Goal: Information Seeking & Learning: Check status

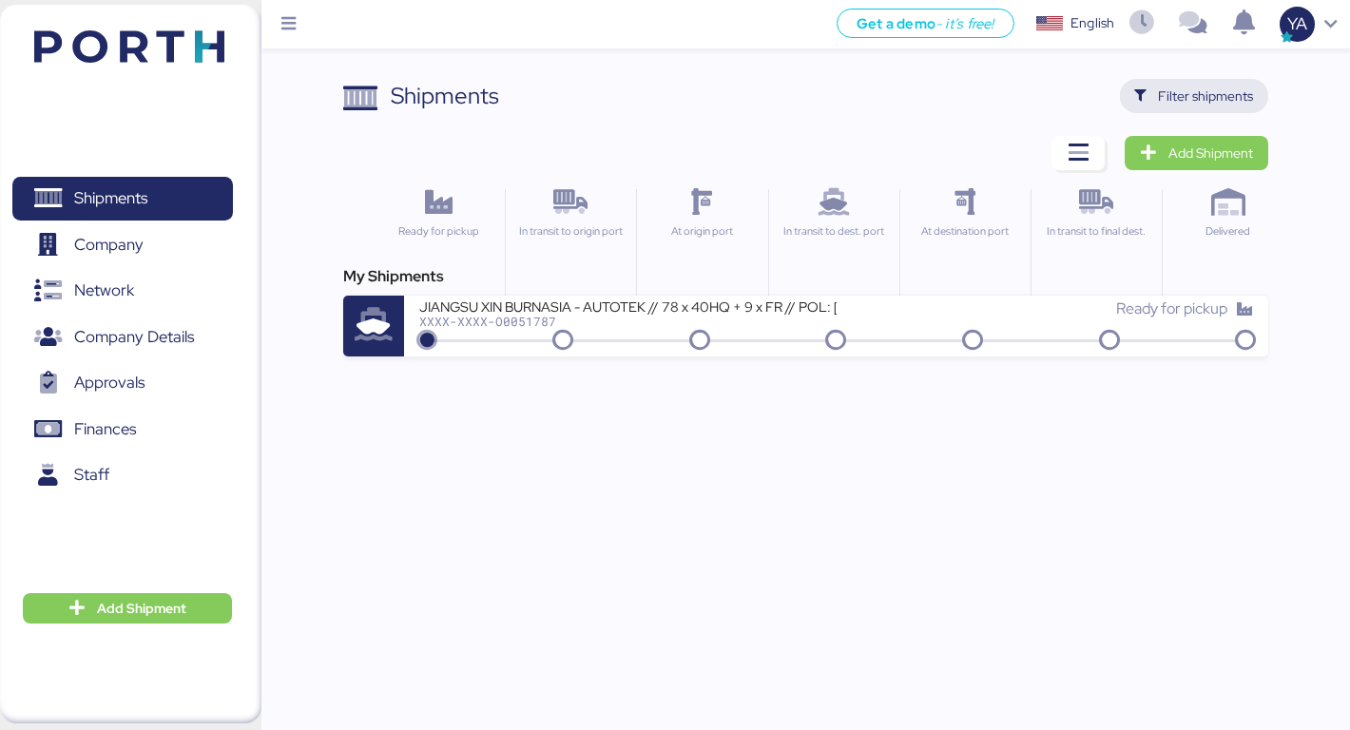
click at [1219, 105] on span "Filter shipments" at bounding box center [1205, 96] width 95 height 23
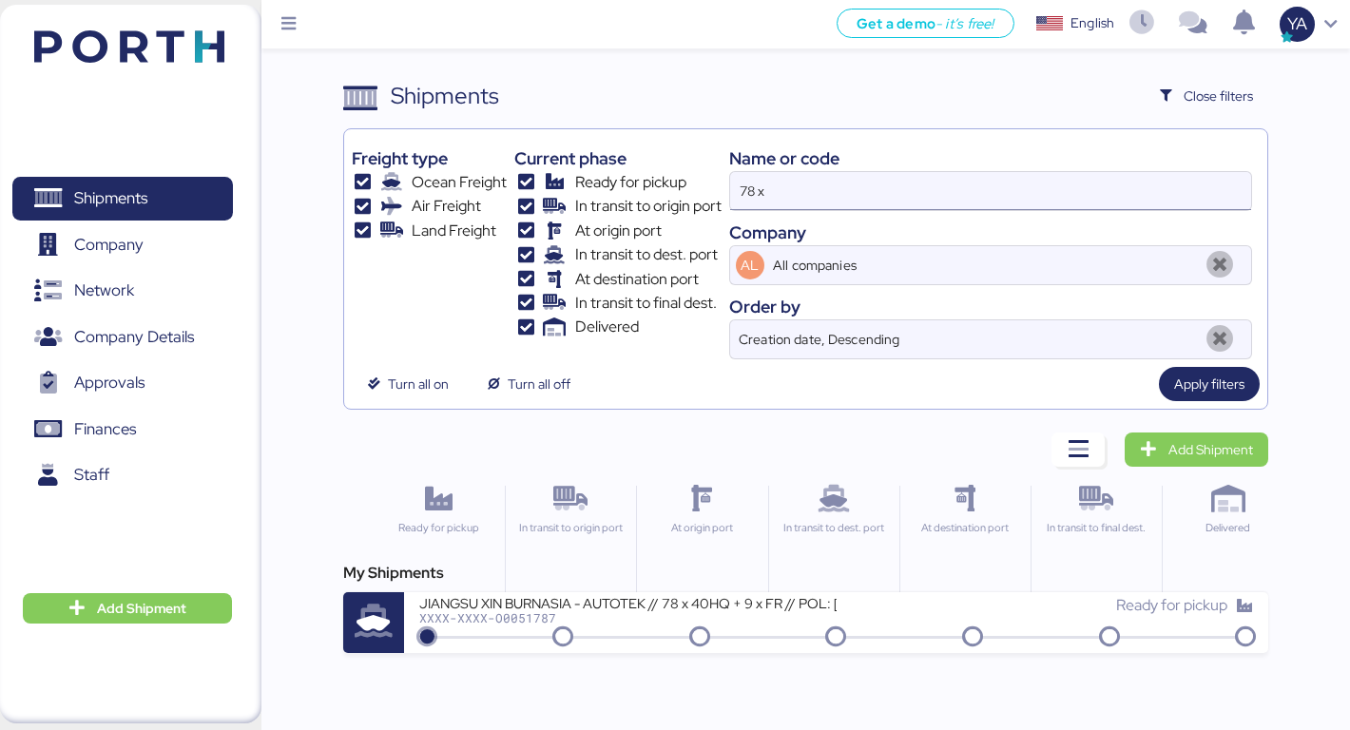
click at [942, 172] on input "78 x" at bounding box center [991, 191] width 522 height 38
click at [939, 201] on input "78 x" at bounding box center [991, 191] width 522 height 38
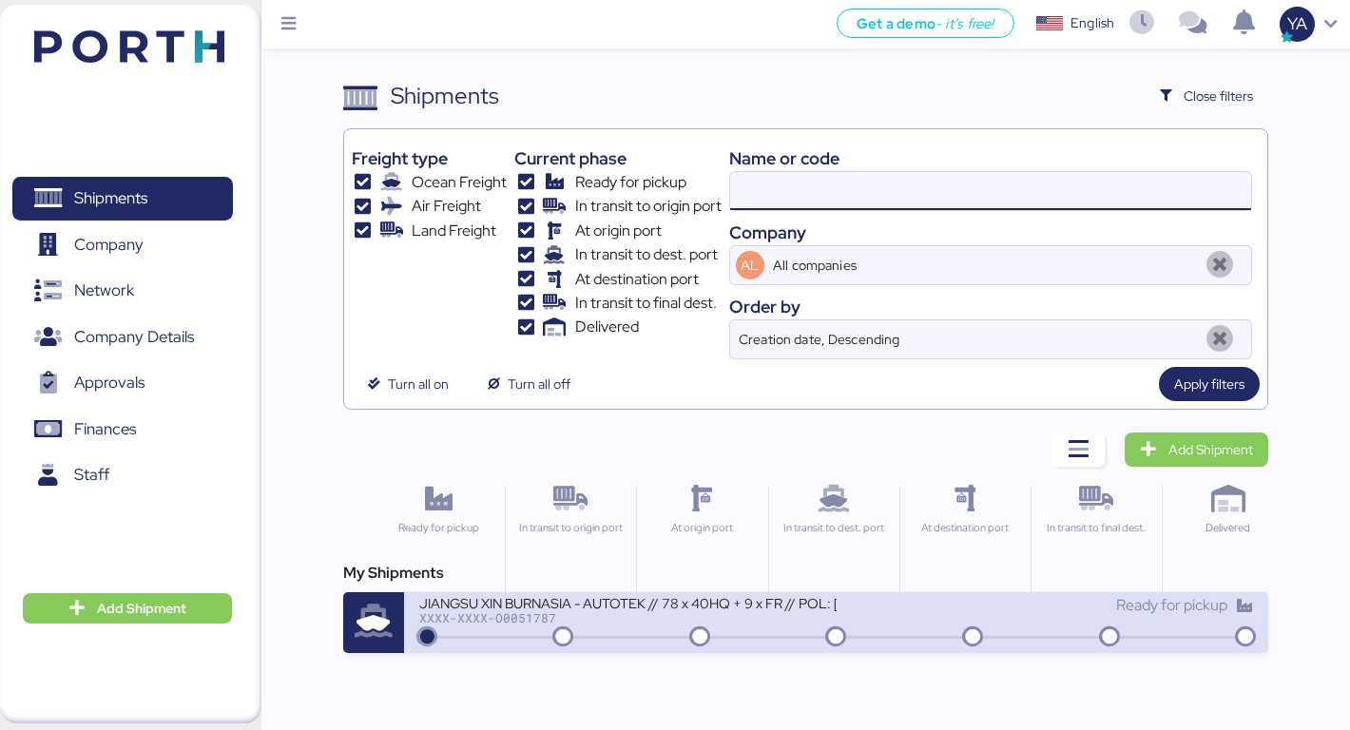
click at [593, 594] on div "JIANGSU XIN BURNASIA - AUTOTEK // 78 x 40HQ + 9 x FR // POL: [GEOGRAPHIC_DATA] …" at bounding box center [627, 602] width 417 height 16
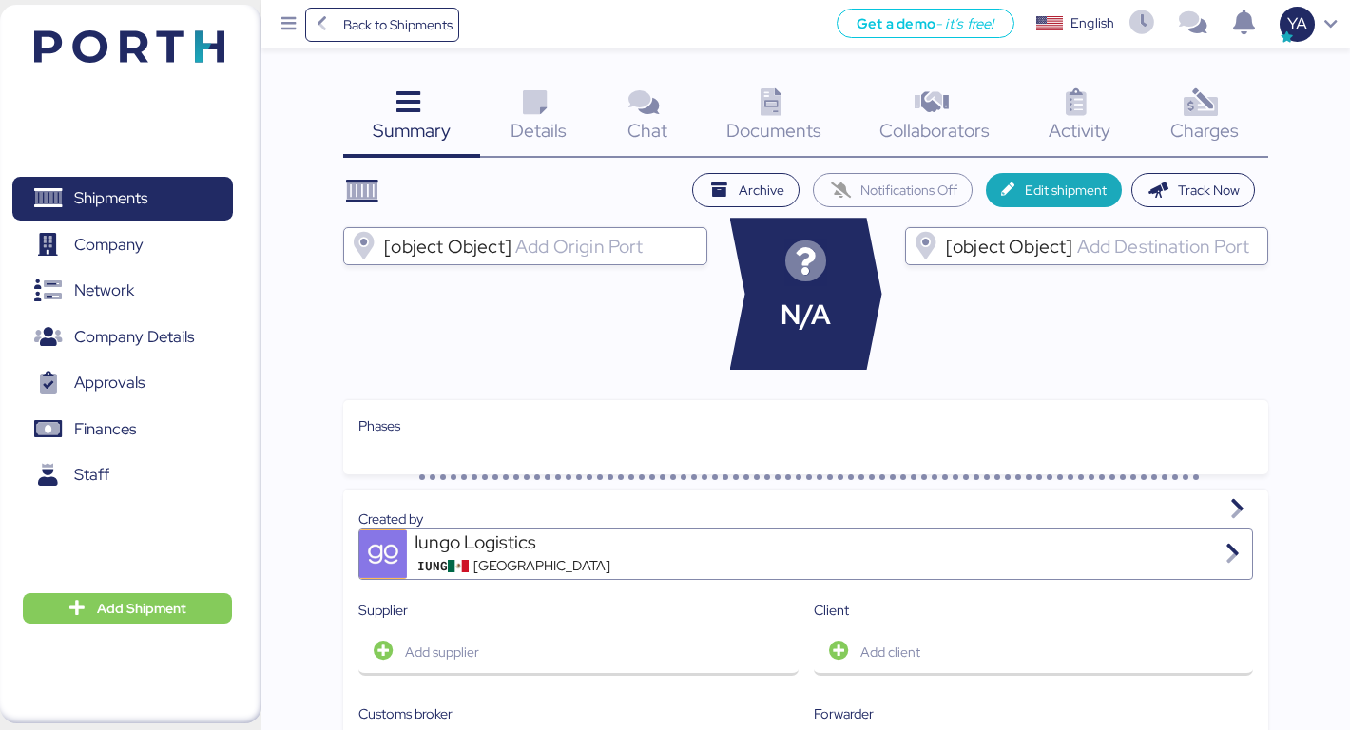
click at [1183, 83] on div "Charges 0" at bounding box center [1204, 118] width 128 height 79
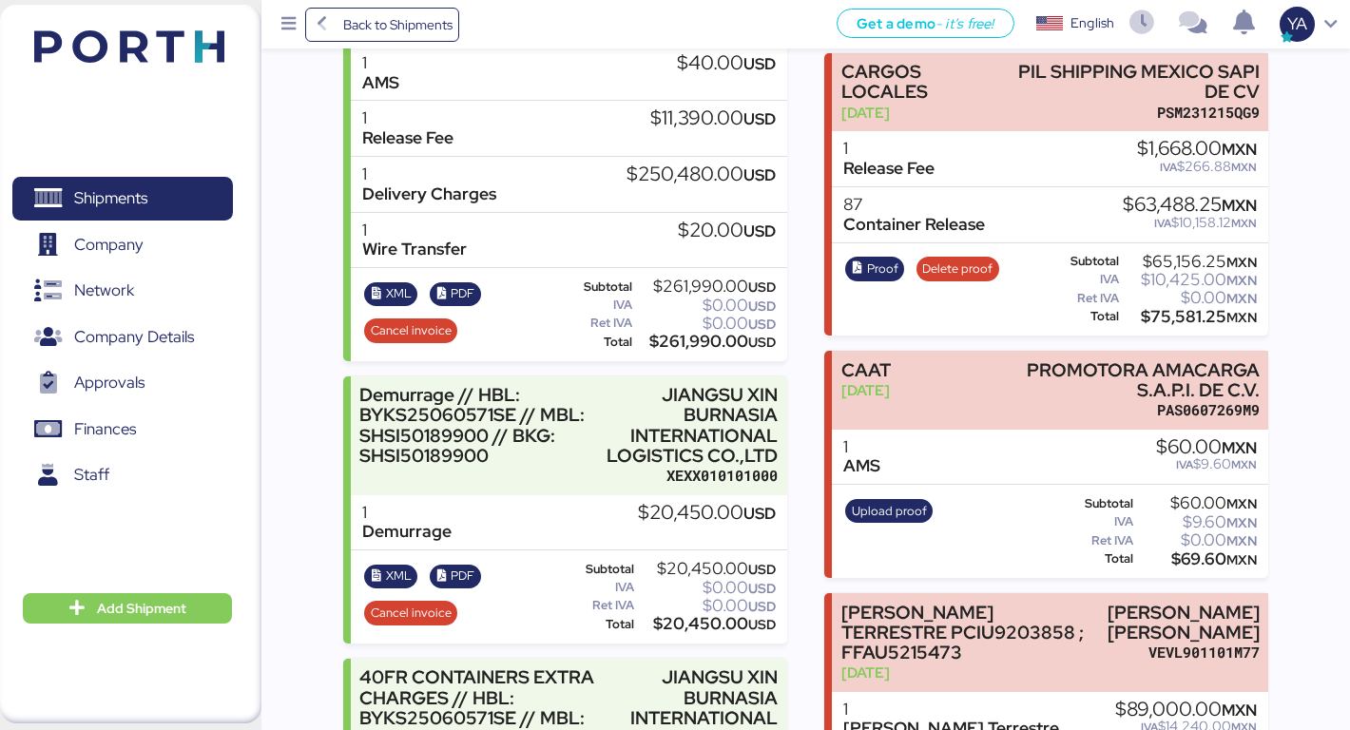
scroll to position [563, 0]
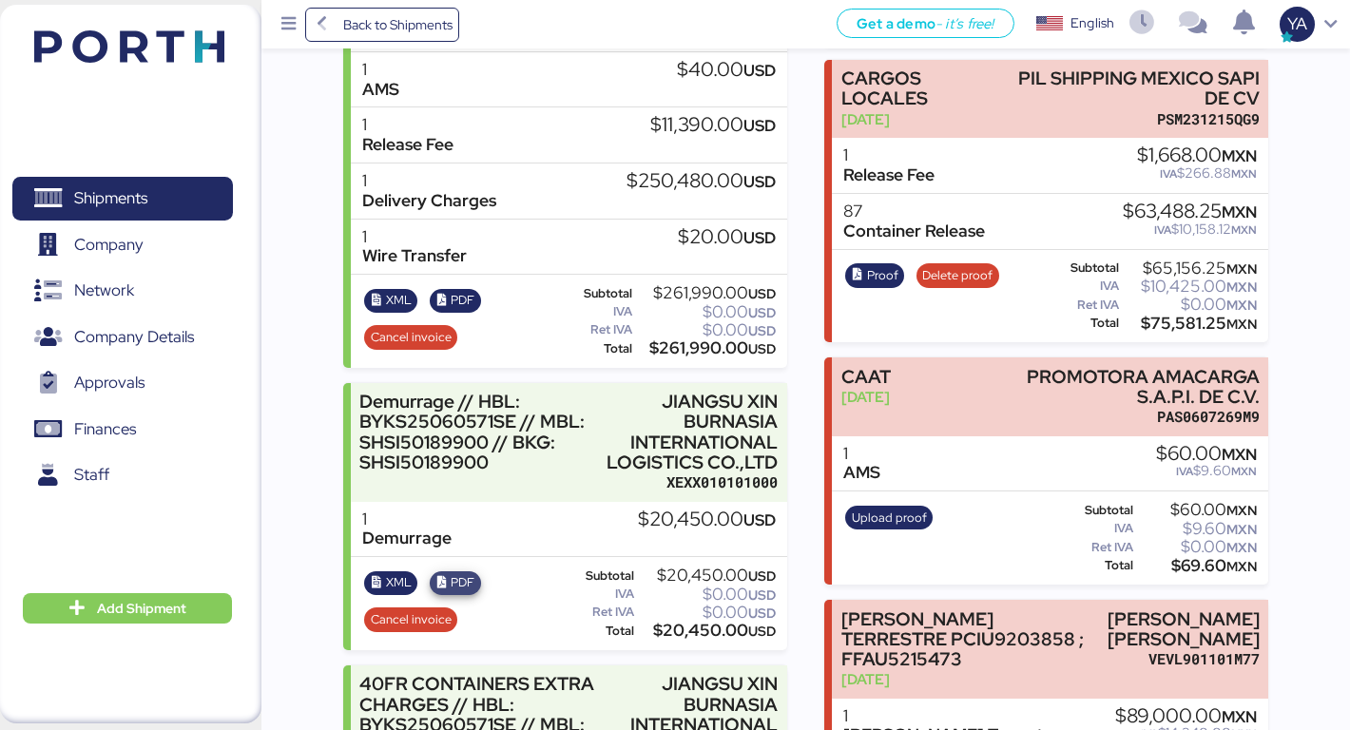
click at [455, 572] on span "PDF" at bounding box center [463, 582] width 24 height 21
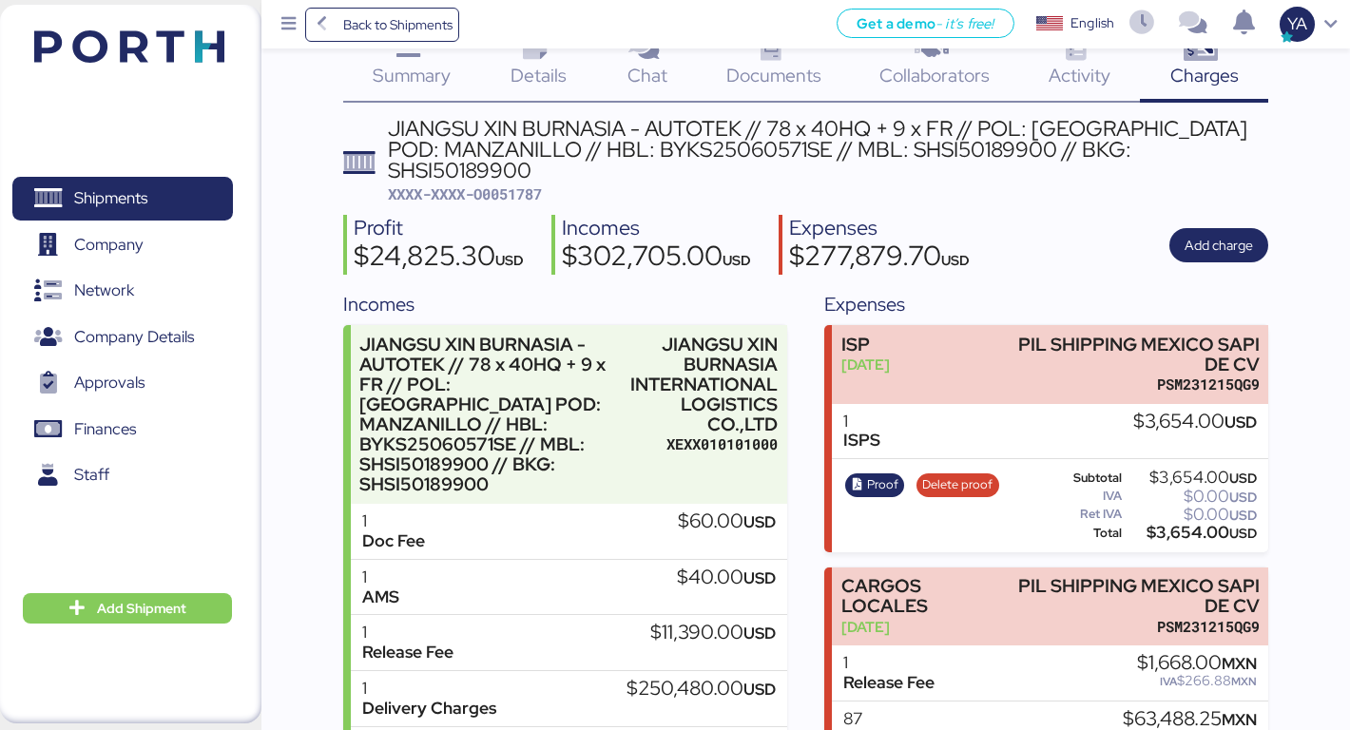
scroll to position [0, 0]
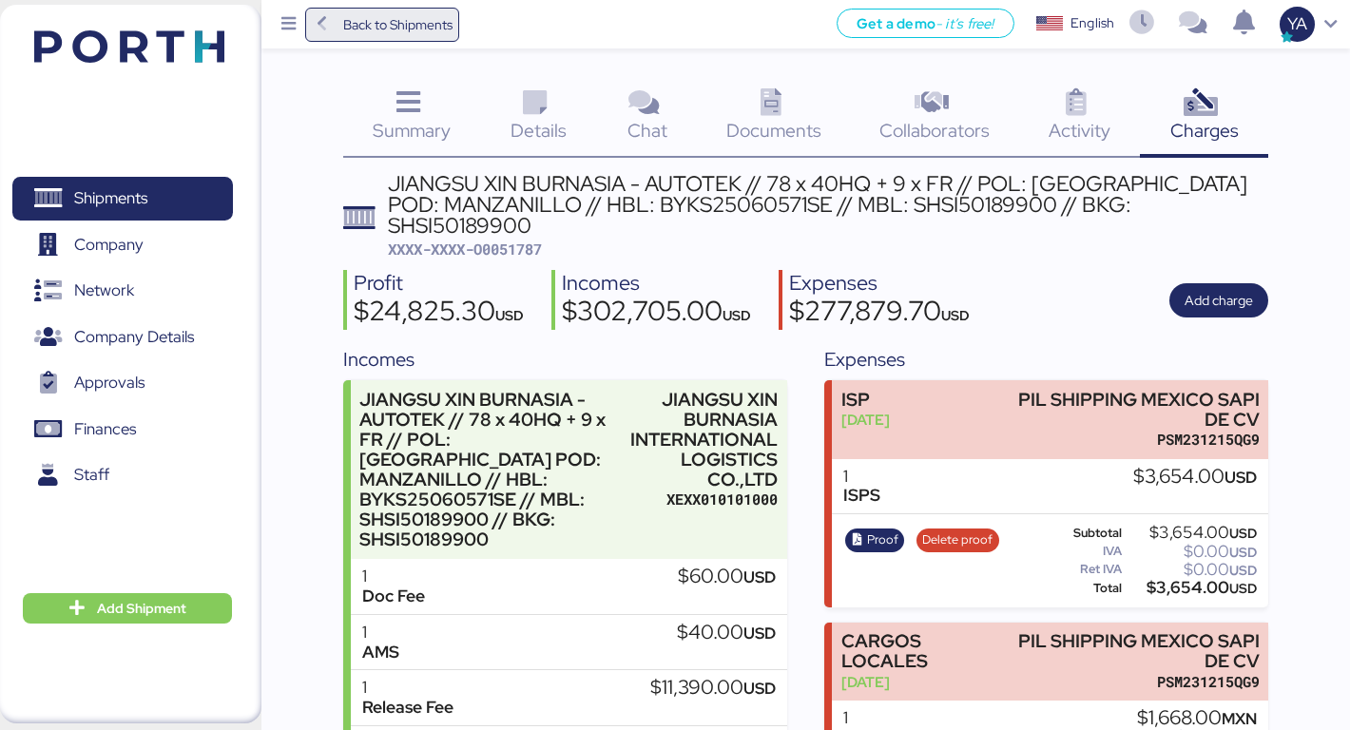
click at [400, 32] on span "Back to Shipments" at bounding box center [397, 24] width 109 height 23
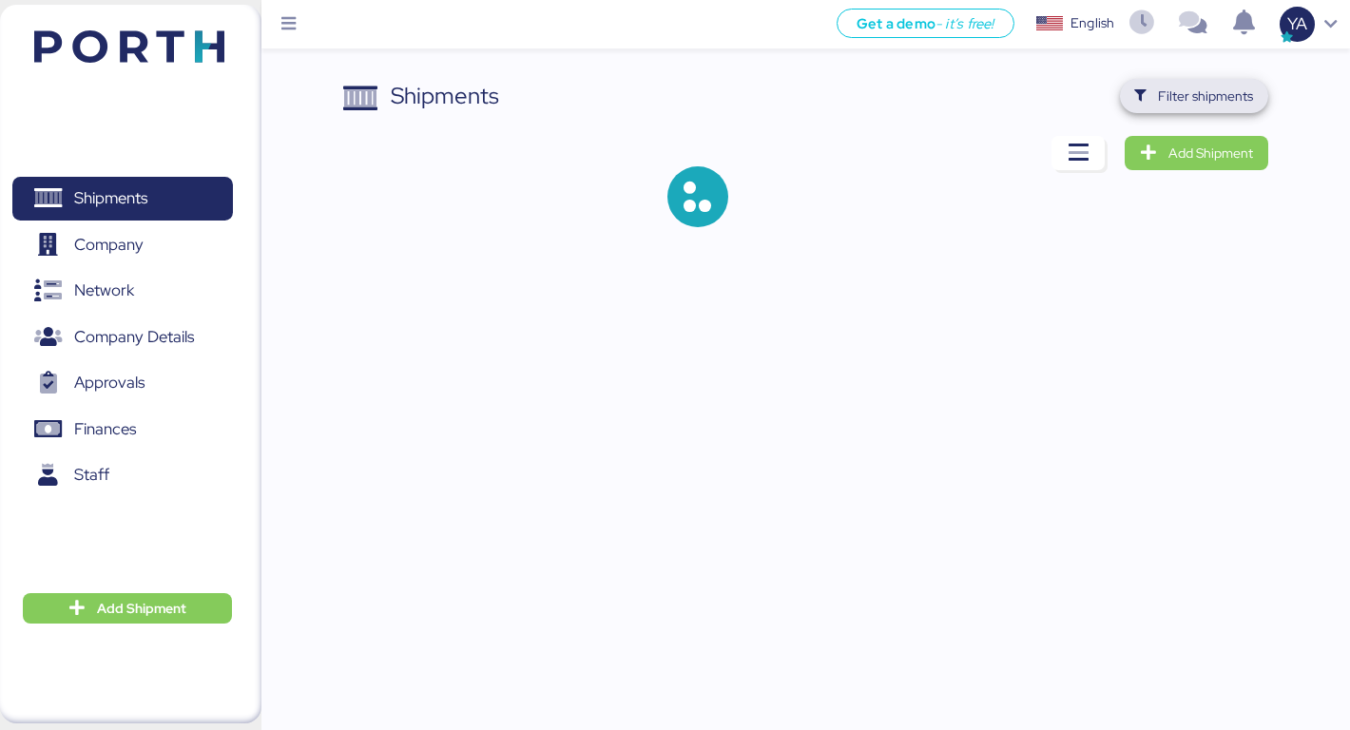
click at [1243, 107] on span "Filter shipments" at bounding box center [1194, 96] width 119 height 27
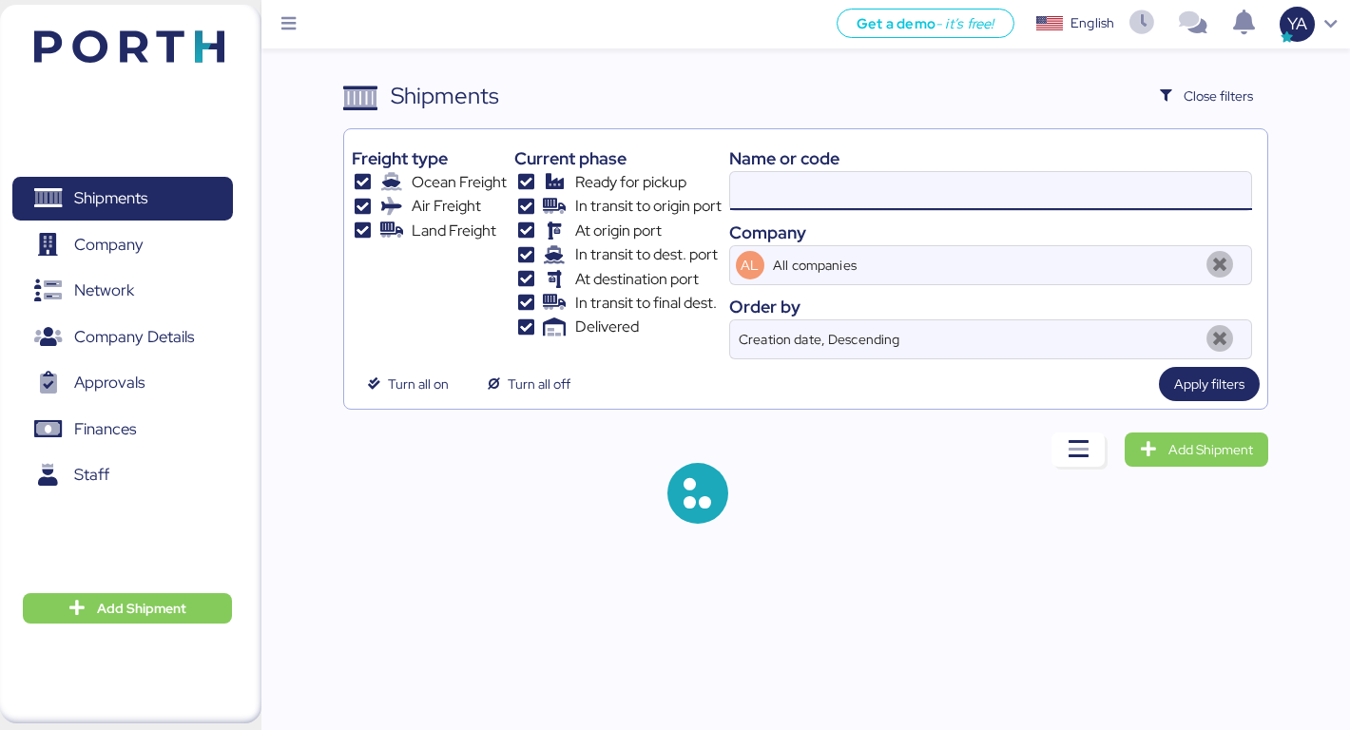
click at [757, 184] on input at bounding box center [991, 191] width 522 height 38
type input "[PERSON_NAME]"
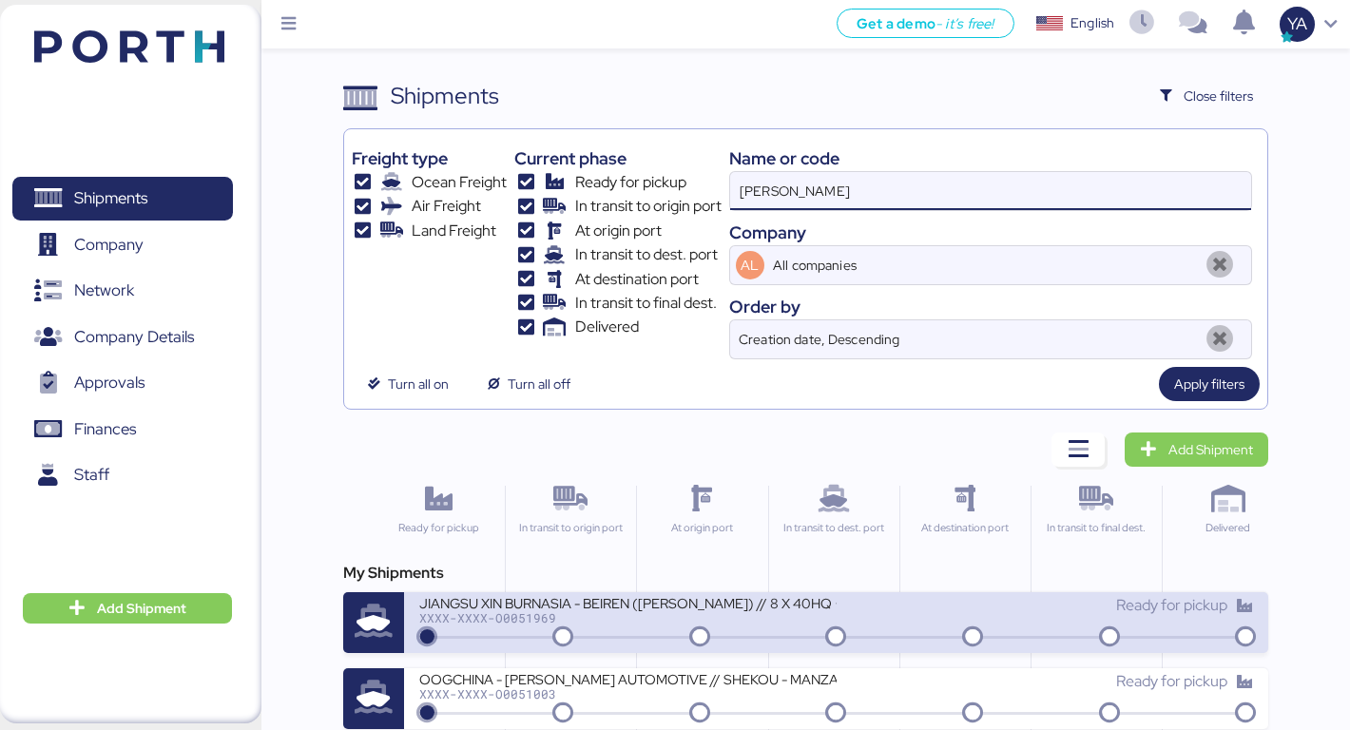
click at [784, 597] on div "JIANGSU XIN BURNASIA - BEIREN ([PERSON_NAME]) // 8 X 40HQ + 1 X 40FR // SHANGHA…" at bounding box center [627, 602] width 417 height 16
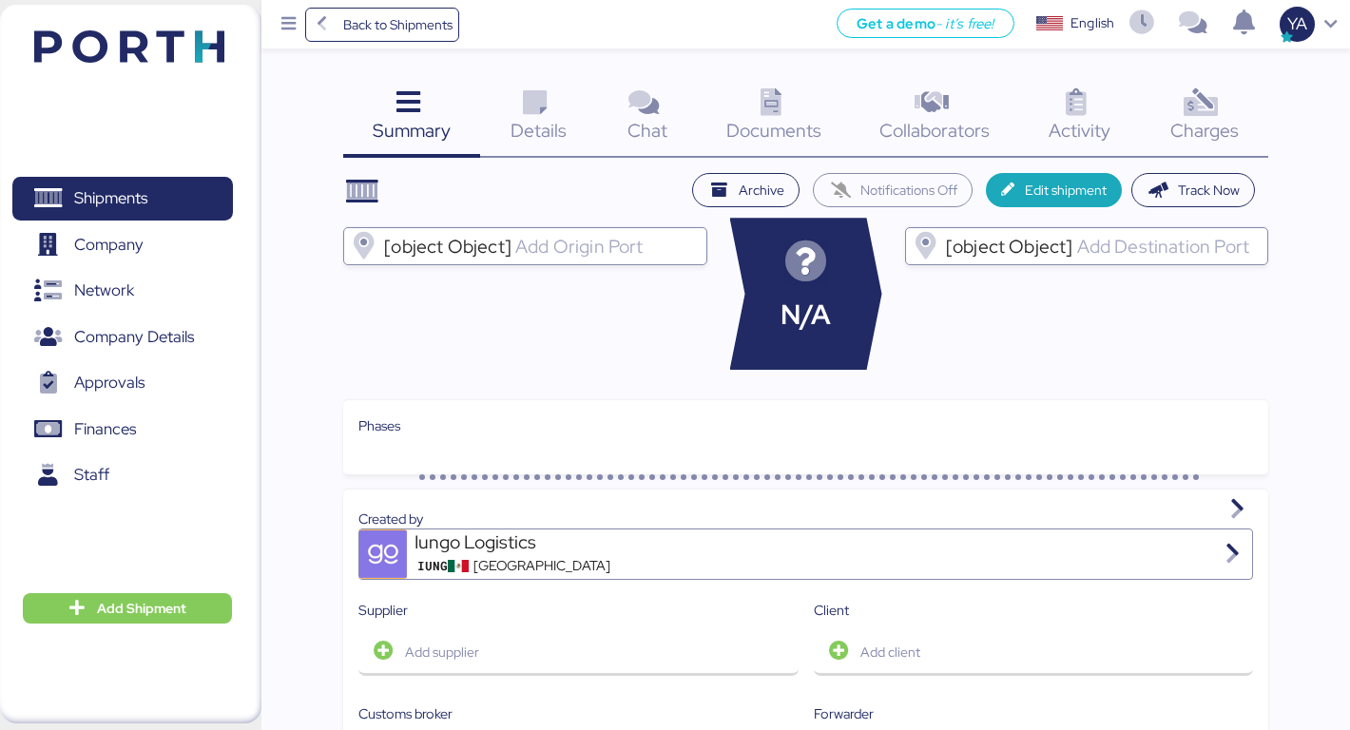
click at [1178, 119] on span "Charges" at bounding box center [1205, 130] width 68 height 25
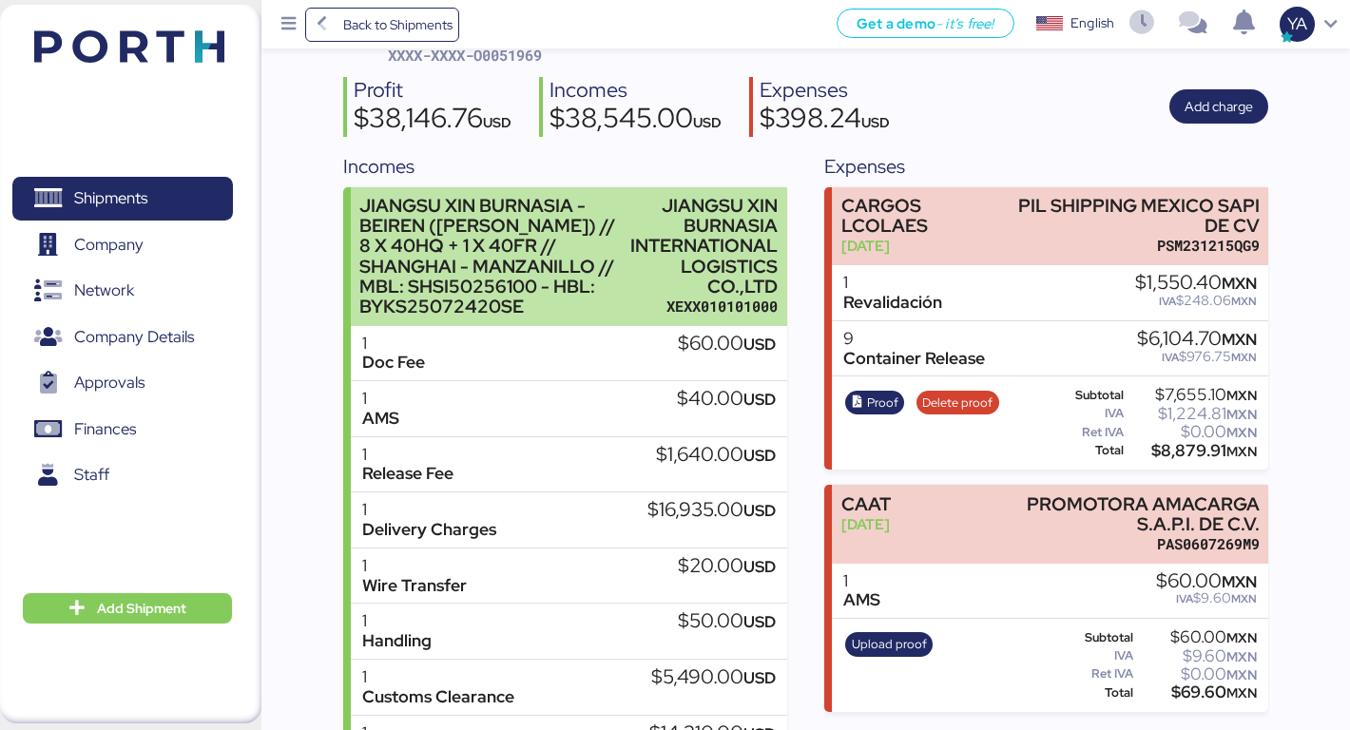
scroll to position [321, 0]
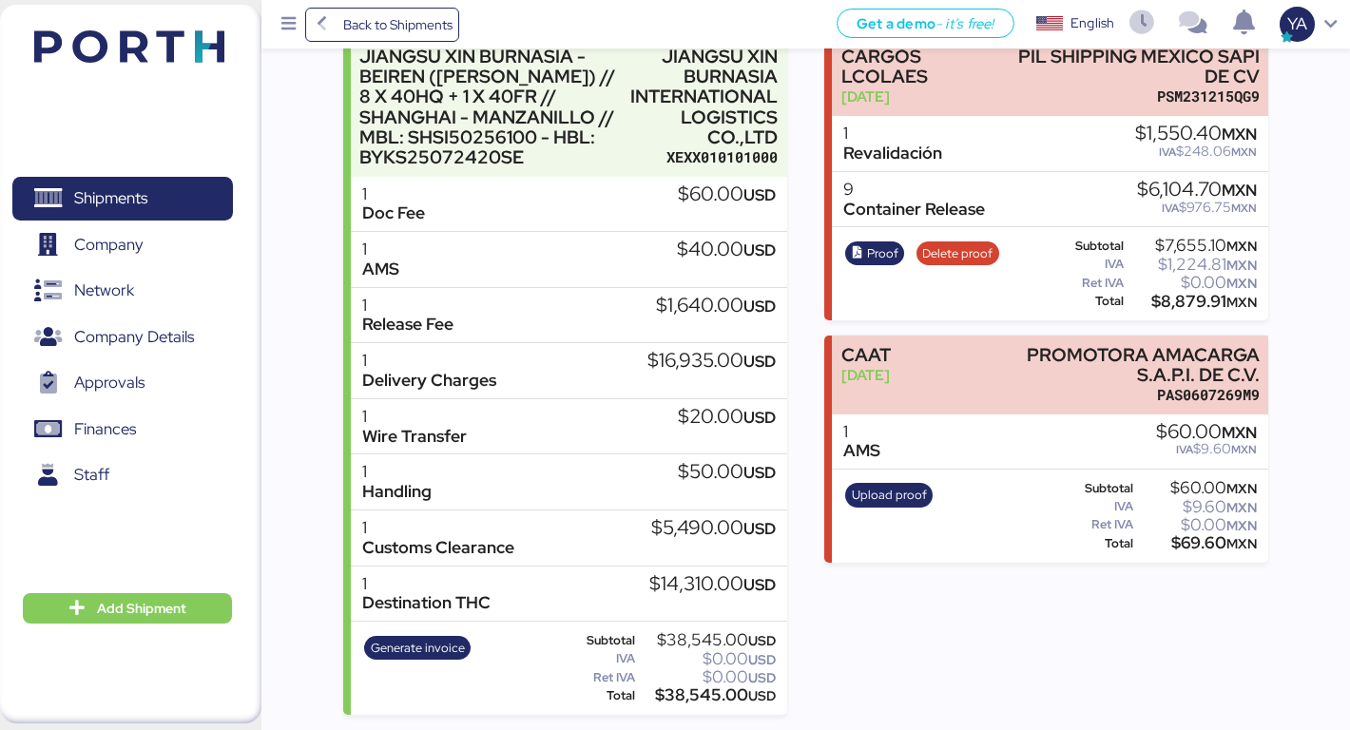
click at [177, 128] on div "Shipments 0 Company 0 Network 0 Company Details 0 Approvals 0 Finances 0 Staff …" at bounding box center [131, 364] width 262 height 719
drag, startPoint x: 177, startPoint y: 128, endPoint x: 39, endPoint y: 47, distance: 160.3
click at [39, 47] on div "Shipments 0 Company 0 Network 0 Company Details 0 Approvals 0 Finances 0 Staff …" at bounding box center [131, 364] width 262 height 719
click at [39, 47] on img at bounding box center [129, 46] width 190 height 32
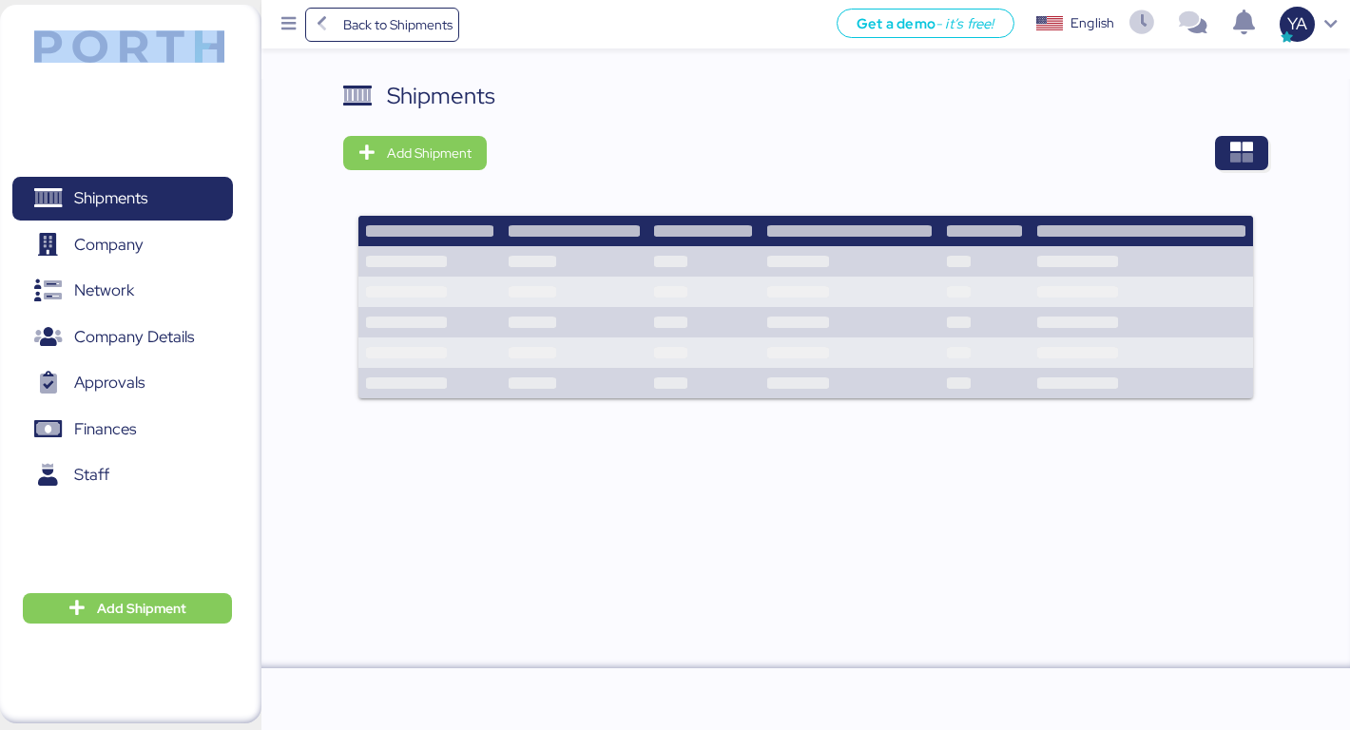
click at [110, 101] on div "Shipments 0 Company 0 Network 0 Company Details 0 Approvals 0 Finances 0 Staff …" at bounding box center [131, 364] width 262 height 719
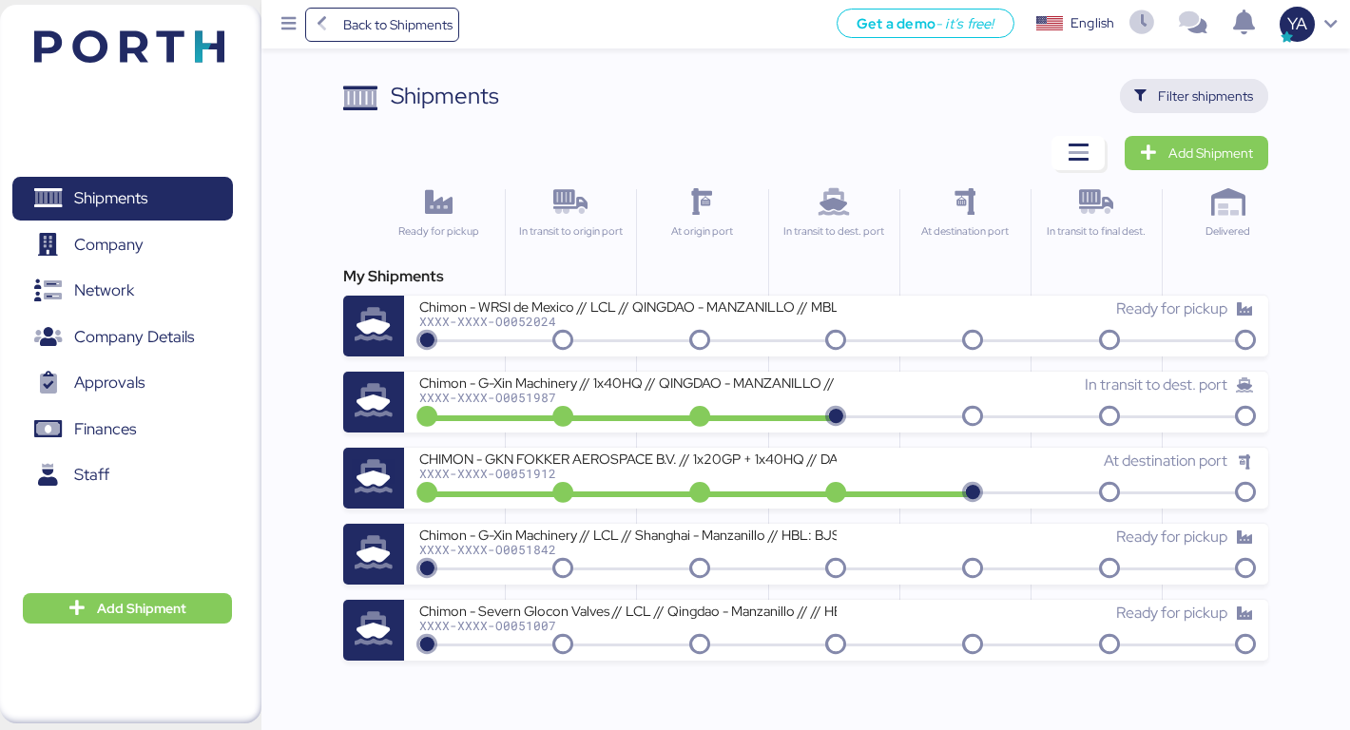
click at [1175, 109] on span "Filter shipments" at bounding box center [1194, 96] width 149 height 34
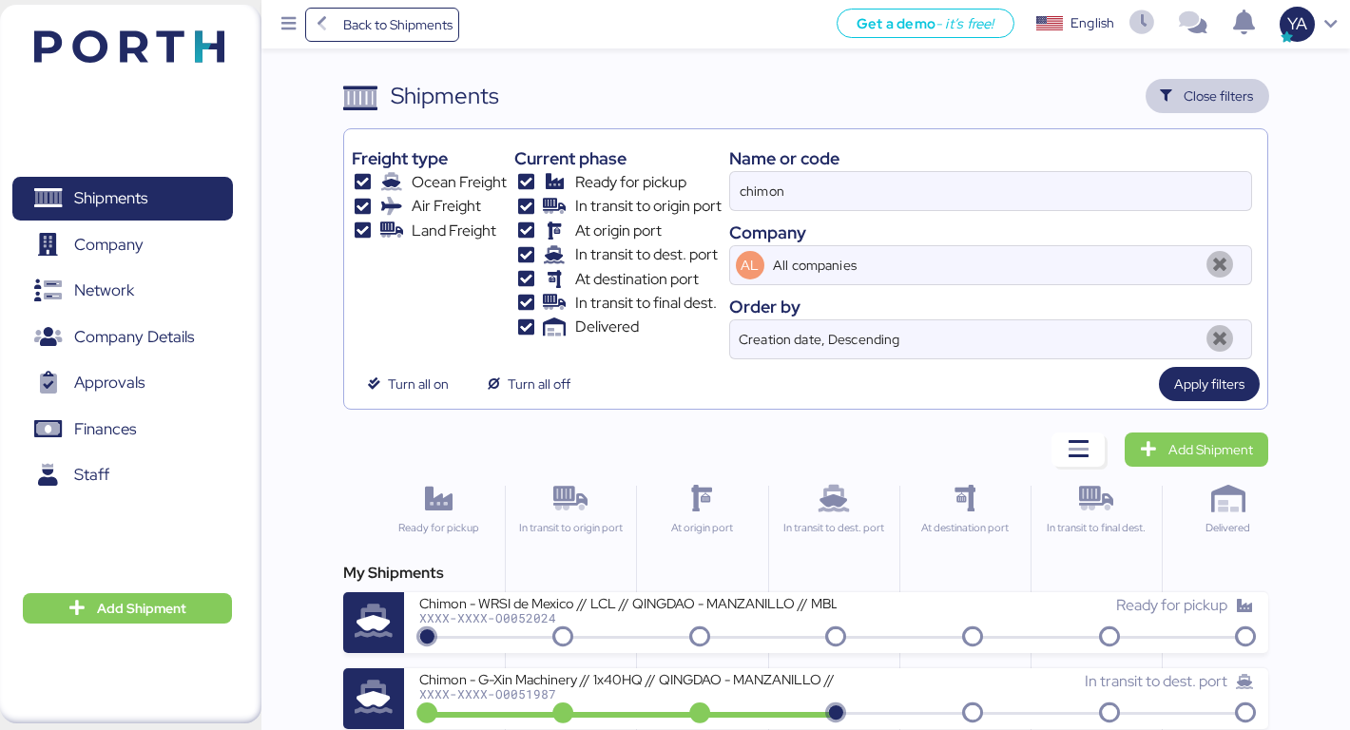
click at [926, 167] on div "Name or code" at bounding box center [991, 158] width 524 height 26
click at [920, 179] on input "chimon" at bounding box center [991, 191] width 522 height 38
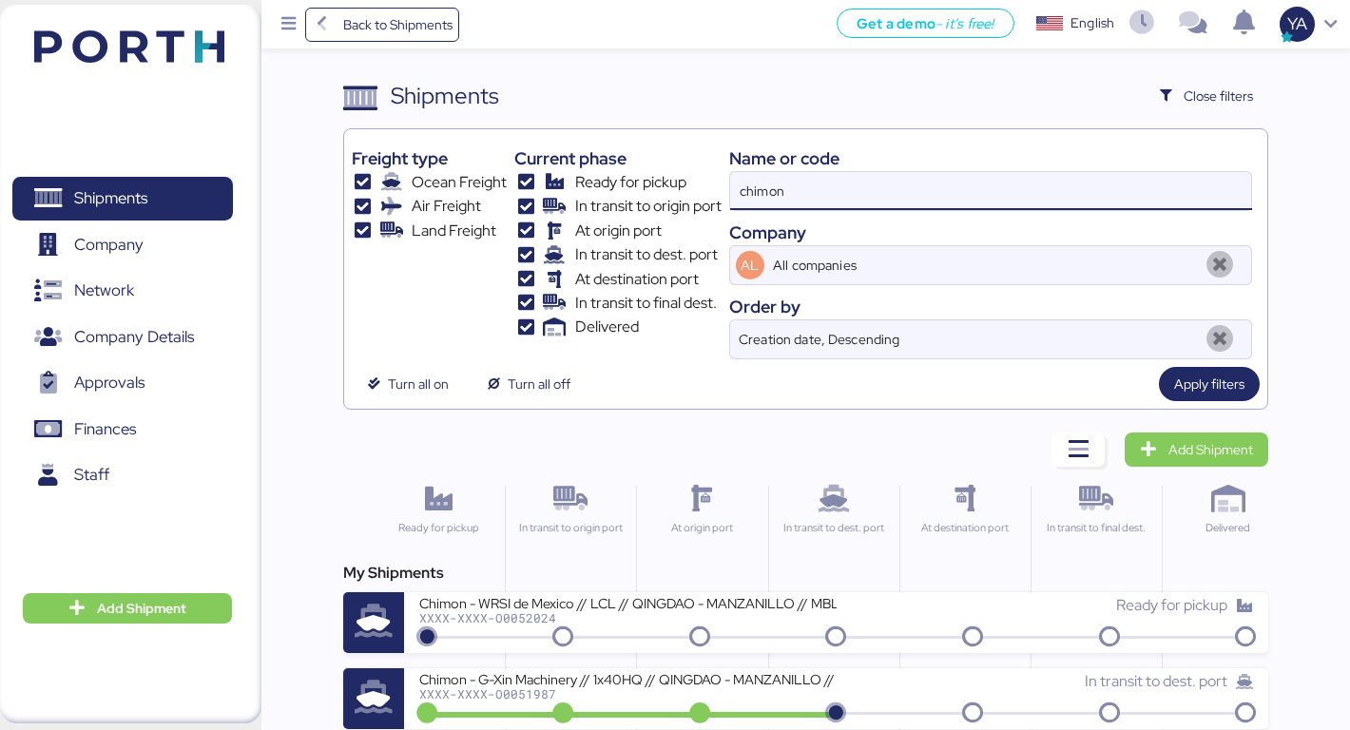
click at [920, 183] on input "chimon" at bounding box center [991, 191] width 522 height 38
type input "adualink"
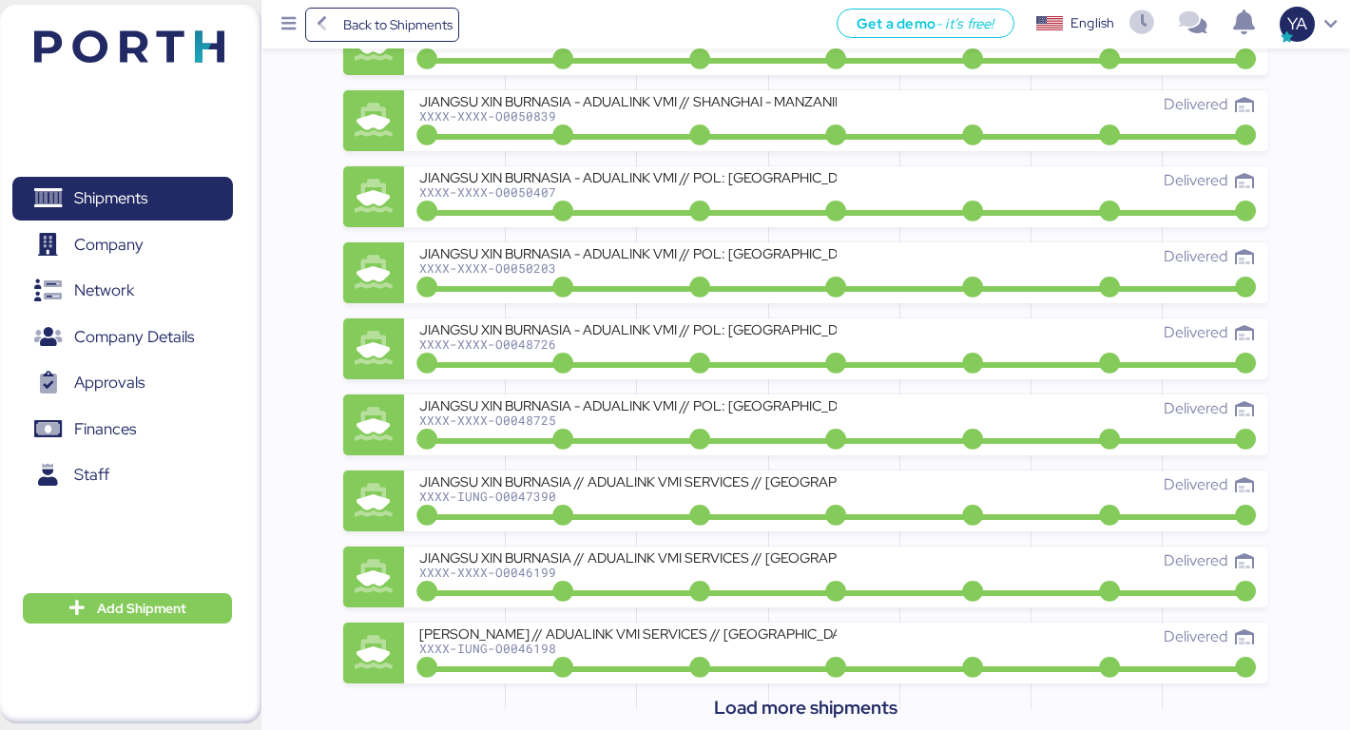
scroll to position [1494, 0]
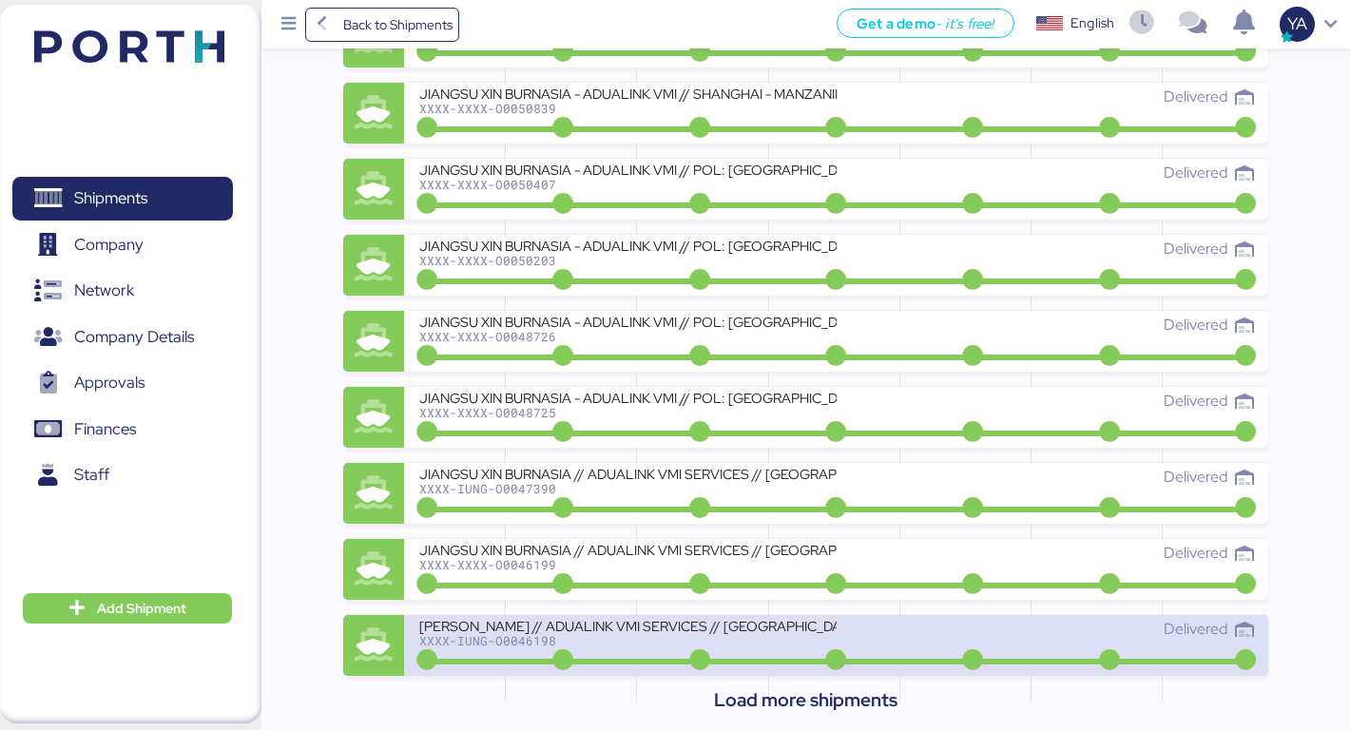
click at [525, 620] on div "[PERSON_NAME] // ADUALINK VMI SERVICES // [GEOGRAPHIC_DATA] - [GEOGRAPHIC_DATA]…" at bounding box center [627, 626] width 417 height 16
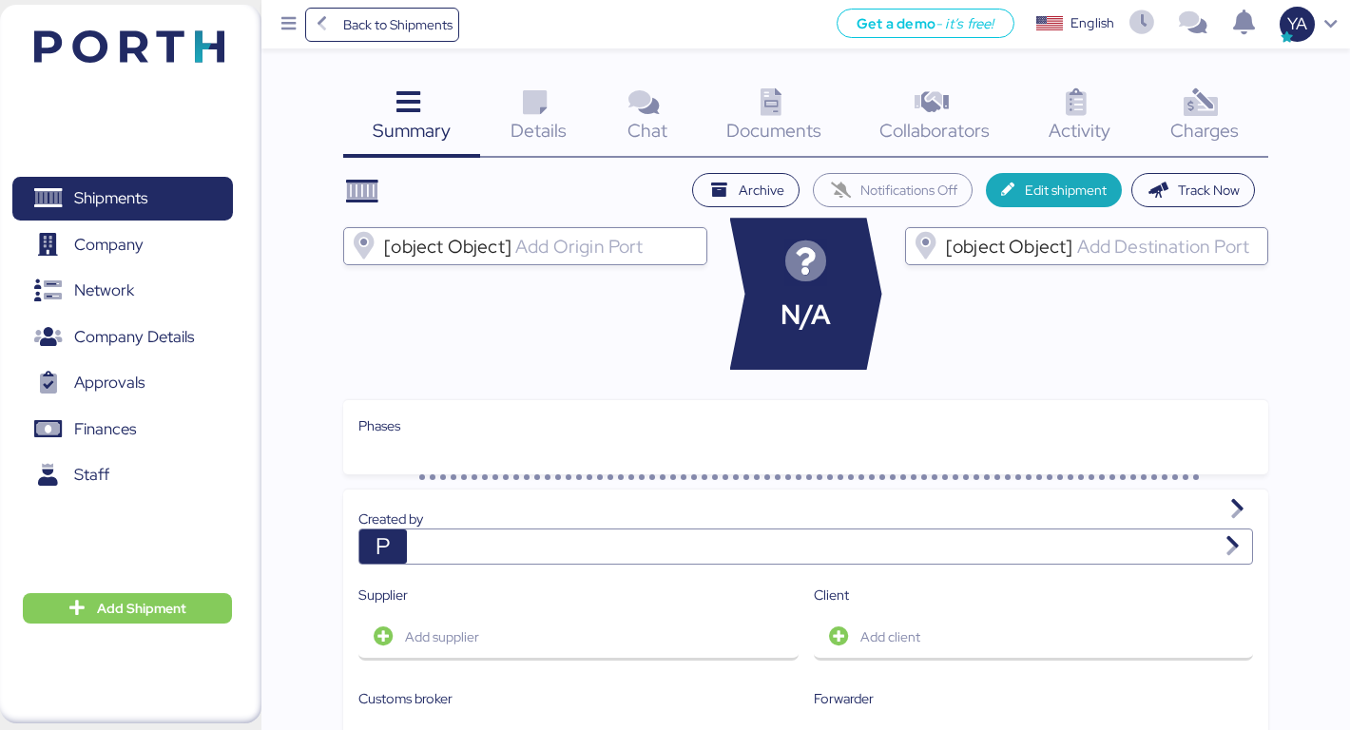
click at [1229, 90] on div "Charges 0" at bounding box center [1204, 118] width 128 height 79
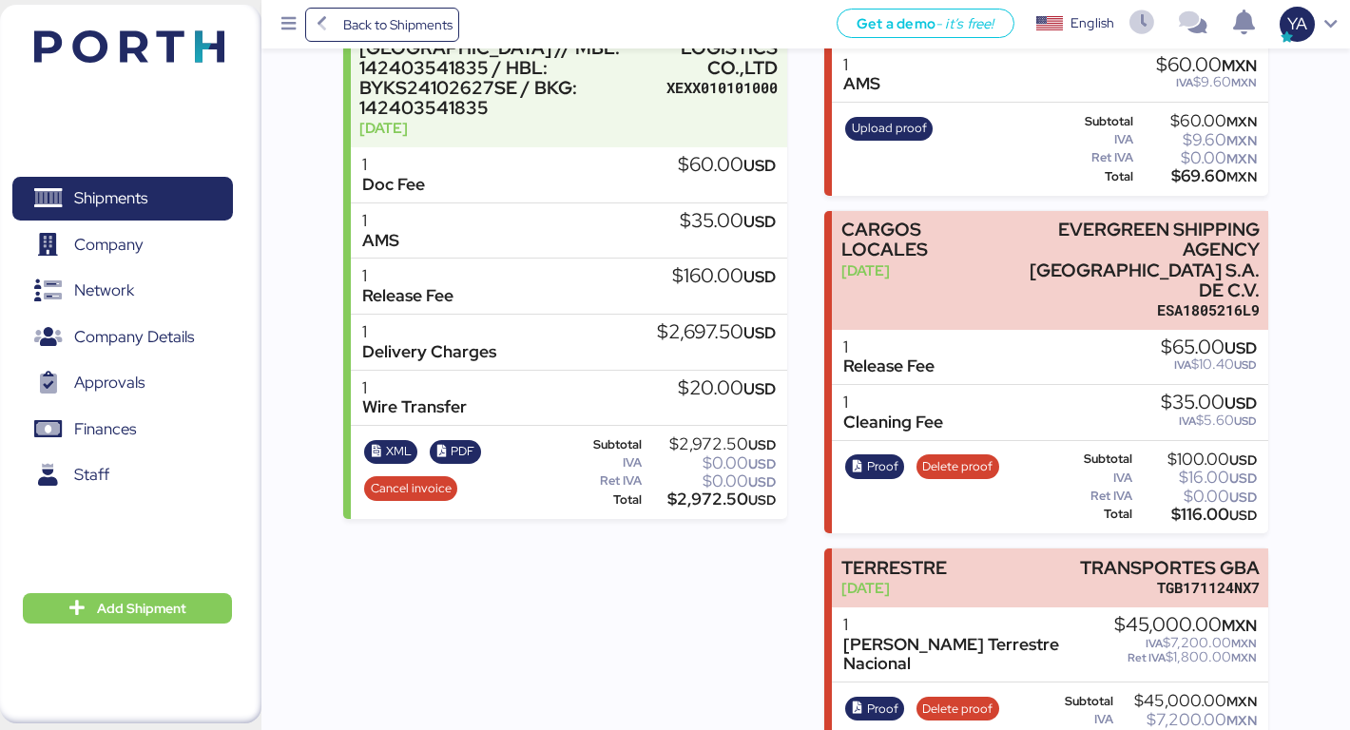
scroll to position [414, 0]
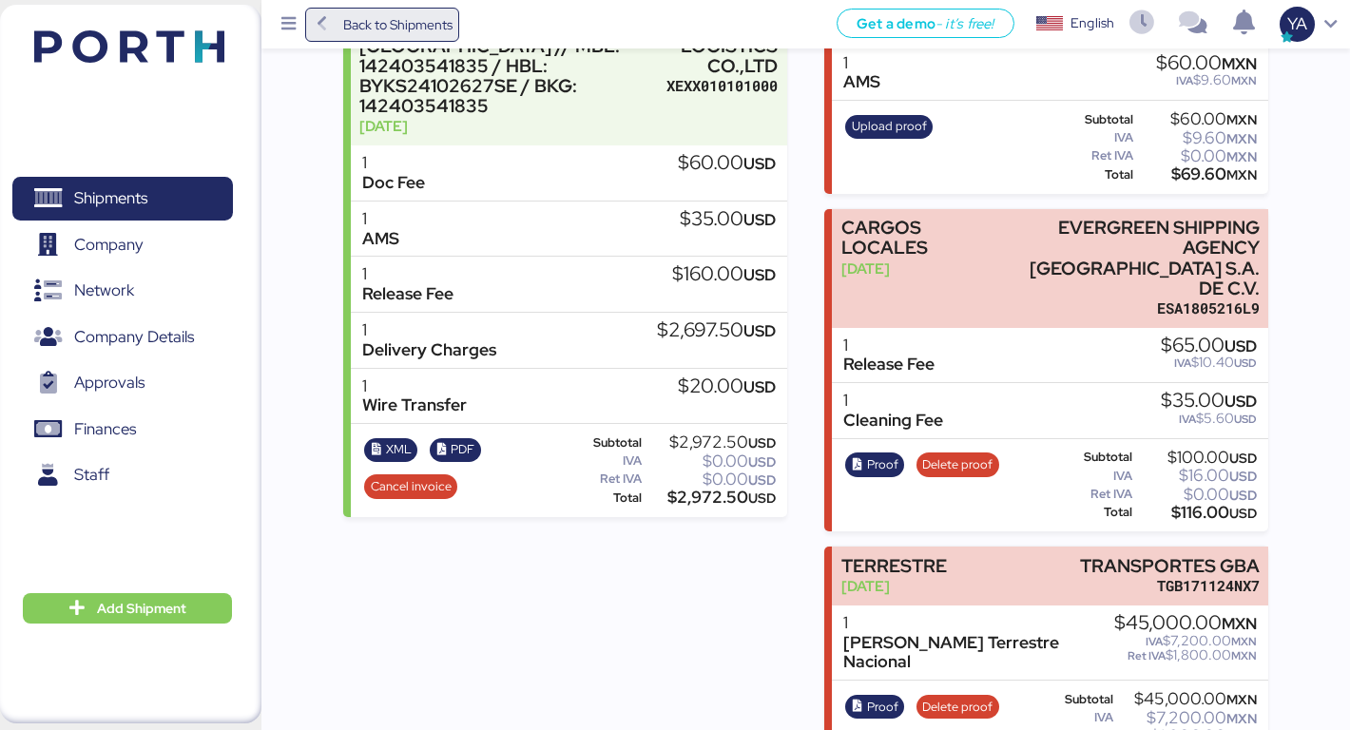
click at [378, 34] on span "Back to Shipments" at bounding box center [397, 24] width 109 height 23
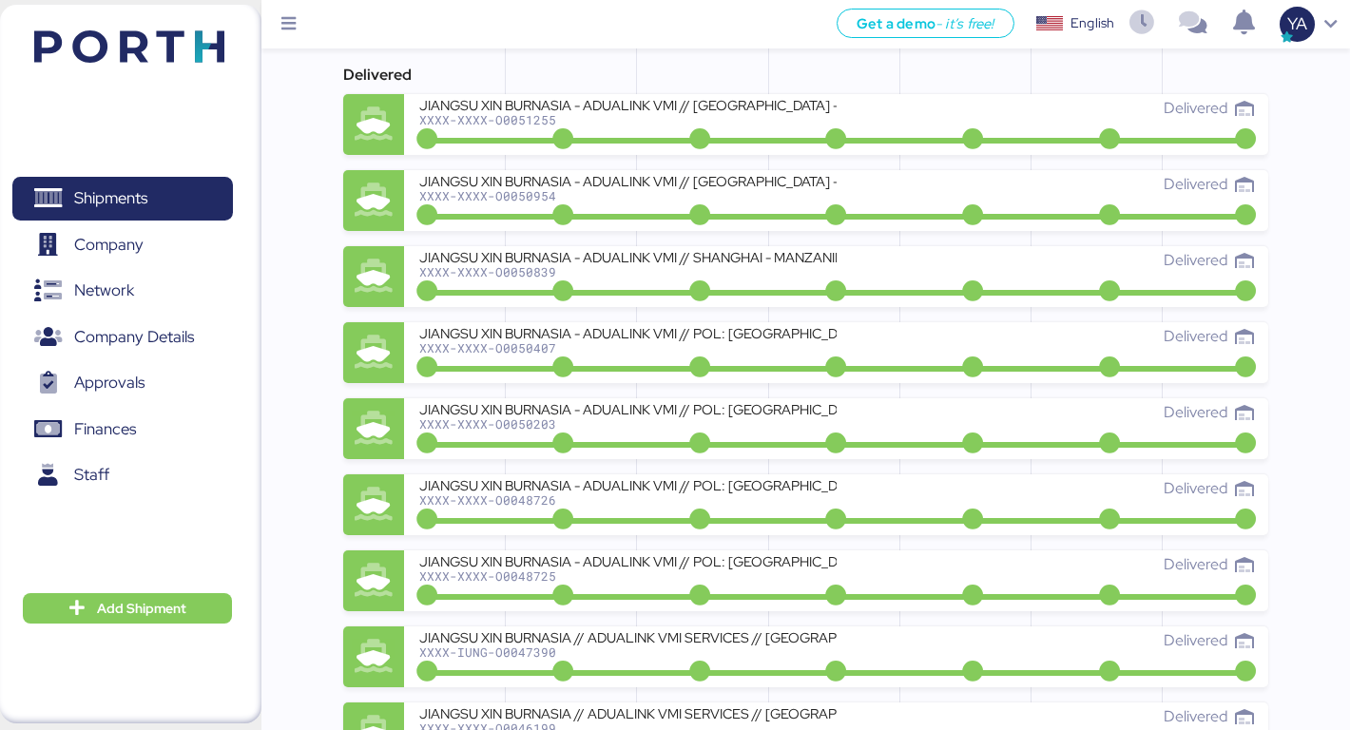
scroll to position [1214, 0]
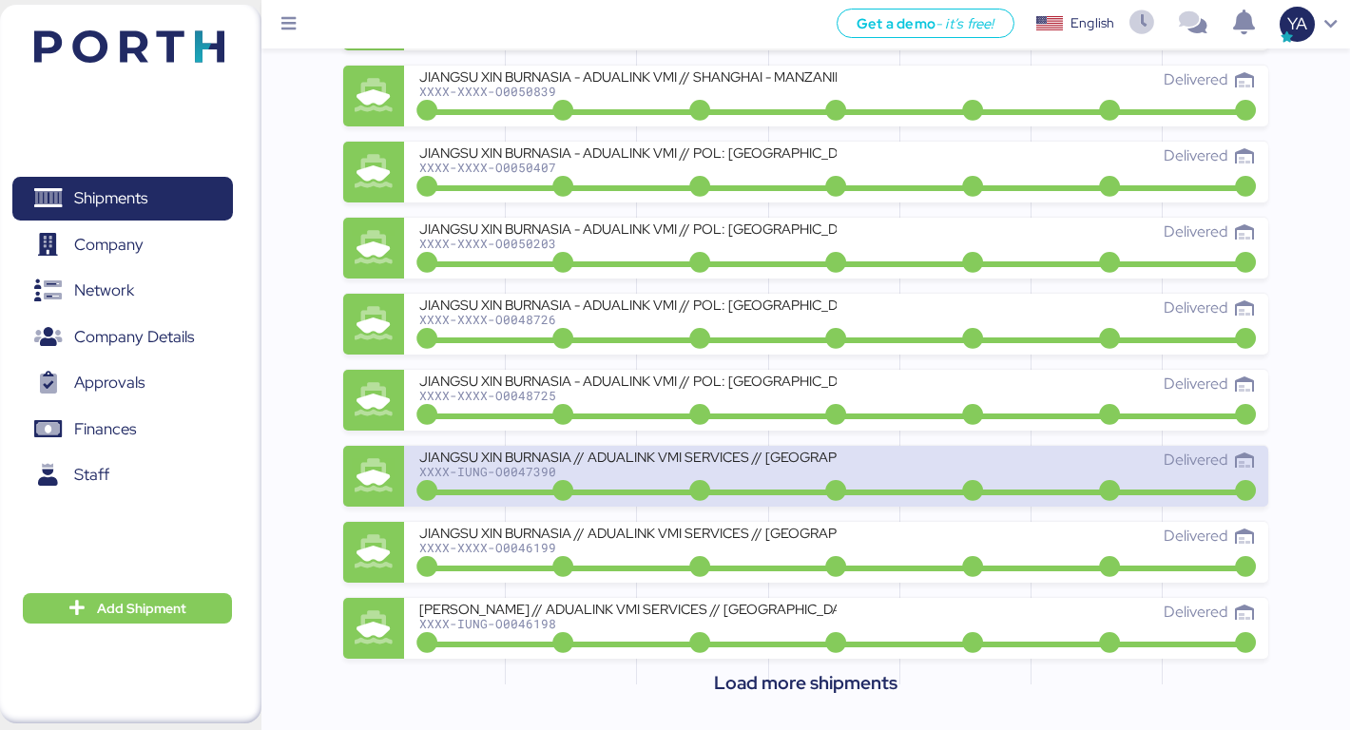
click at [586, 453] on div "JIANGSU XIN BURNASIA // ADUALINK VMI SERVICES // [GEOGRAPHIC_DATA] - [GEOGRAPHI…" at bounding box center [627, 457] width 417 height 16
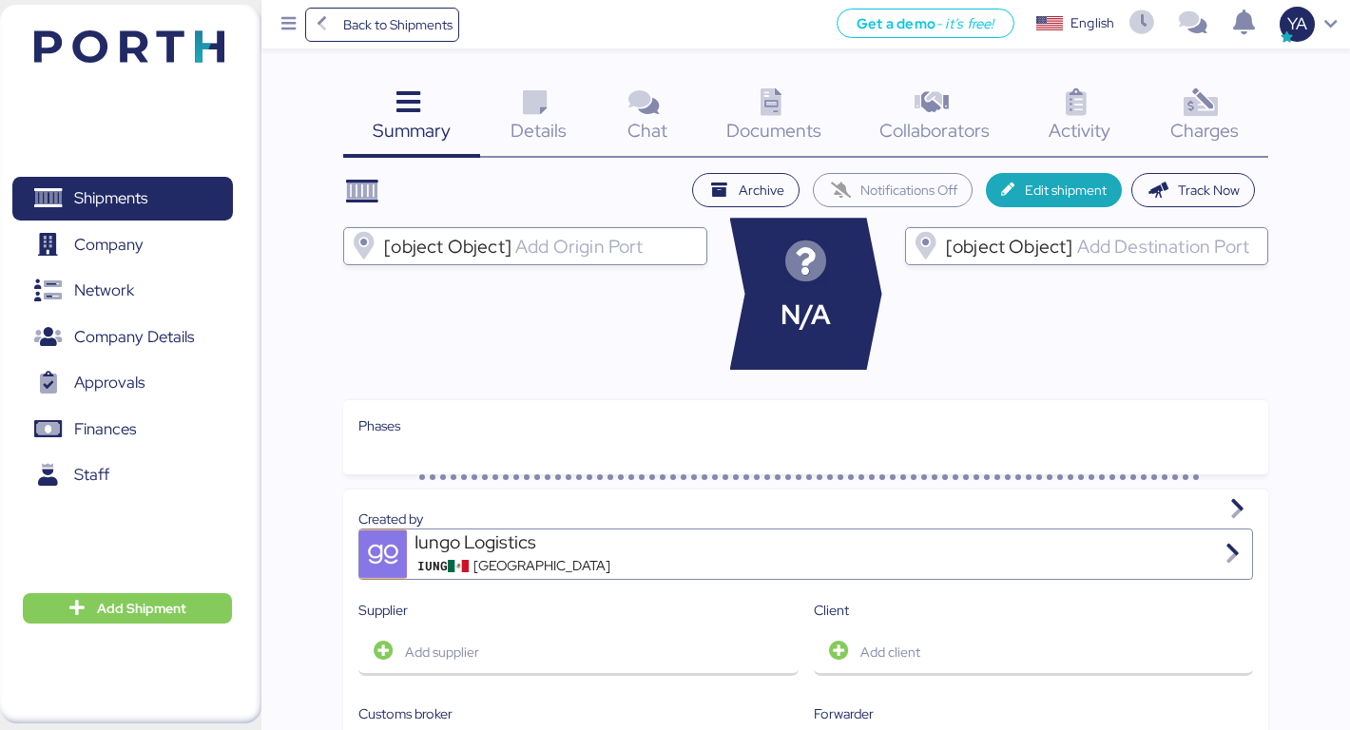
click at [1170, 85] on div "Charges 0" at bounding box center [1204, 118] width 128 height 79
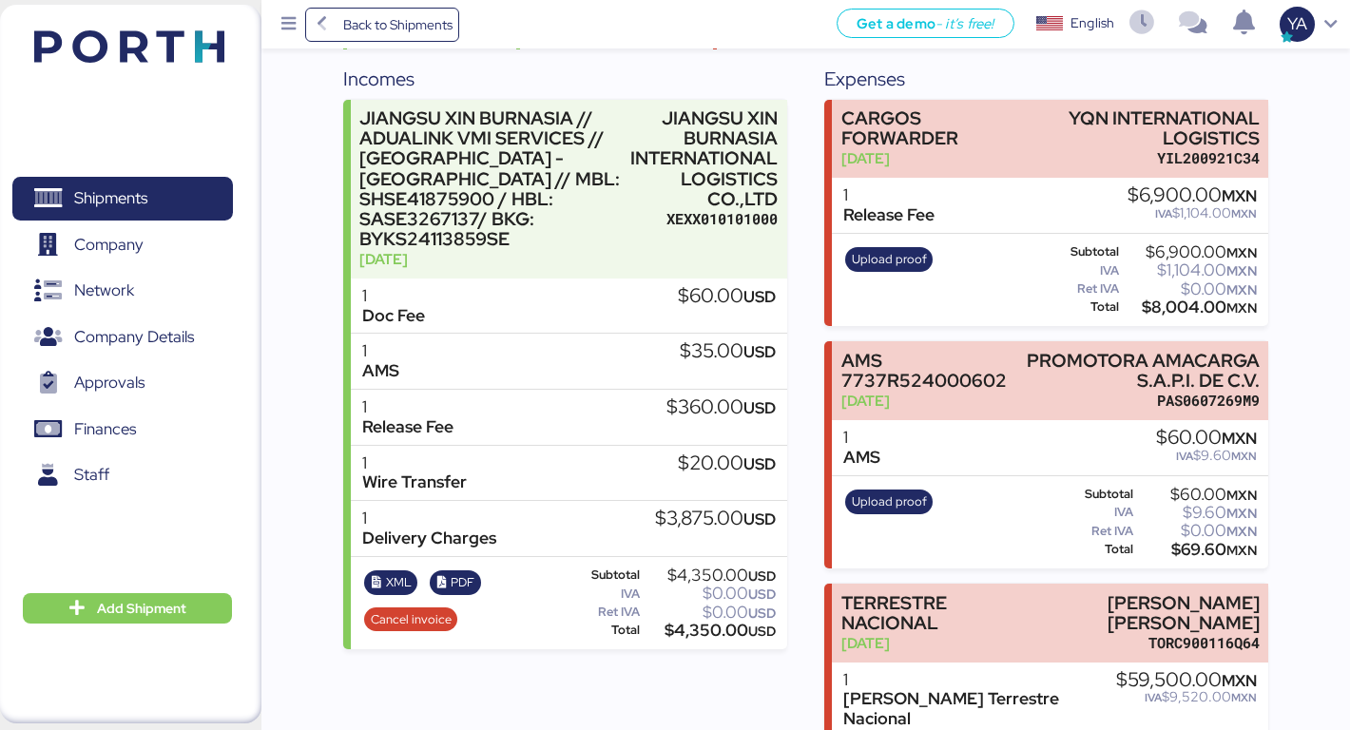
scroll to position [176, 0]
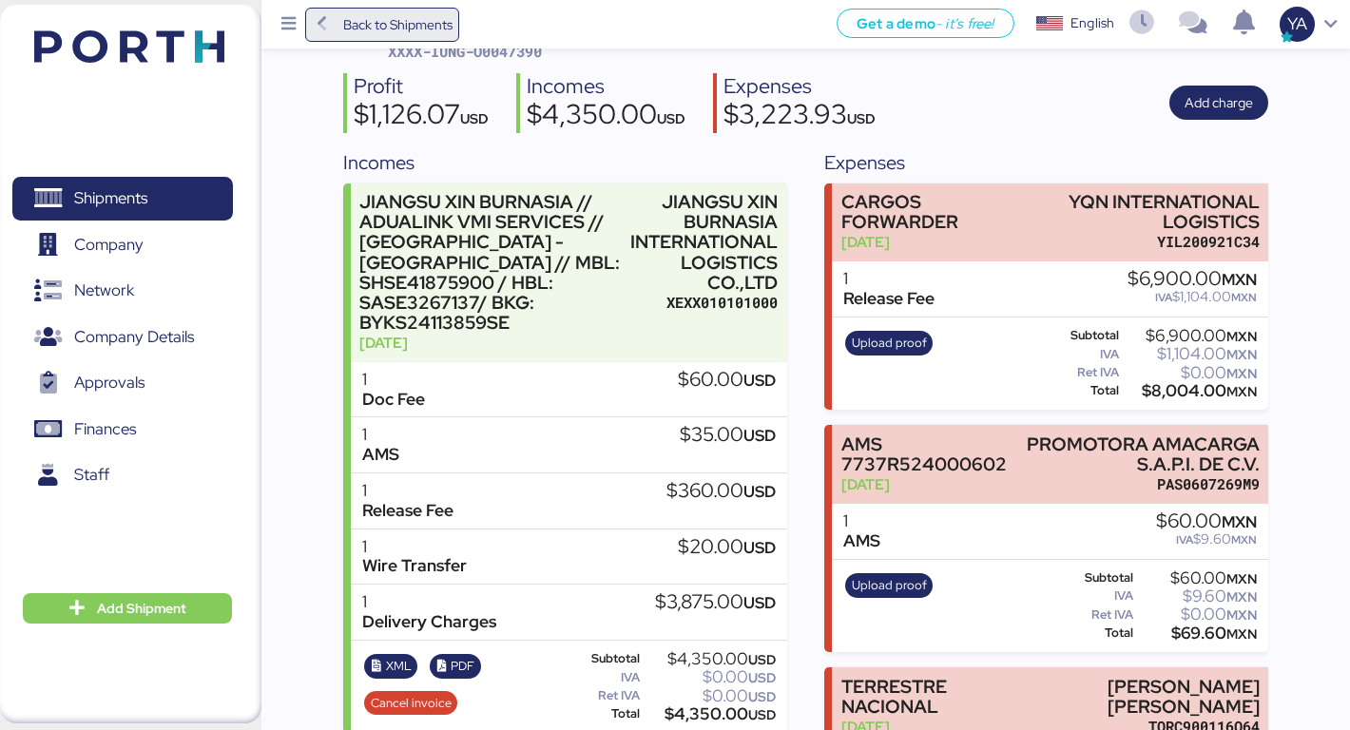
click at [422, 27] on span "Back to Shipments" at bounding box center [397, 24] width 109 height 23
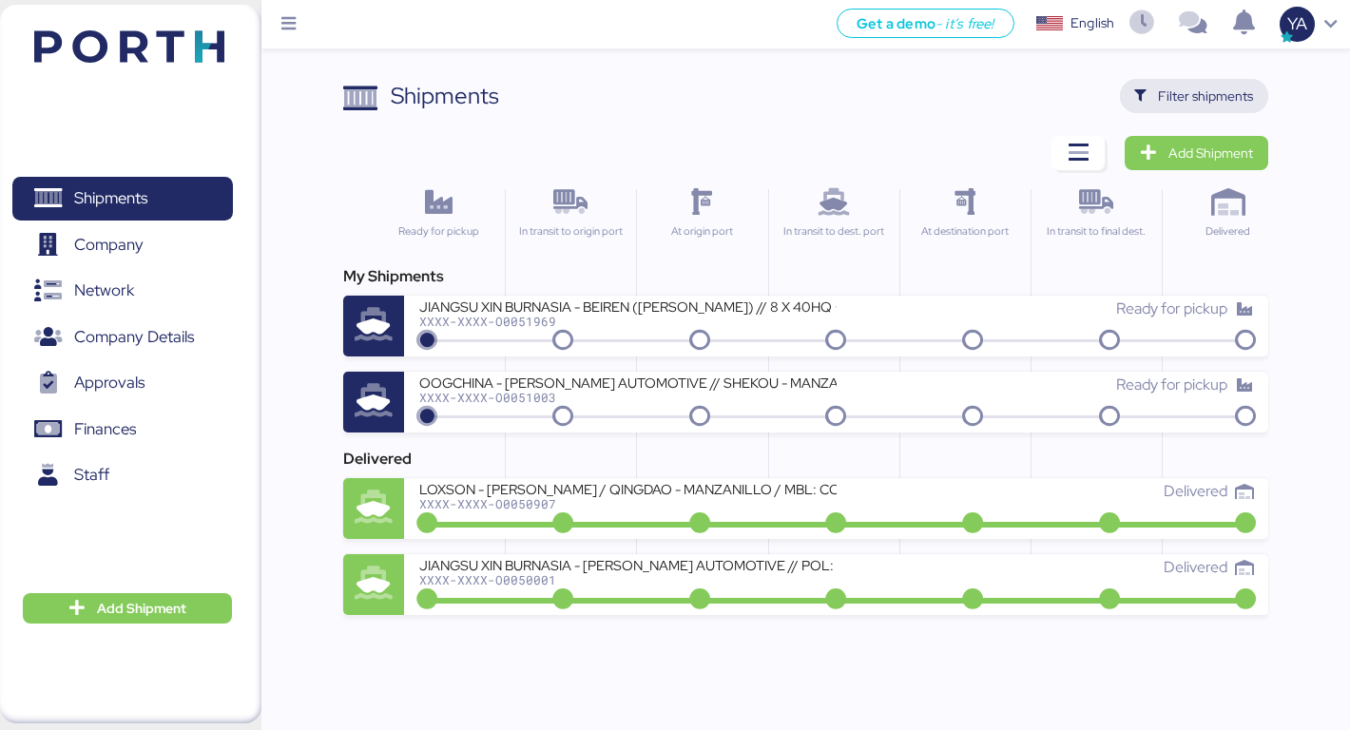
click at [1186, 97] on span "Filter shipments" at bounding box center [1205, 96] width 95 height 23
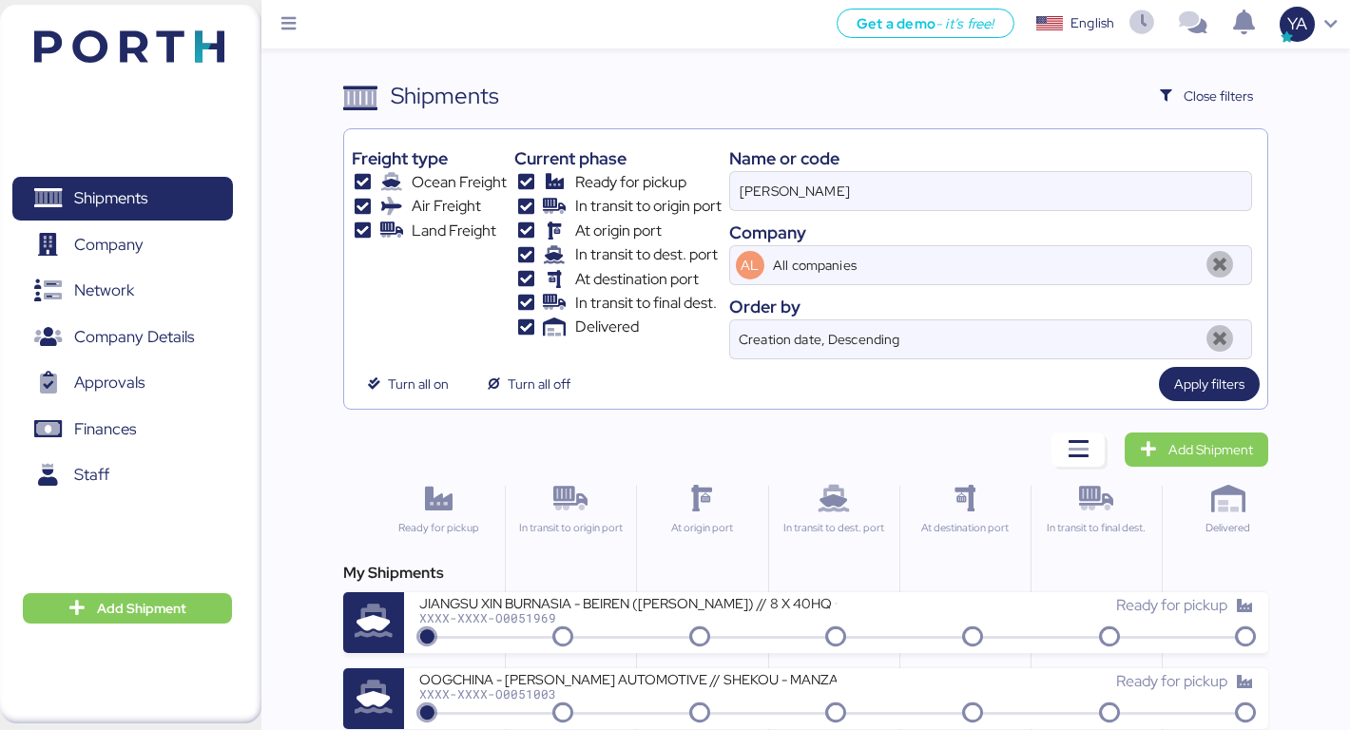
click at [937, 168] on div "Name or code" at bounding box center [991, 158] width 524 height 26
click at [937, 178] on input "kirchhoff" at bounding box center [991, 191] width 522 height 38
paste input "O0051912"
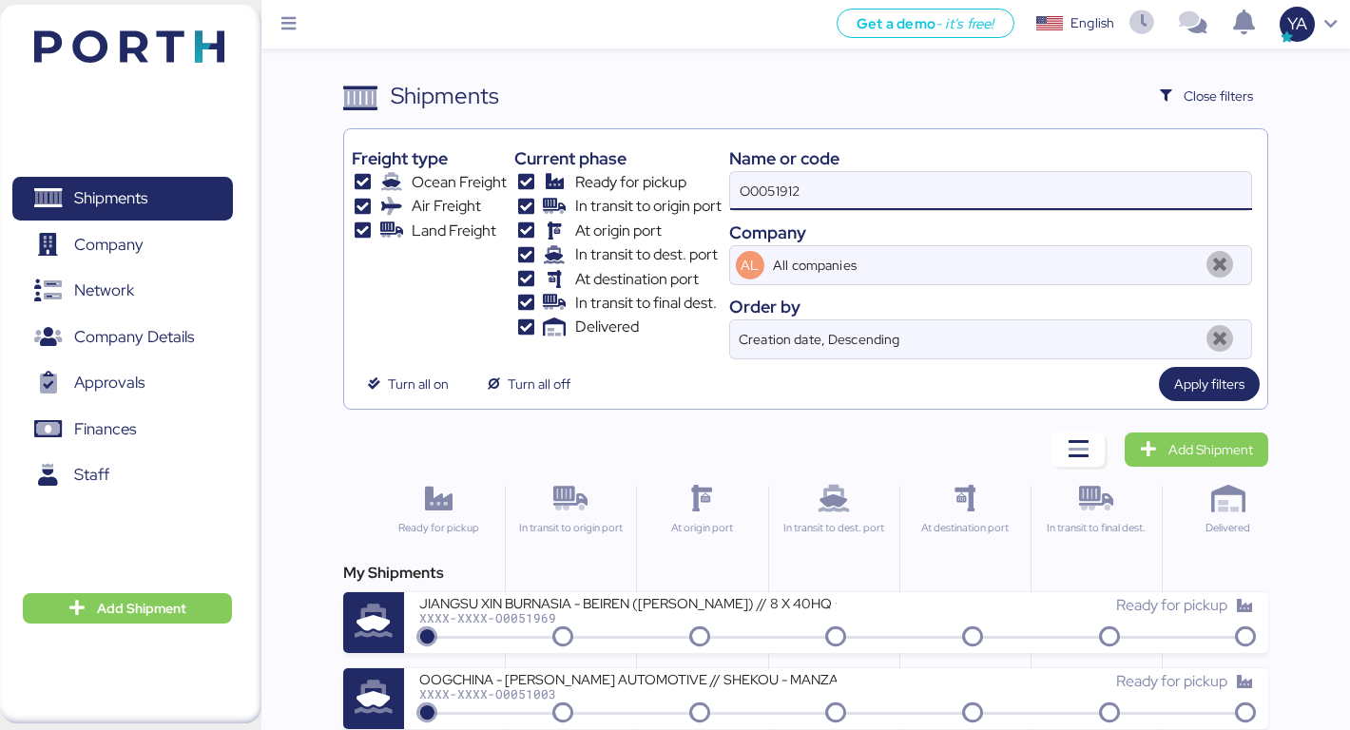
type input "O0051912"
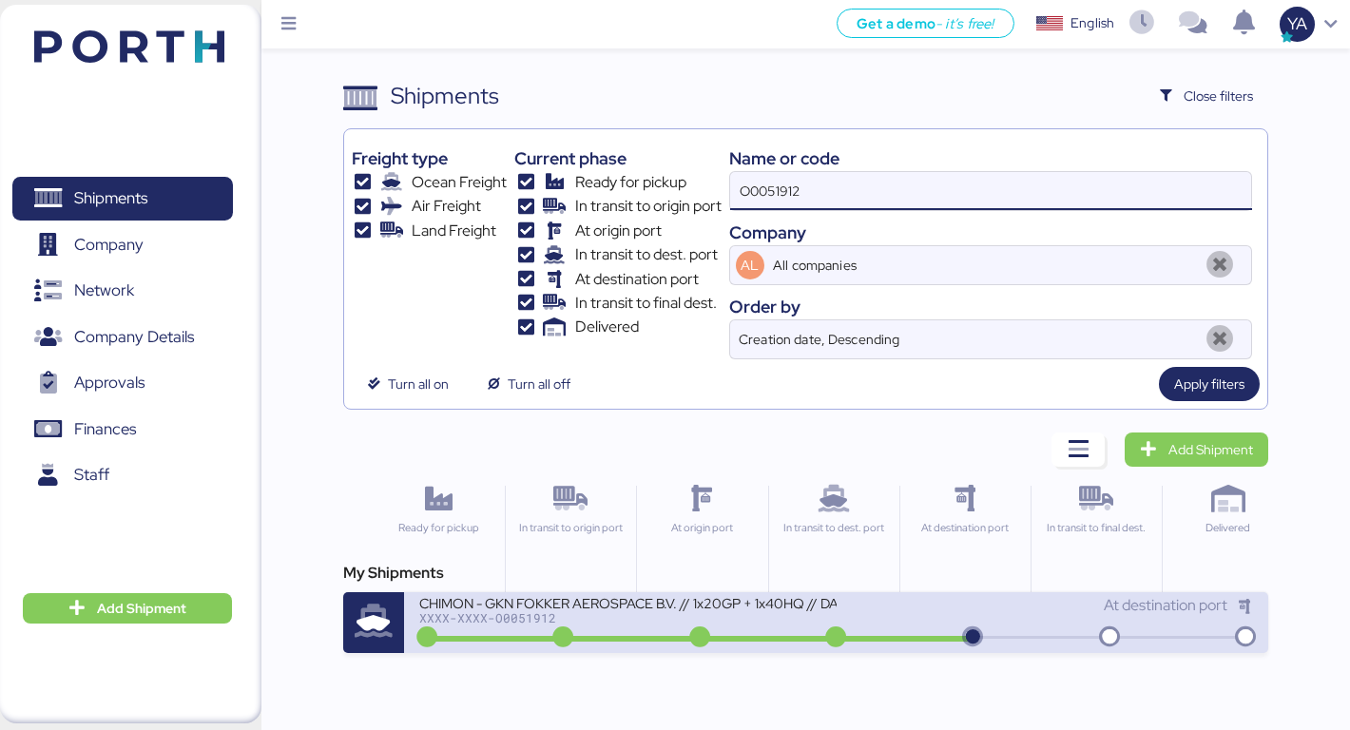
click at [569, 625] on div "CHIMON - GKN FOKKER AEROSPACE B.V. // 1x20GP + 1x40HQ // DALIAN - MANZANILLO //…" at bounding box center [627, 614] width 417 height 41
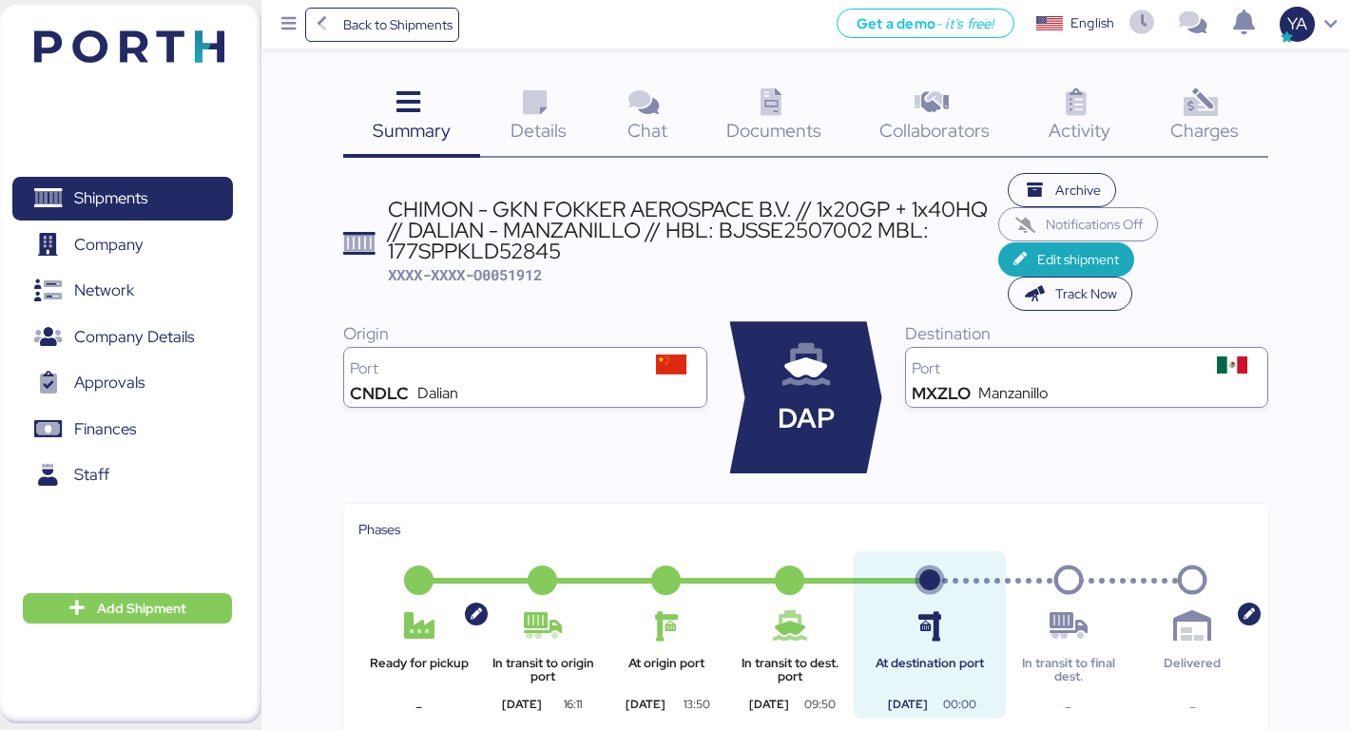
click at [537, 97] on icon at bounding box center [534, 103] width 41 height 28
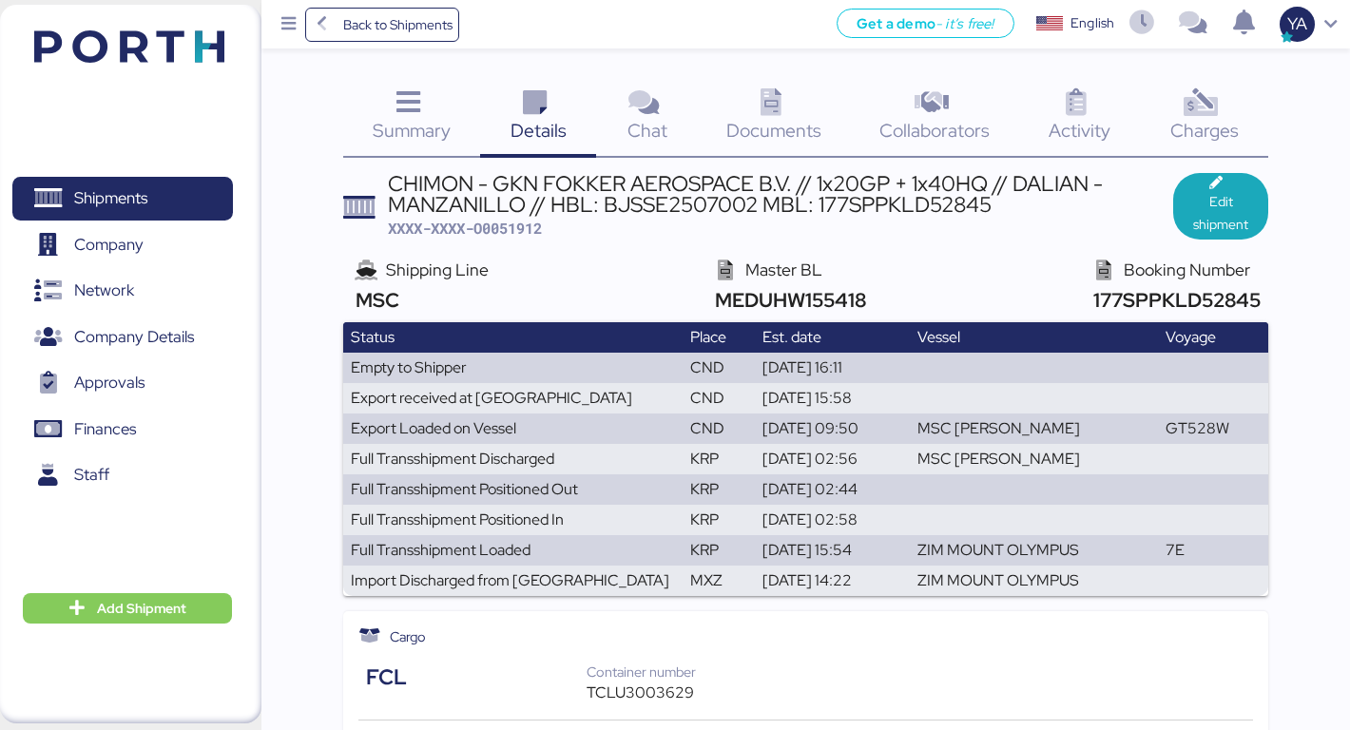
click at [1126, 299] on span "177SPPKLD52845" at bounding box center [1175, 300] width 172 height 26
copy span "177SPPKLD52845"
click at [733, 294] on span "MEDUHW155418" at bounding box center [788, 300] width 156 height 26
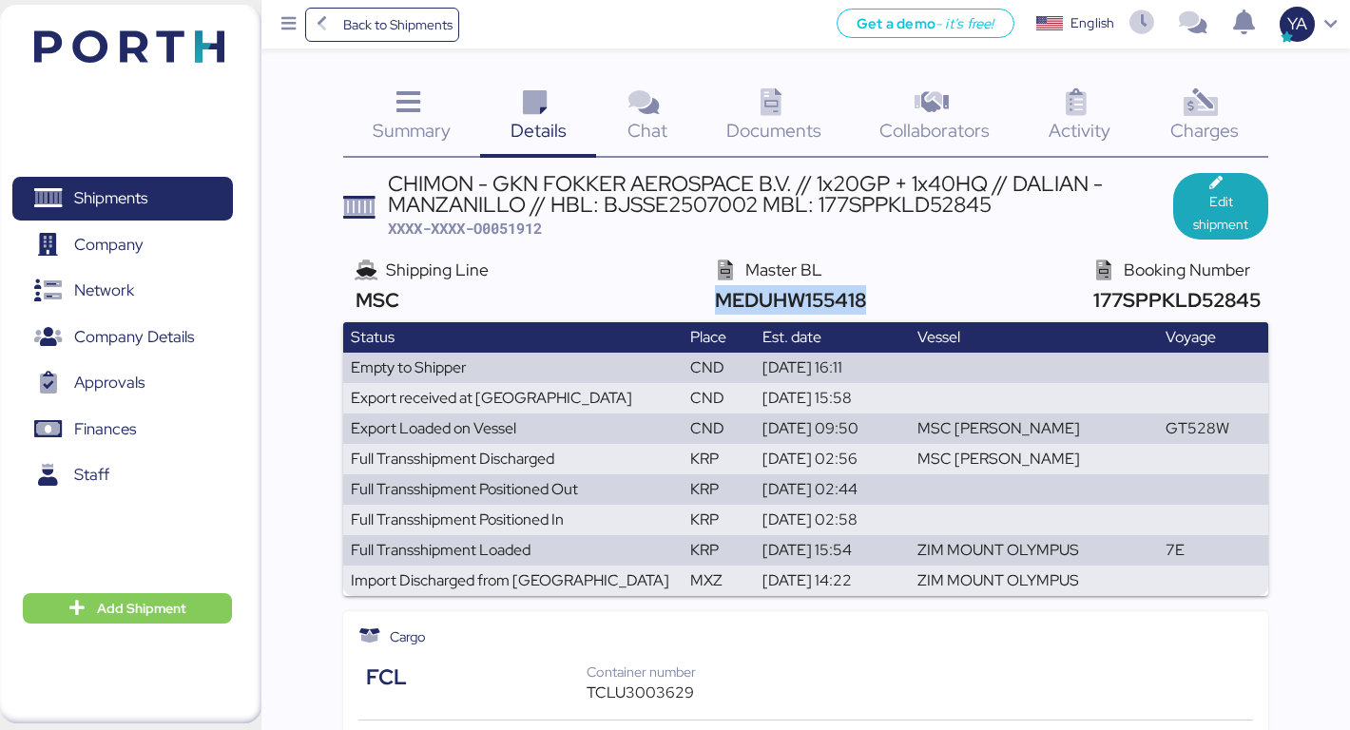
copy span "MEDUHW155418"
click at [1138, 136] on div "Activity 0" at bounding box center [1079, 118] width 122 height 79
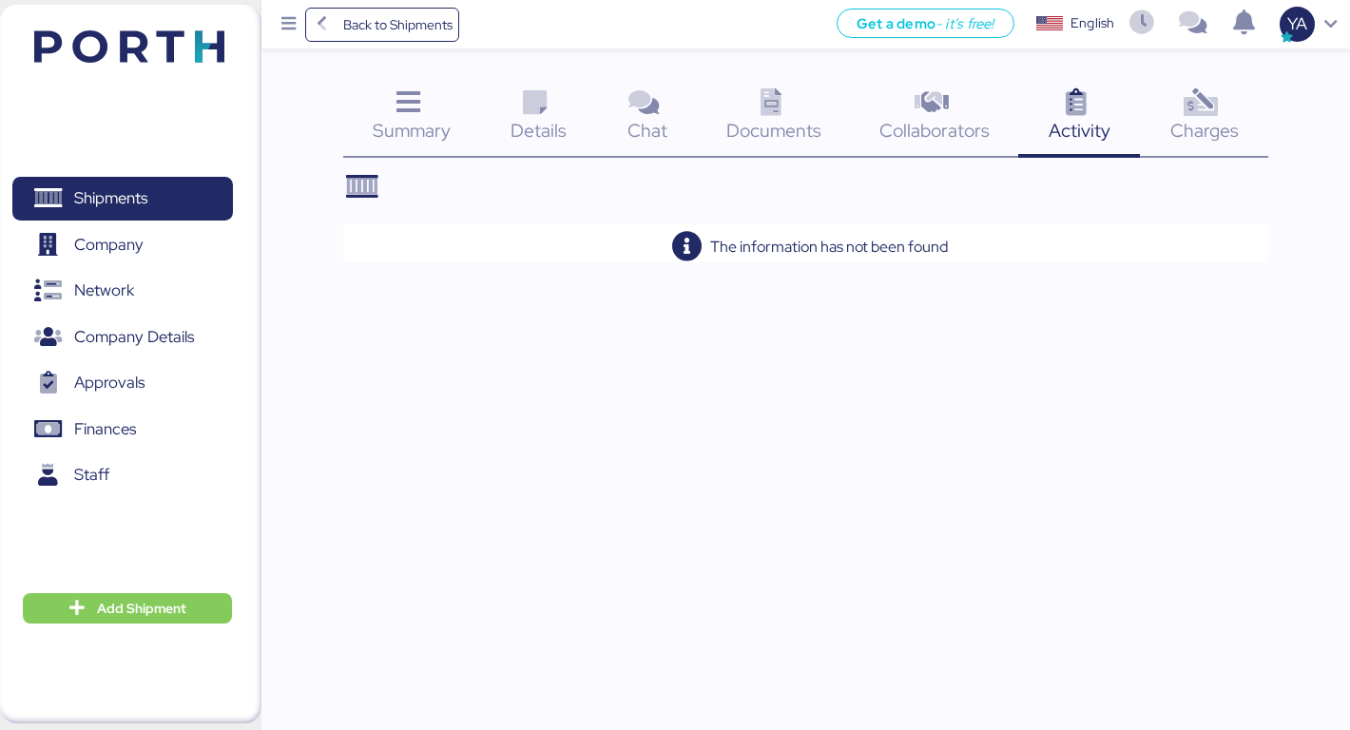
click at [1191, 131] on span "Charges" at bounding box center [1205, 130] width 68 height 25
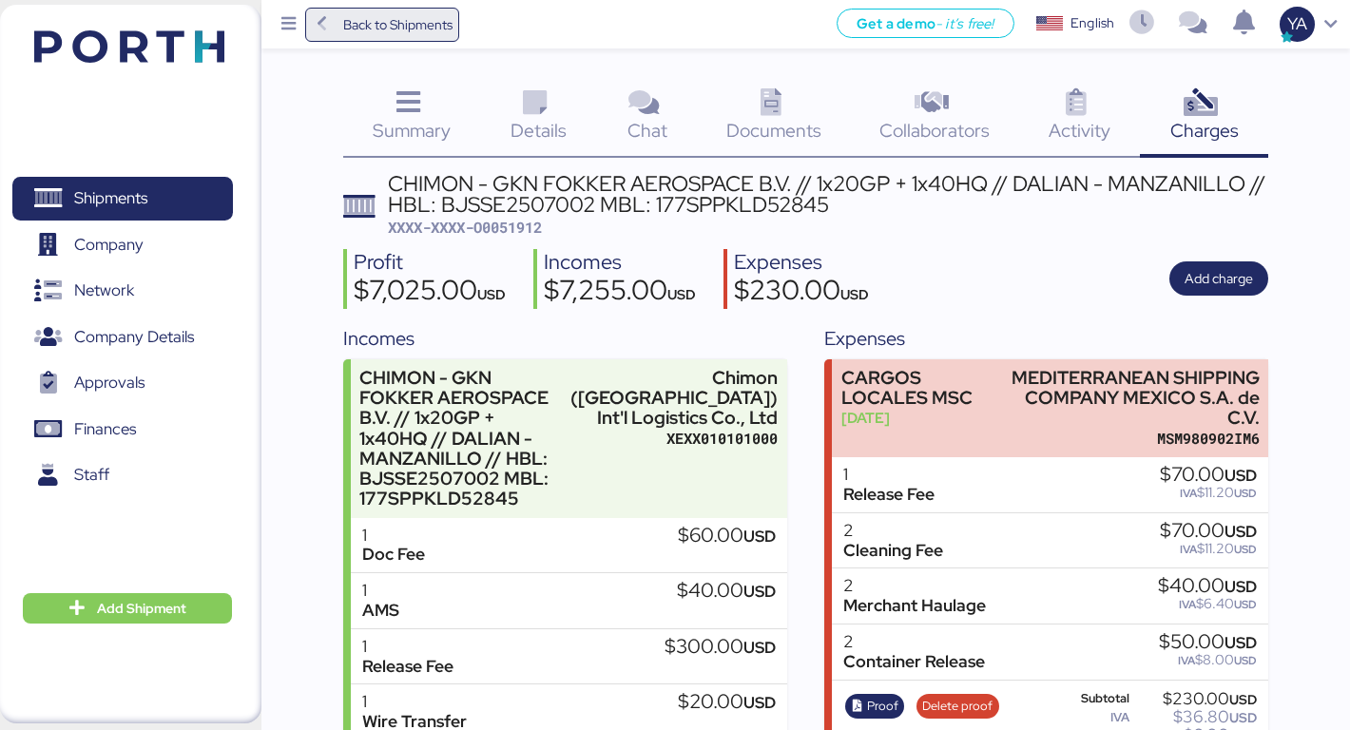
click at [432, 33] on span "Back to Shipments" at bounding box center [397, 24] width 109 height 23
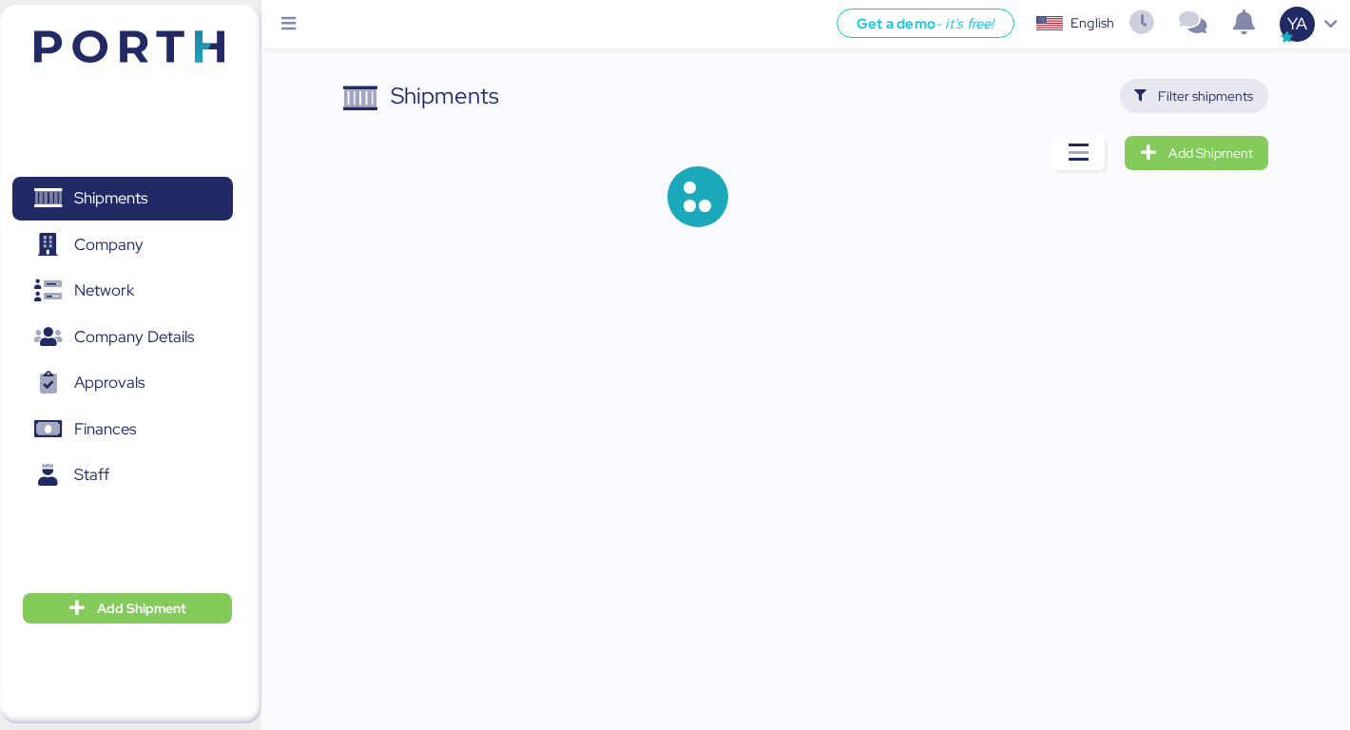
click at [1201, 105] on span "Filter shipments" at bounding box center [1205, 96] width 95 height 23
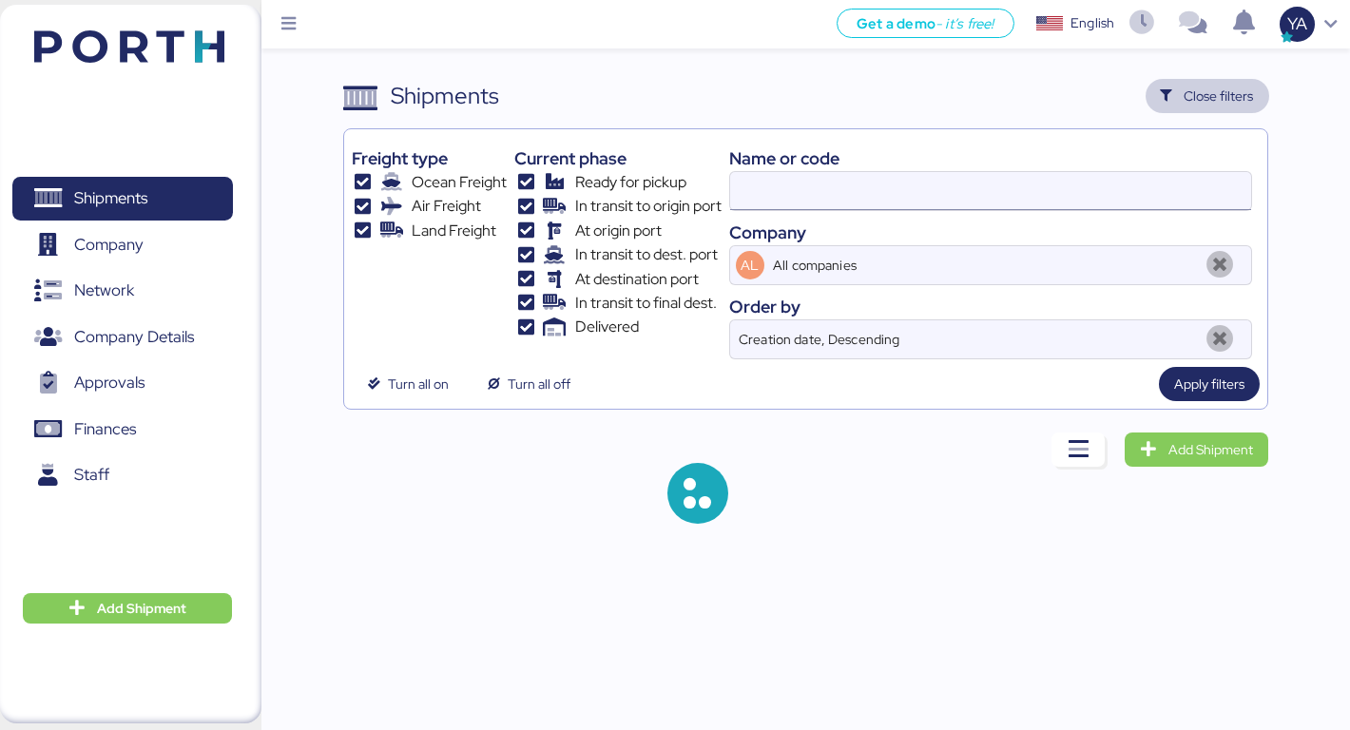
click at [949, 172] on input at bounding box center [991, 191] width 522 height 38
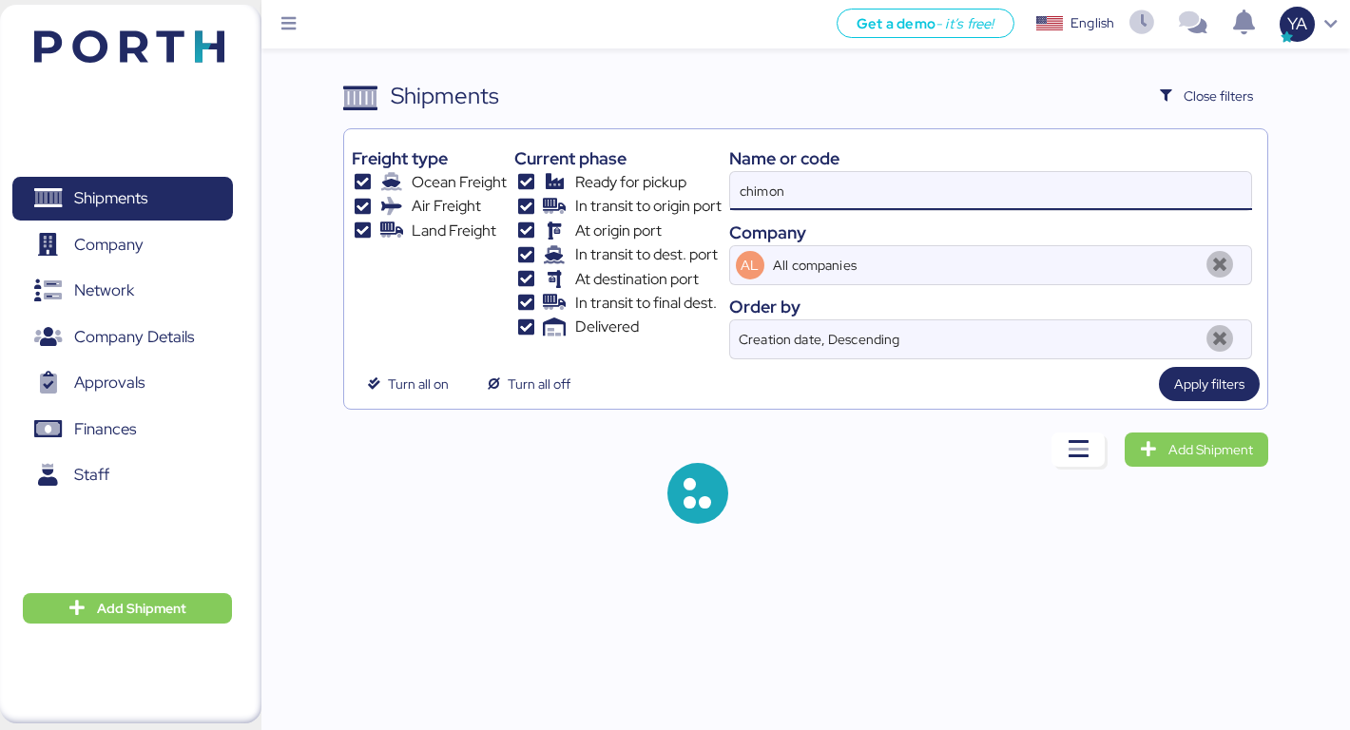
type input "chimon"
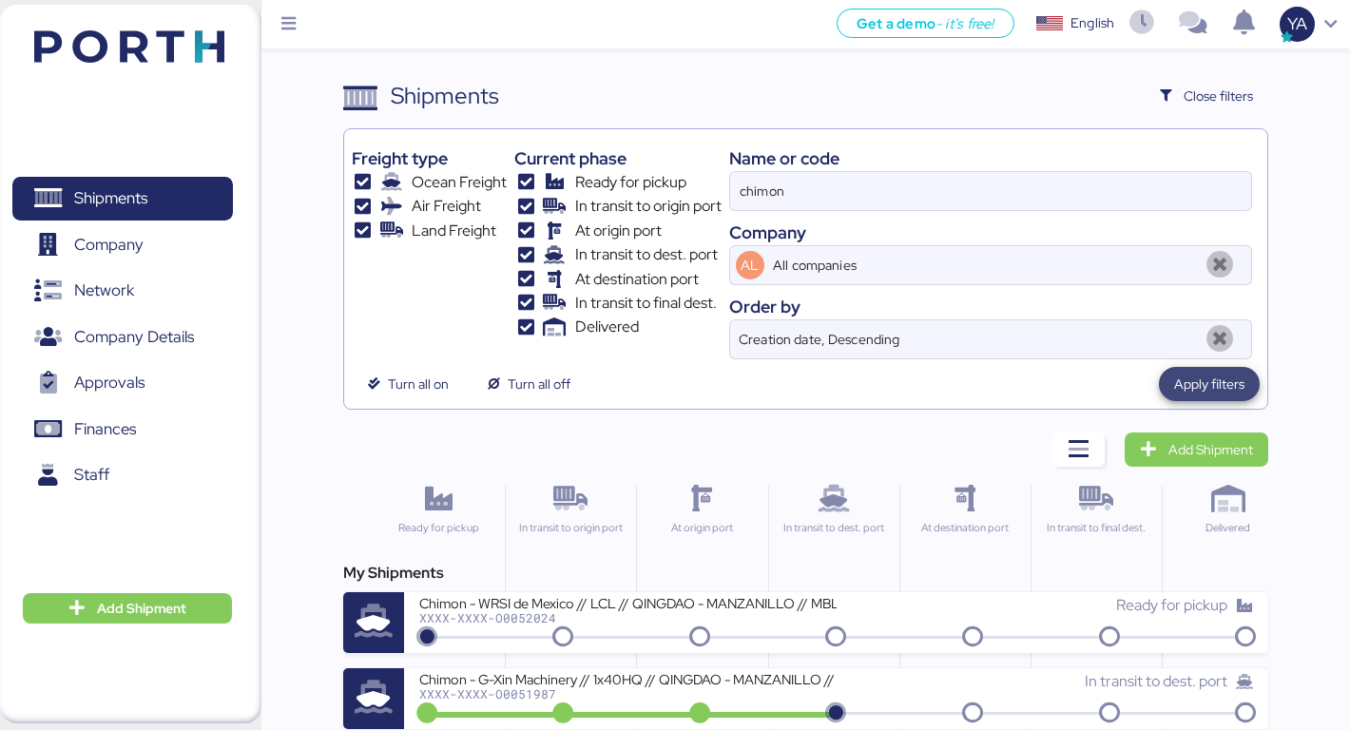
click at [1201, 385] on span "Apply filters" at bounding box center [1209, 384] width 70 height 23
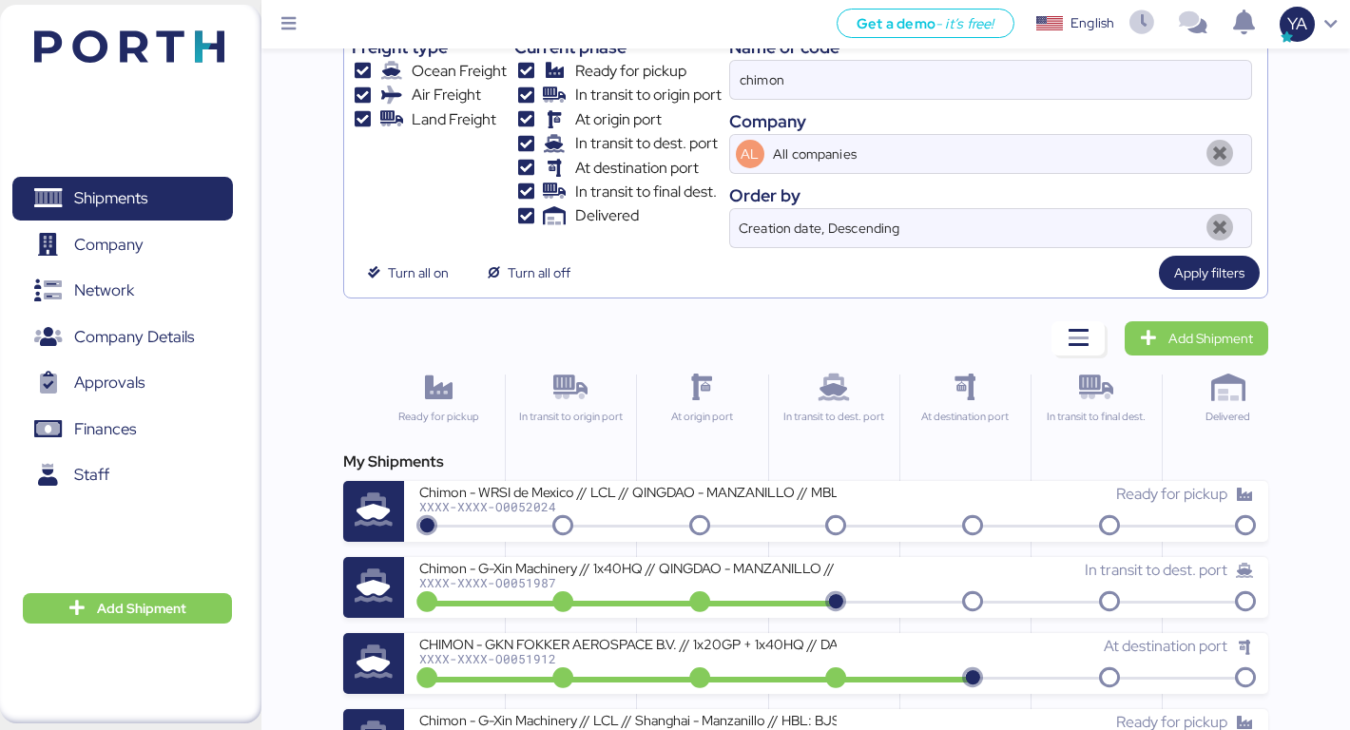
scroll to position [131, 0]
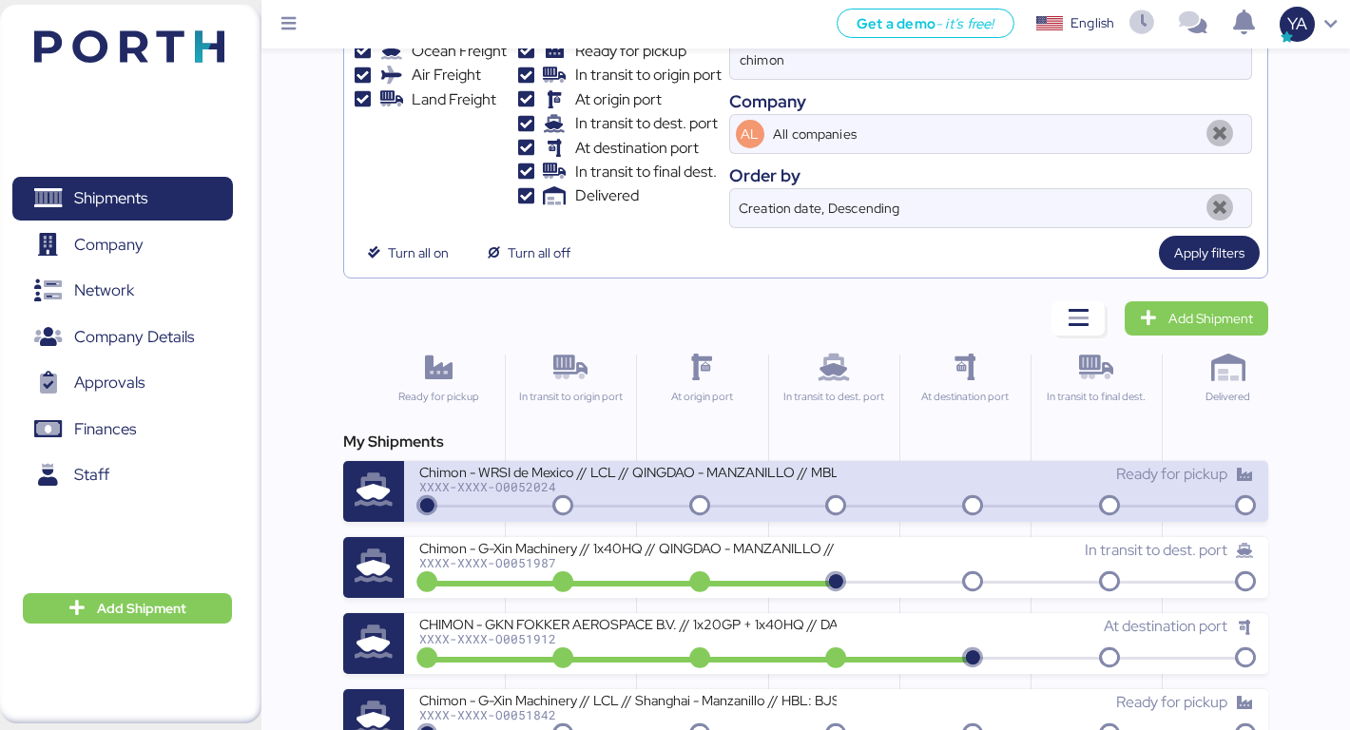
click at [750, 472] on div "Chimon - WRSI de Mexico // LCL // QINGDAO - MANZANILLO // MBL: TAOZLO11722 - HB…" at bounding box center [627, 471] width 417 height 16
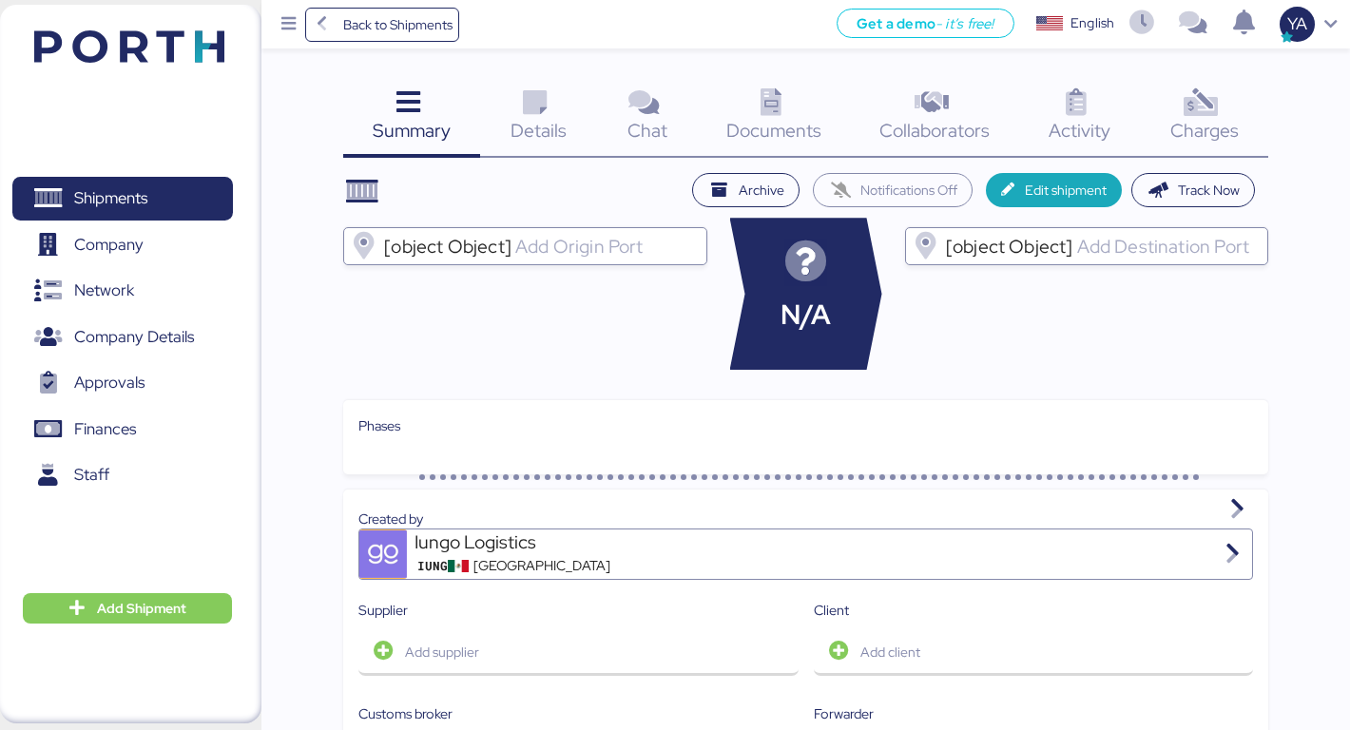
click at [1243, 107] on div "Charges 0" at bounding box center [1204, 118] width 128 height 79
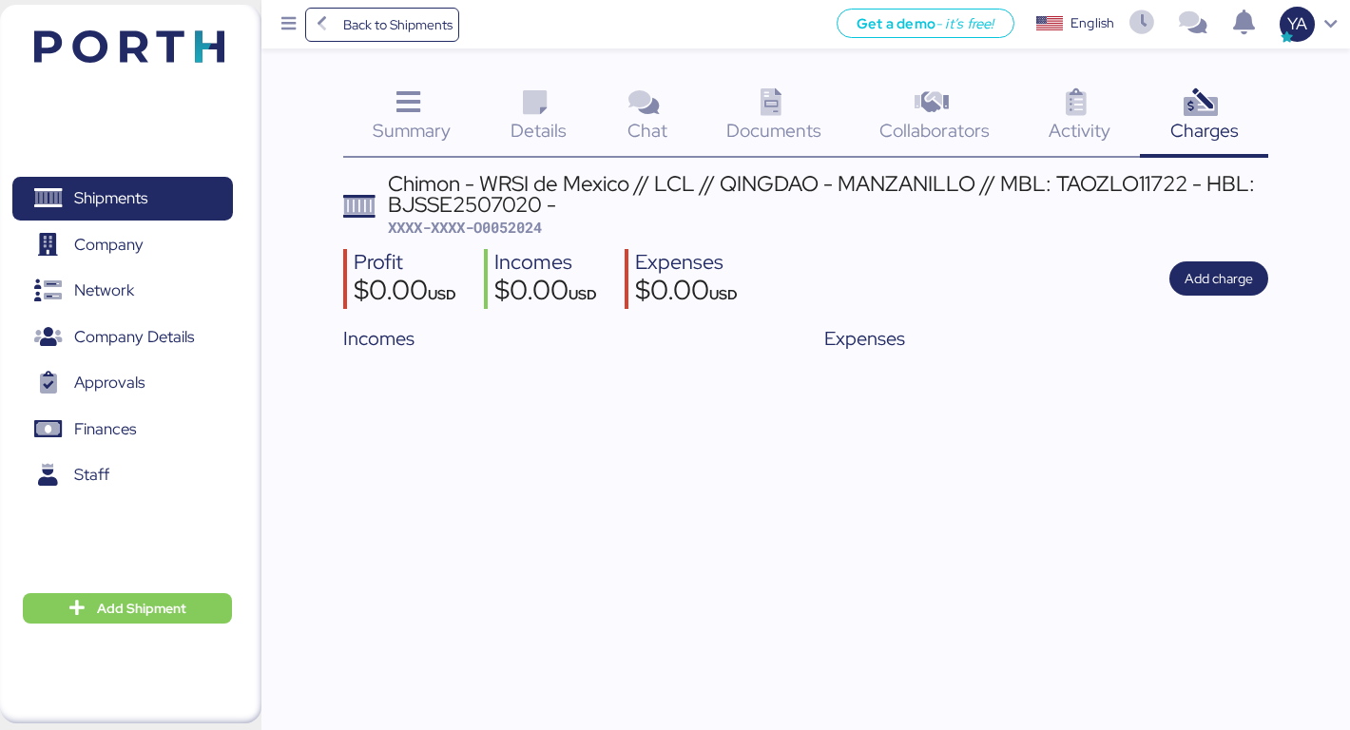
click at [525, 124] on span "Details" at bounding box center [539, 130] width 56 height 25
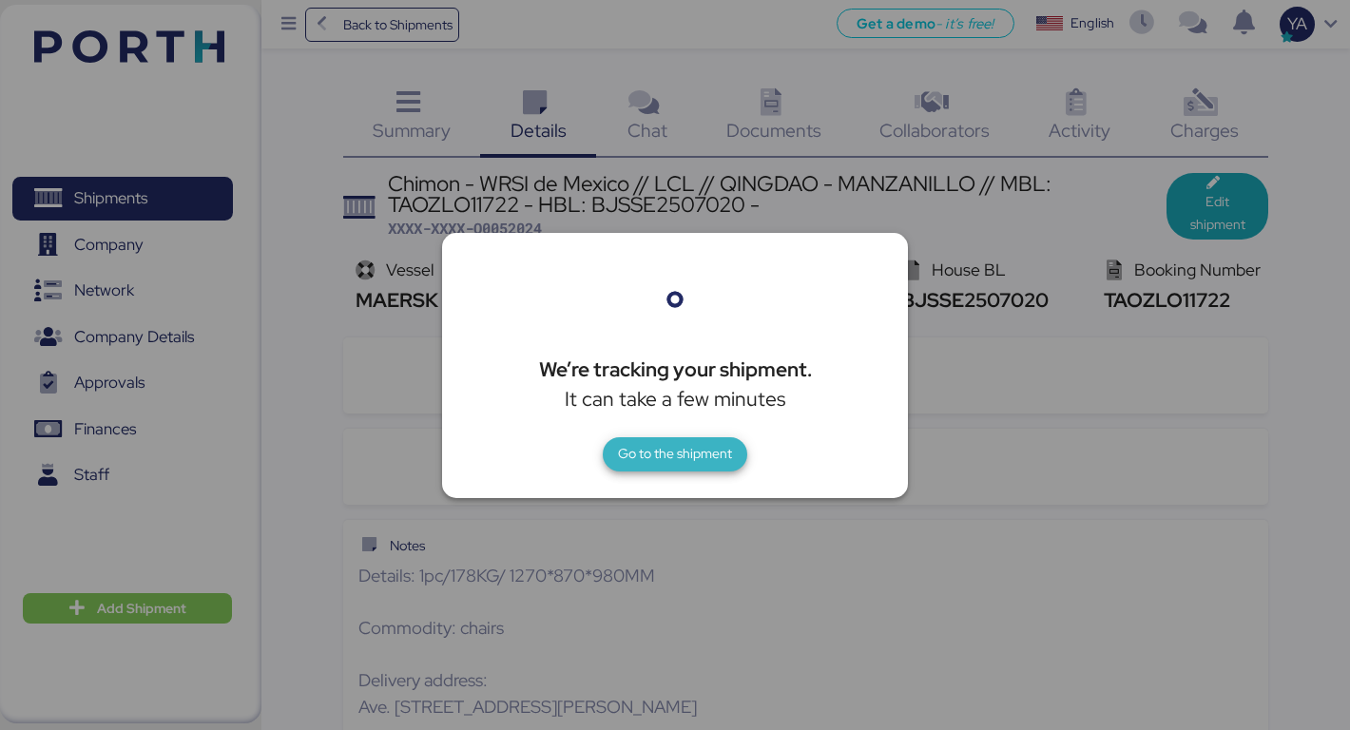
click at [647, 462] on span "Go to the shipment" at bounding box center [675, 453] width 114 height 23
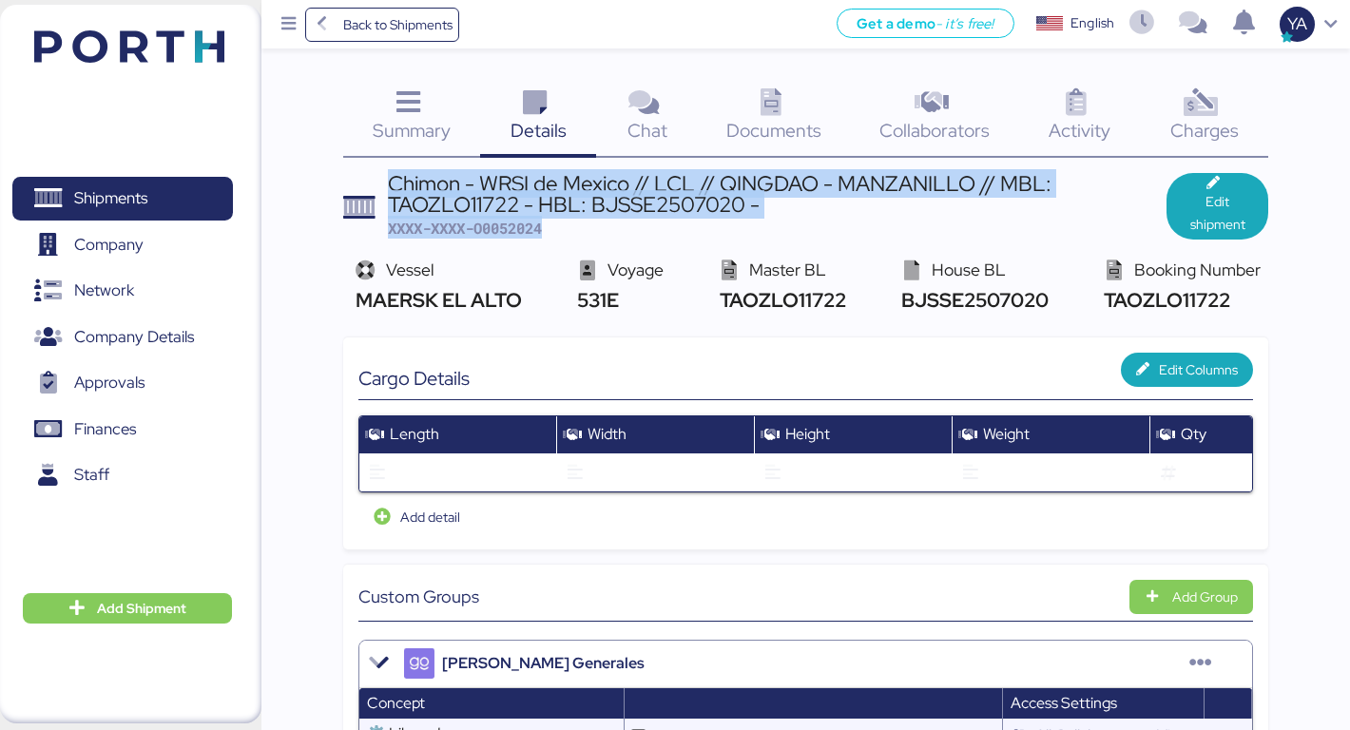
drag, startPoint x: 580, startPoint y: 232, endPoint x: 353, endPoint y: 183, distance: 232.6
click at [353, 183] on header "Chimon - WRSI de Mexico // LCL // QINGDAO - MANZANILLO // MBL: TAOZLO11722 - HB…" at bounding box center [805, 206] width 925 height 67
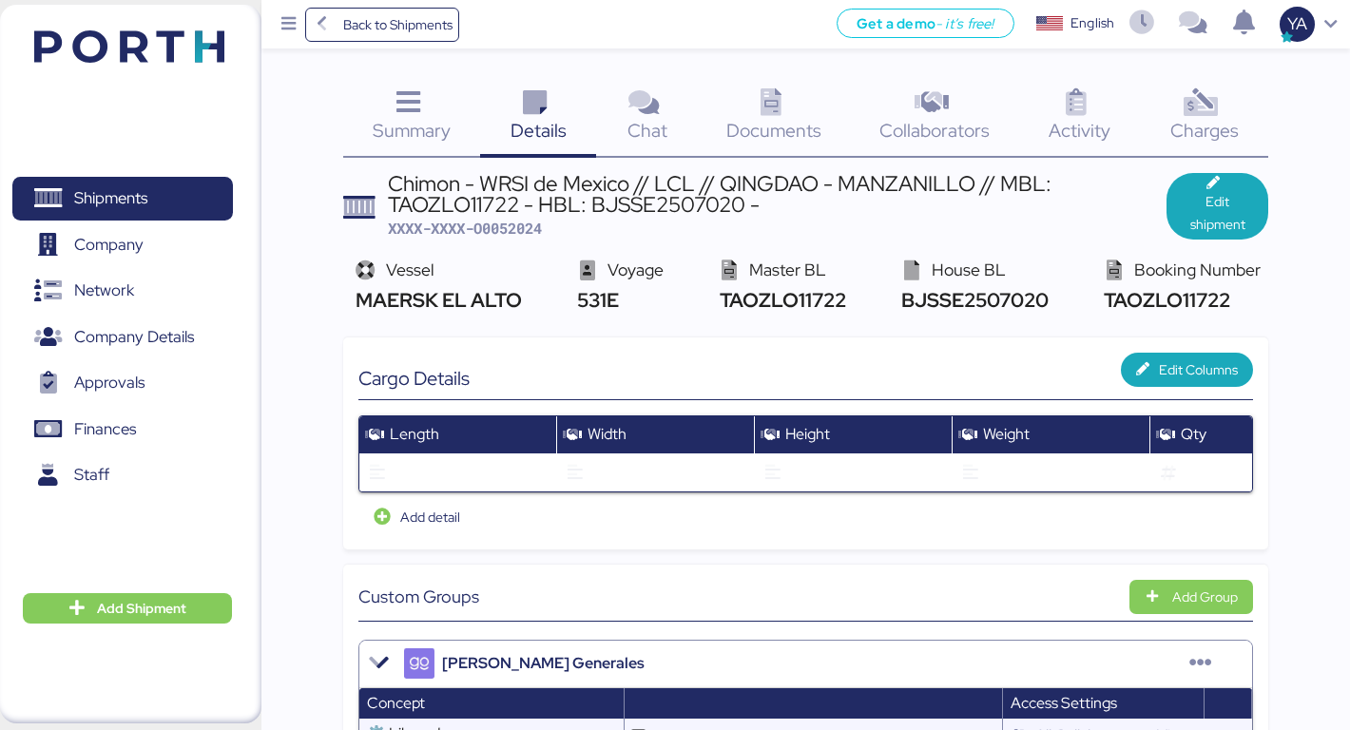
click at [373, 182] on header "Chimon - WRSI de Mexico // LCL // QINGDAO - MANZANILLO // MBL: TAOZLO11722 - HB…" at bounding box center [805, 206] width 925 height 67
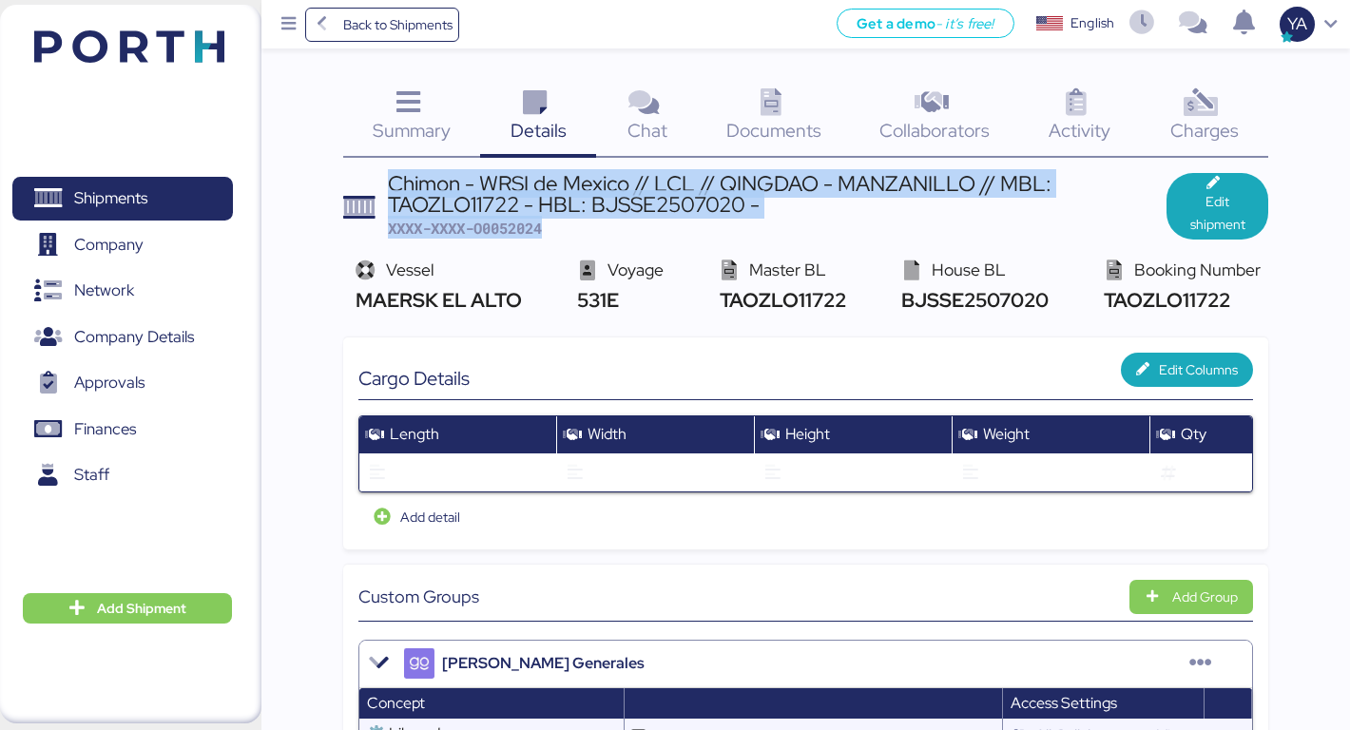
drag, startPoint x: 352, startPoint y: 185, endPoint x: 636, endPoint y: 237, distance: 288.9
click at [636, 237] on header "Chimon - WRSI de Mexico // LCL // QINGDAO - MANZANILLO // MBL: TAOZLO11722 - HB…" at bounding box center [805, 206] width 925 height 67
click at [635, 235] on div "Chimon - WRSI de Mexico // LCL // QINGDAO - MANZANILLO // MBL: TAOZLO11722 - HB…" at bounding box center [777, 206] width 779 height 66
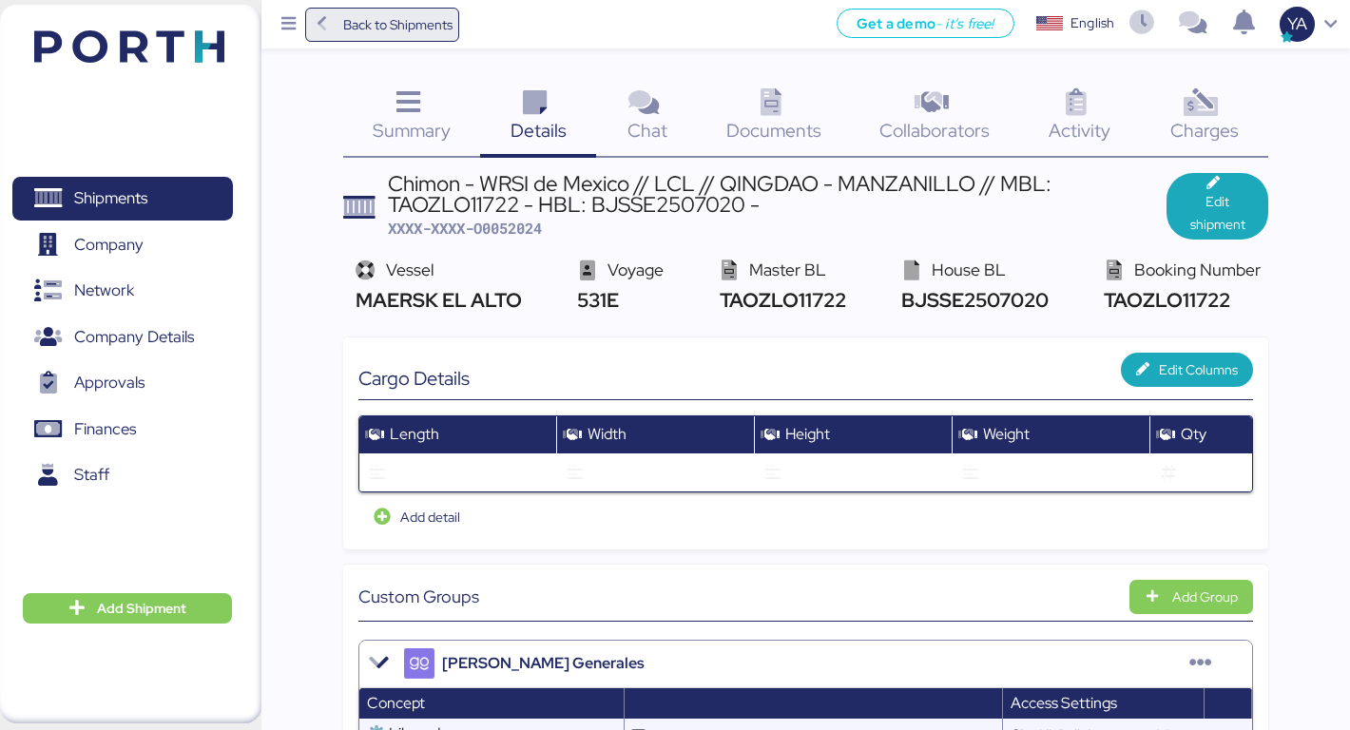
click at [432, 17] on span "Back to Shipments" at bounding box center [397, 24] width 109 height 23
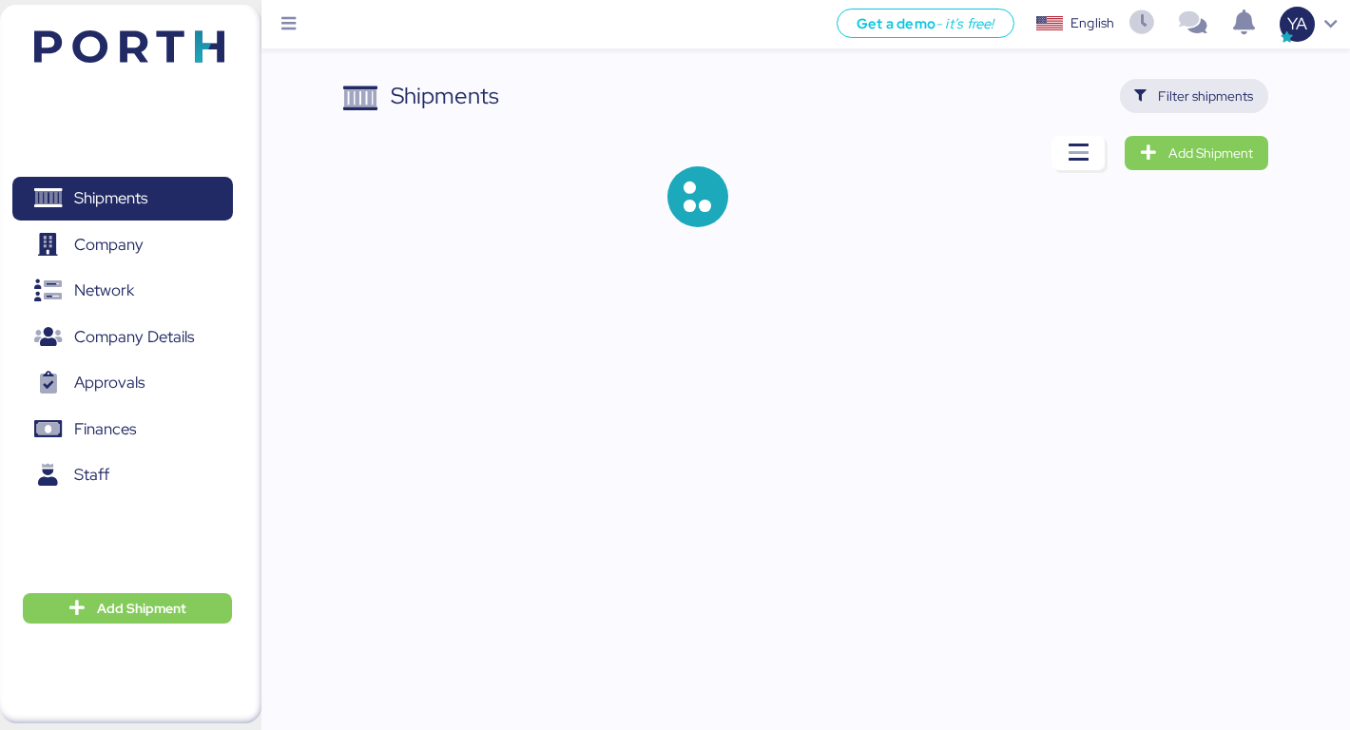
click at [1203, 101] on span "Filter shipments" at bounding box center [1205, 96] width 95 height 23
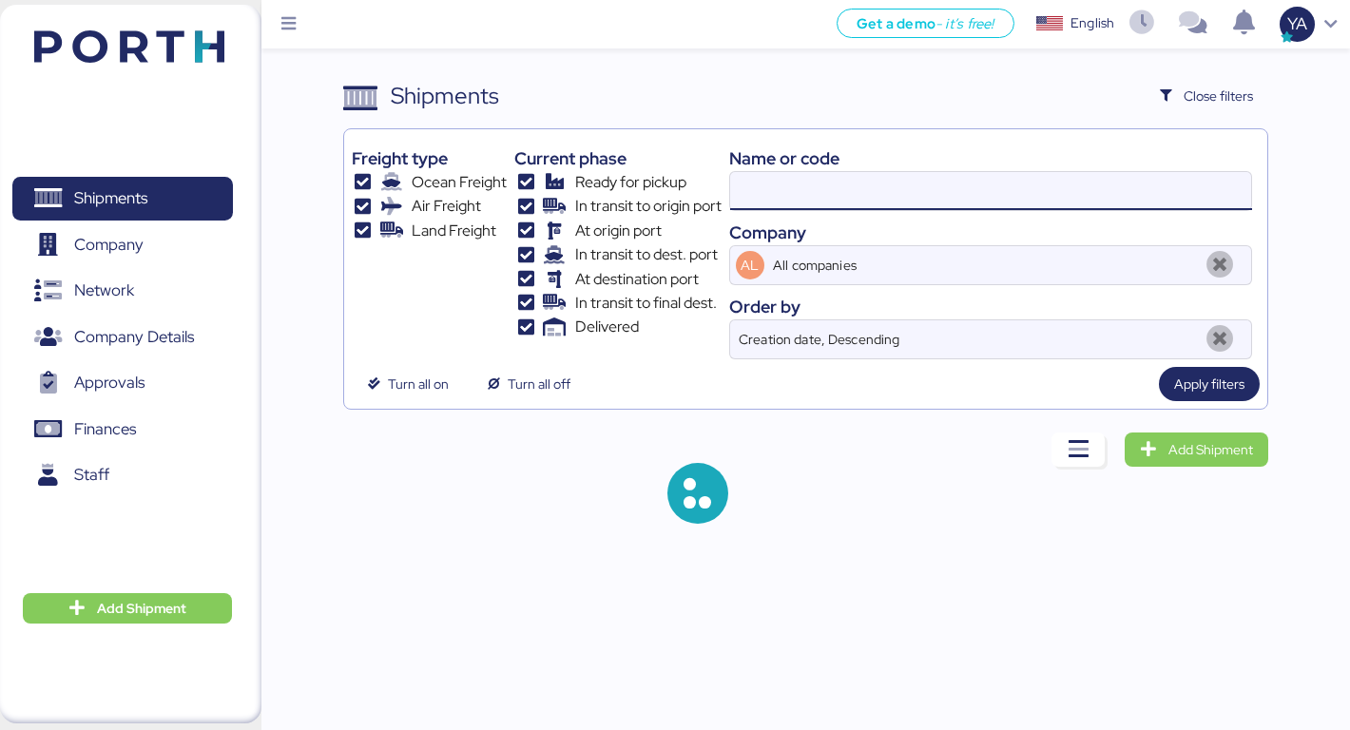
click at [936, 183] on input at bounding box center [991, 191] width 522 height 38
paste input "O0051971"
type input "O0051971"
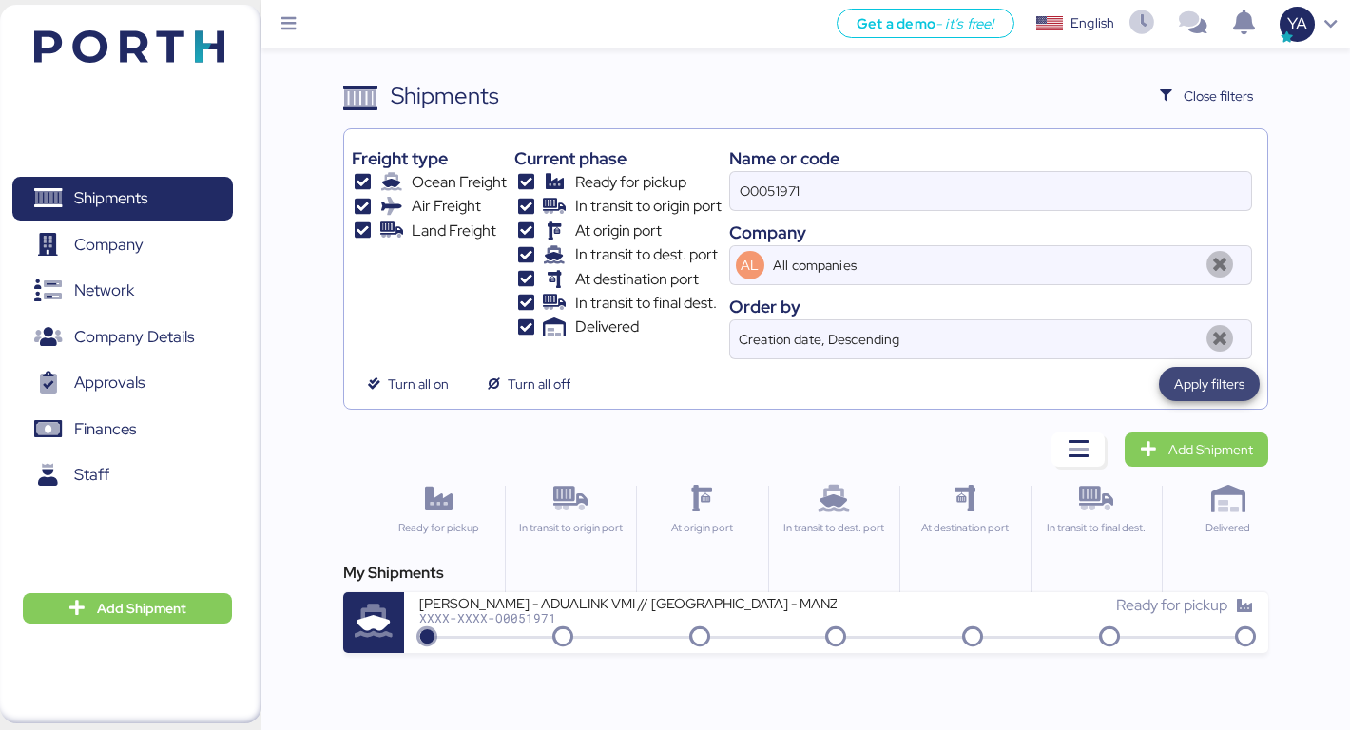
click at [1209, 378] on span "Apply filters" at bounding box center [1209, 384] width 70 height 23
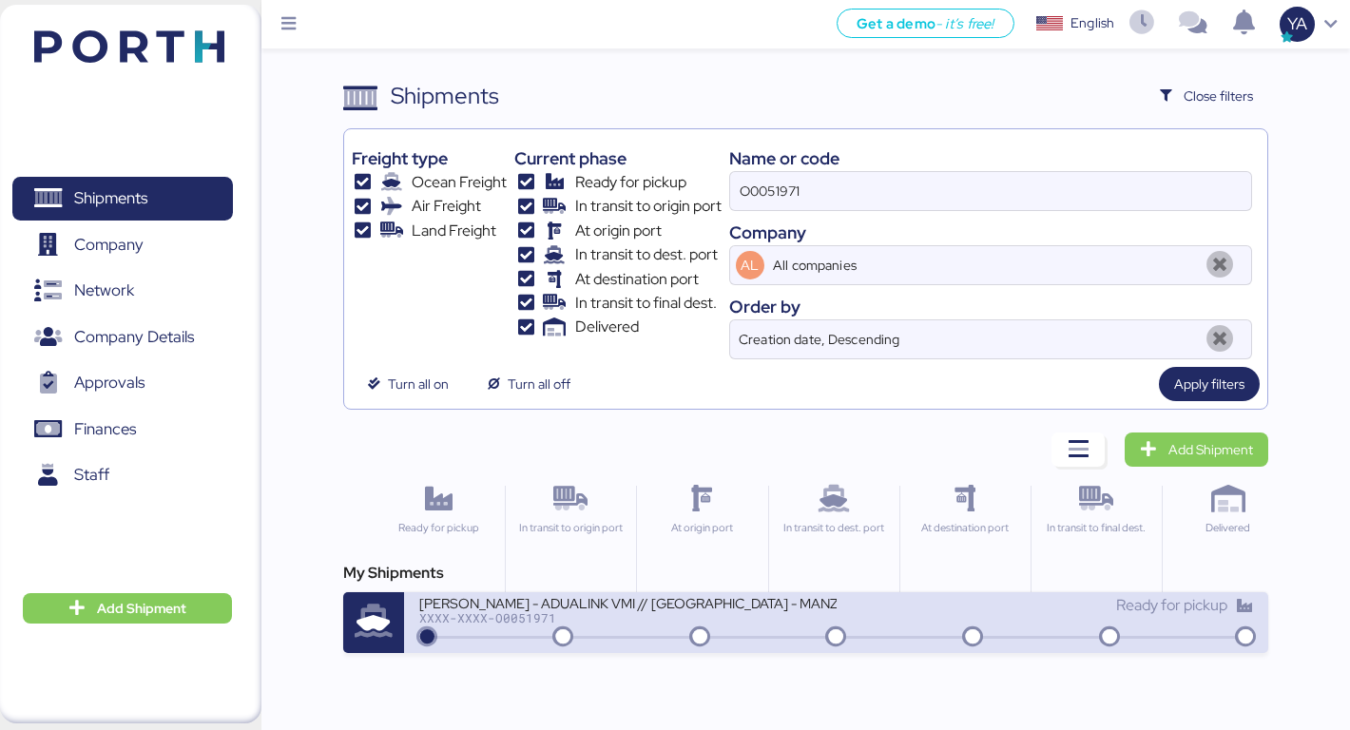
click at [615, 614] on div "XXXX-XXXX-O0051971" at bounding box center [627, 617] width 417 height 13
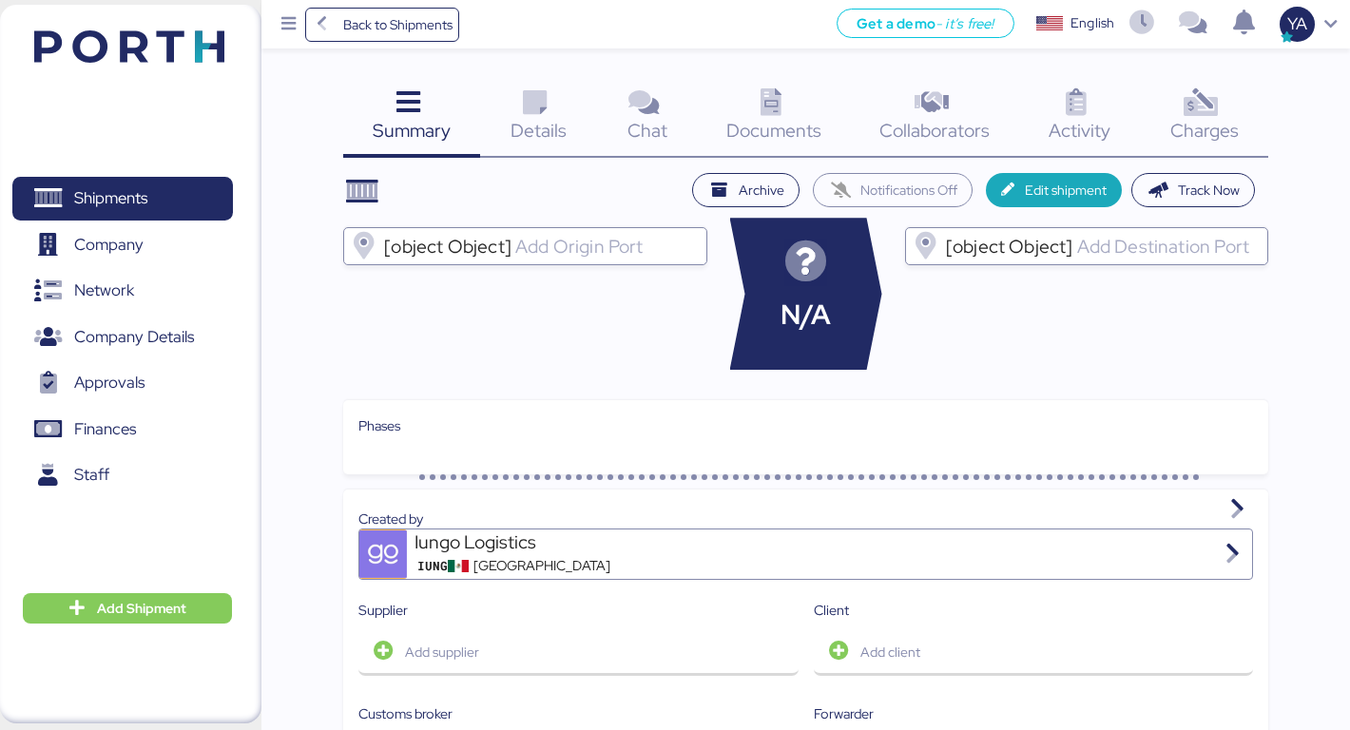
click at [1195, 119] on div "Charges 0" at bounding box center [1204, 118] width 128 height 79
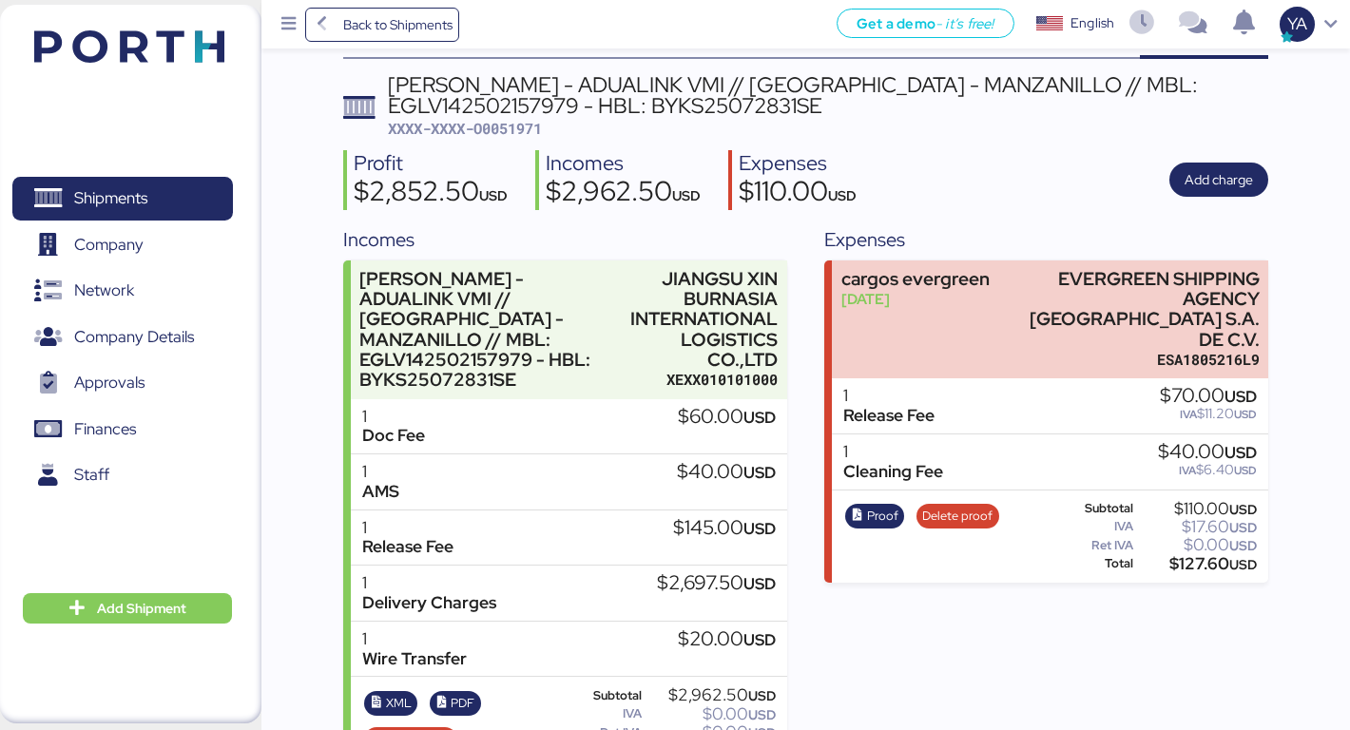
scroll to position [154, 0]
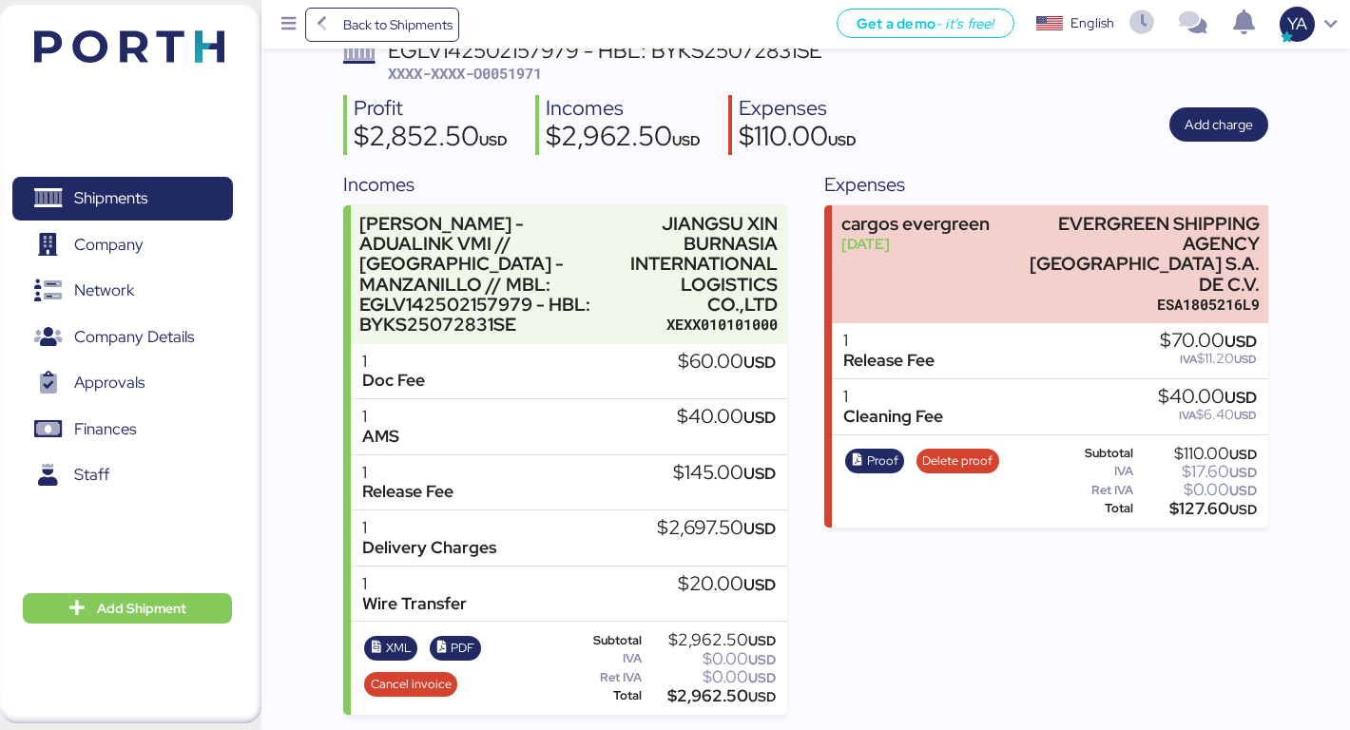
click at [681, 534] on div "$2,697.50 USD" at bounding box center [716, 528] width 119 height 21
copy div "2,697.50"
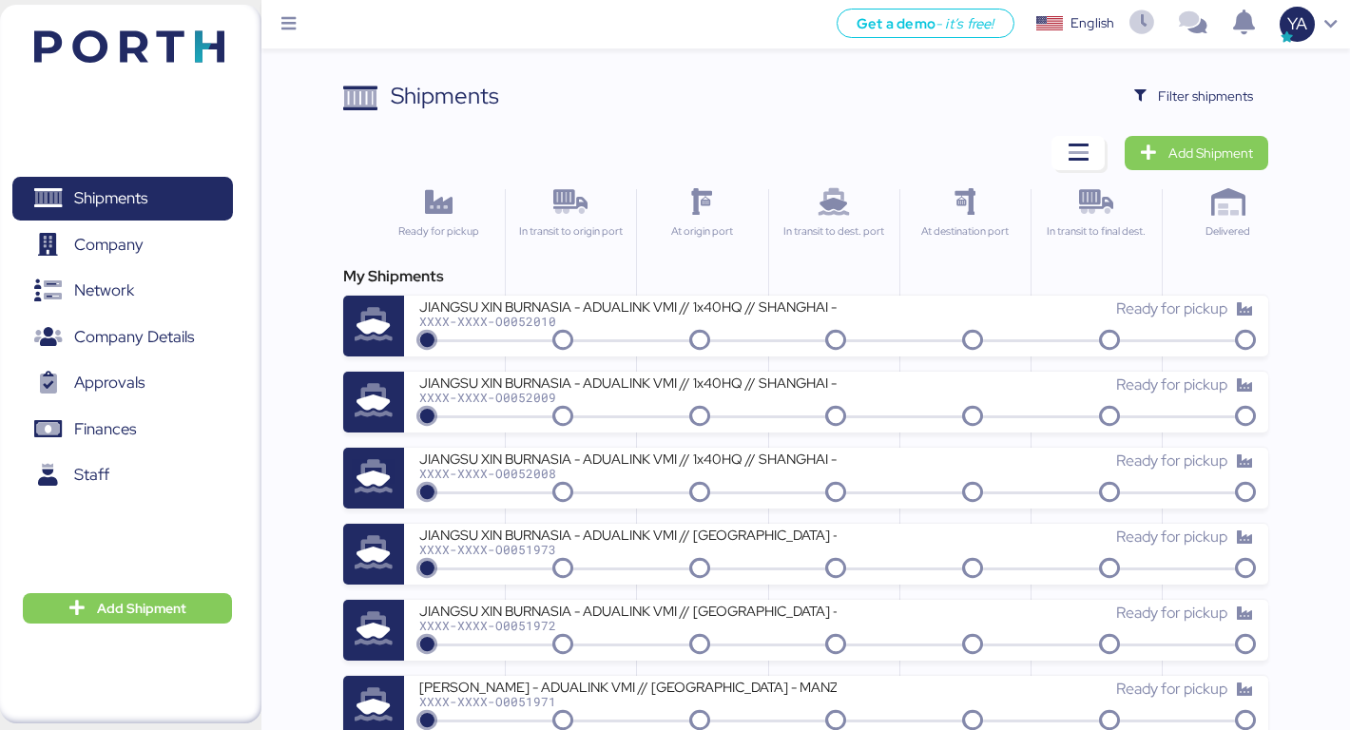
click at [1187, 94] on span "Filter shipments" at bounding box center [1205, 96] width 95 height 23
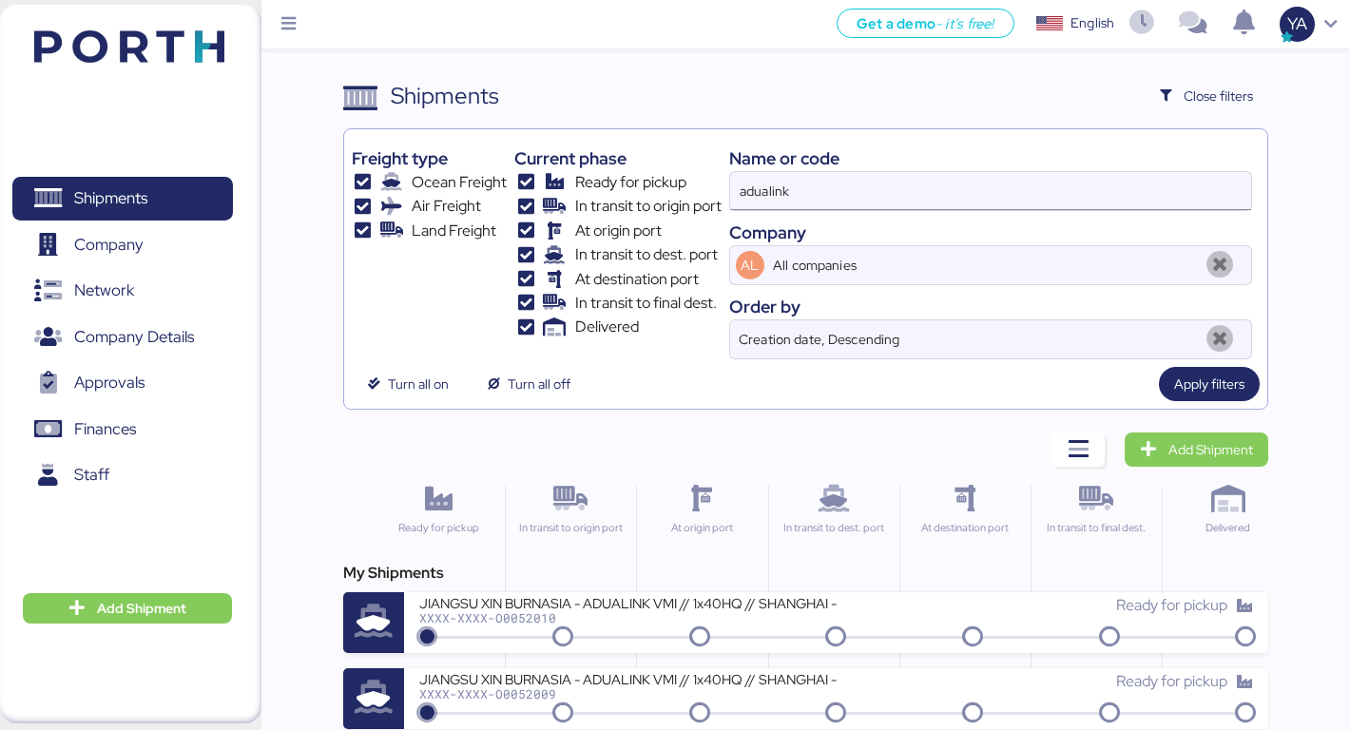
click at [875, 193] on input "adualink" at bounding box center [991, 191] width 522 height 38
paste input "O0051971"
type input "O0051971"
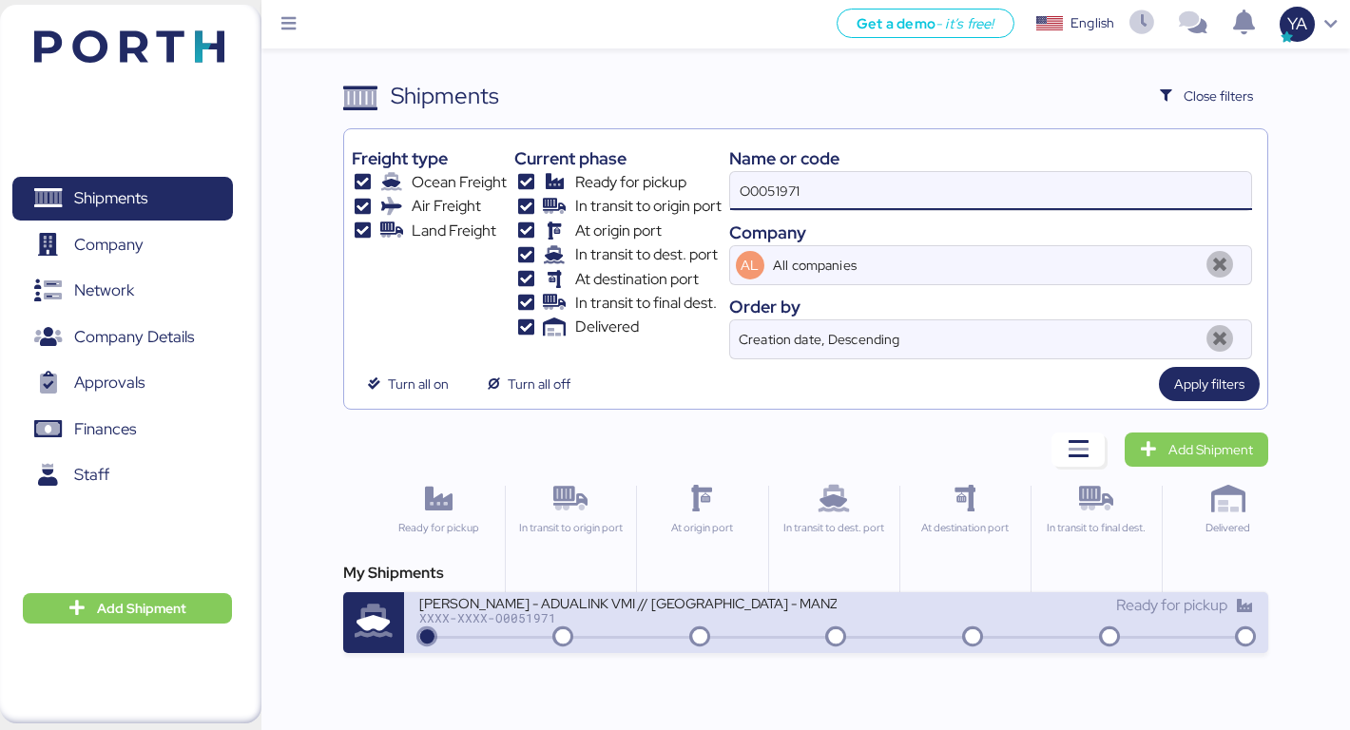
click at [537, 592] on div "JIANGSU XIN BURNASIA - ADUALINK VMI // SHANGHAI - MANZANILLO // MBL: EGLV142502…" at bounding box center [836, 622] width 864 height 61
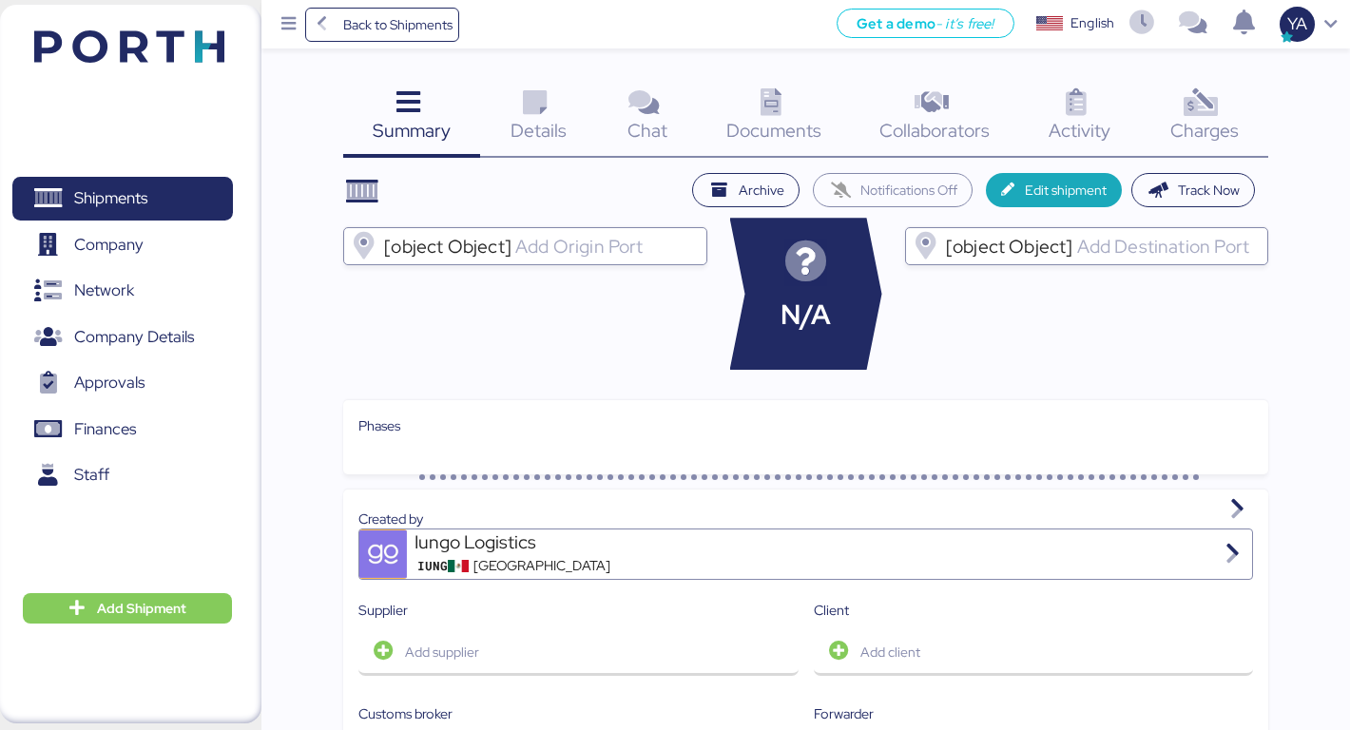
click at [1204, 96] on icon at bounding box center [1201, 103] width 41 height 28
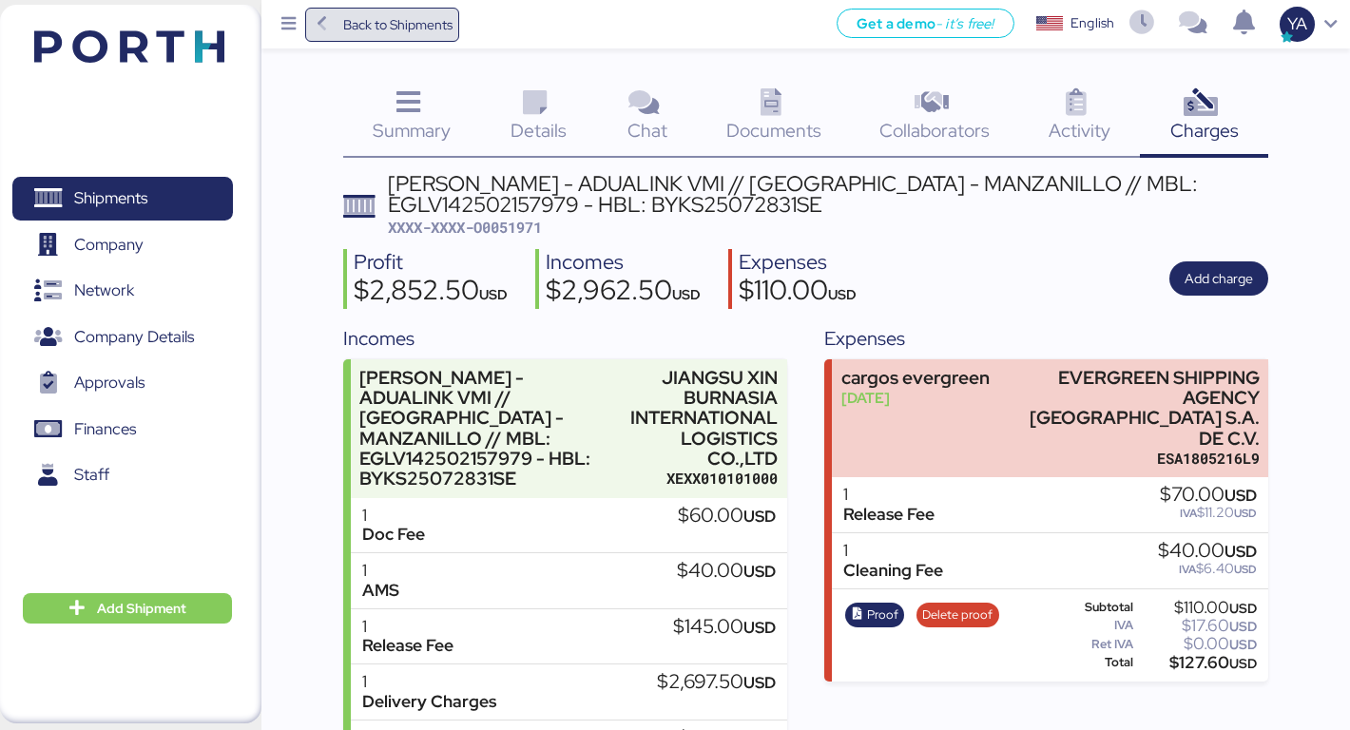
click at [388, 33] on span "Back to Shipments" at bounding box center [397, 24] width 109 height 23
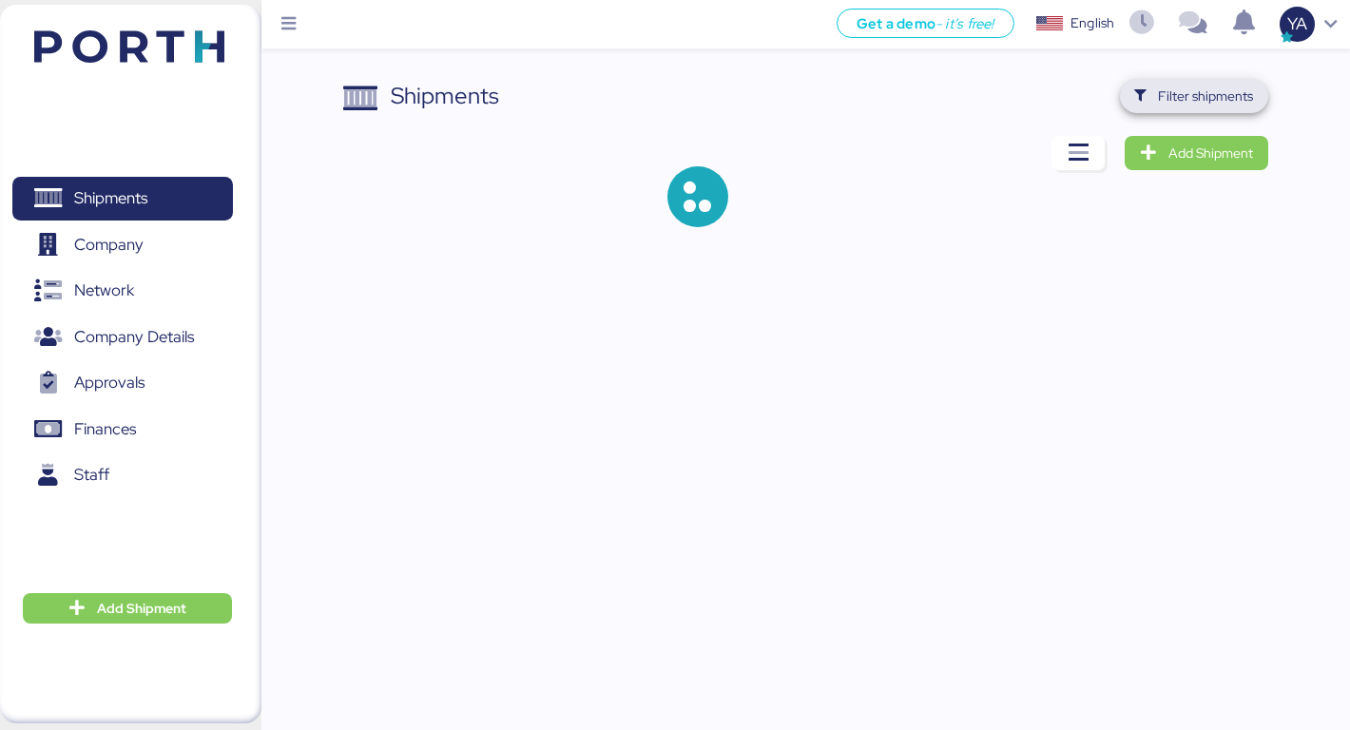
click at [1171, 80] on span "Filter shipments" at bounding box center [1194, 96] width 149 height 34
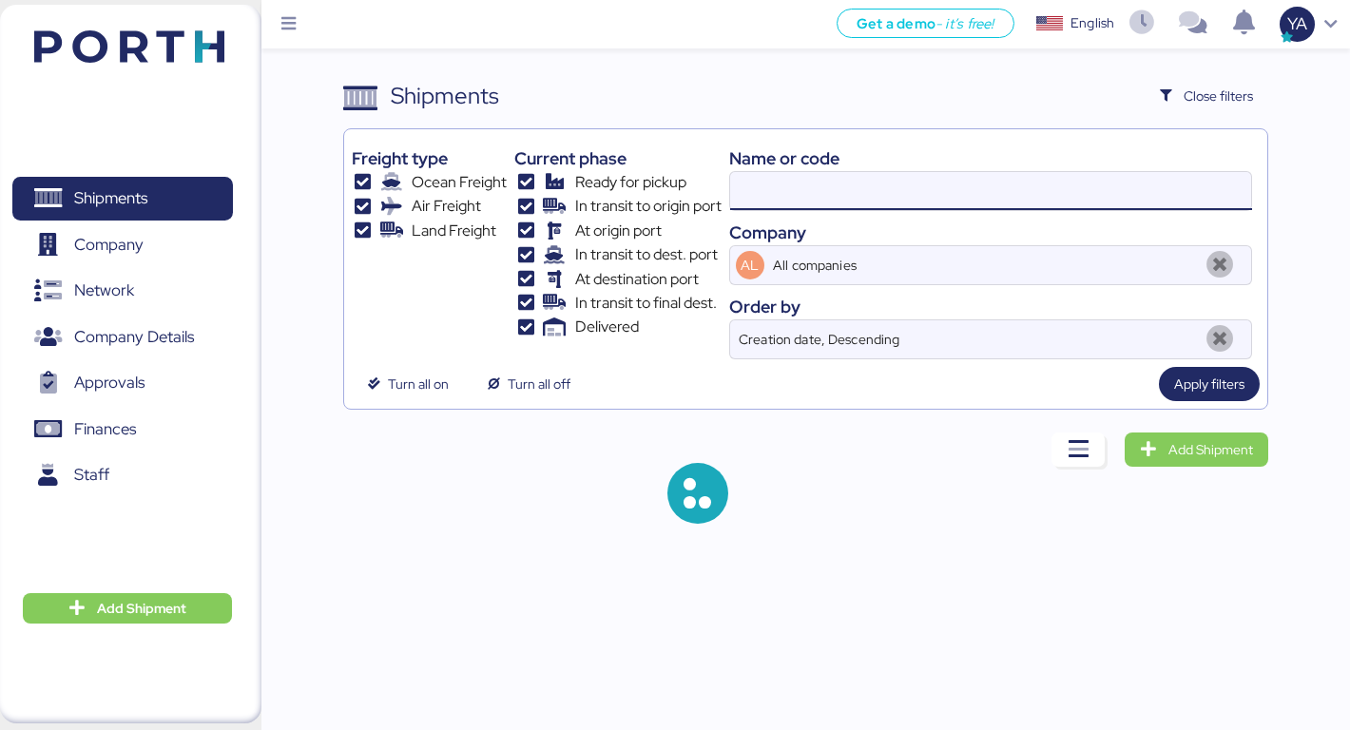
click at [803, 200] on input at bounding box center [991, 191] width 522 height 38
paste input "EGLV142502157979"
type input "EGLV142502157979"
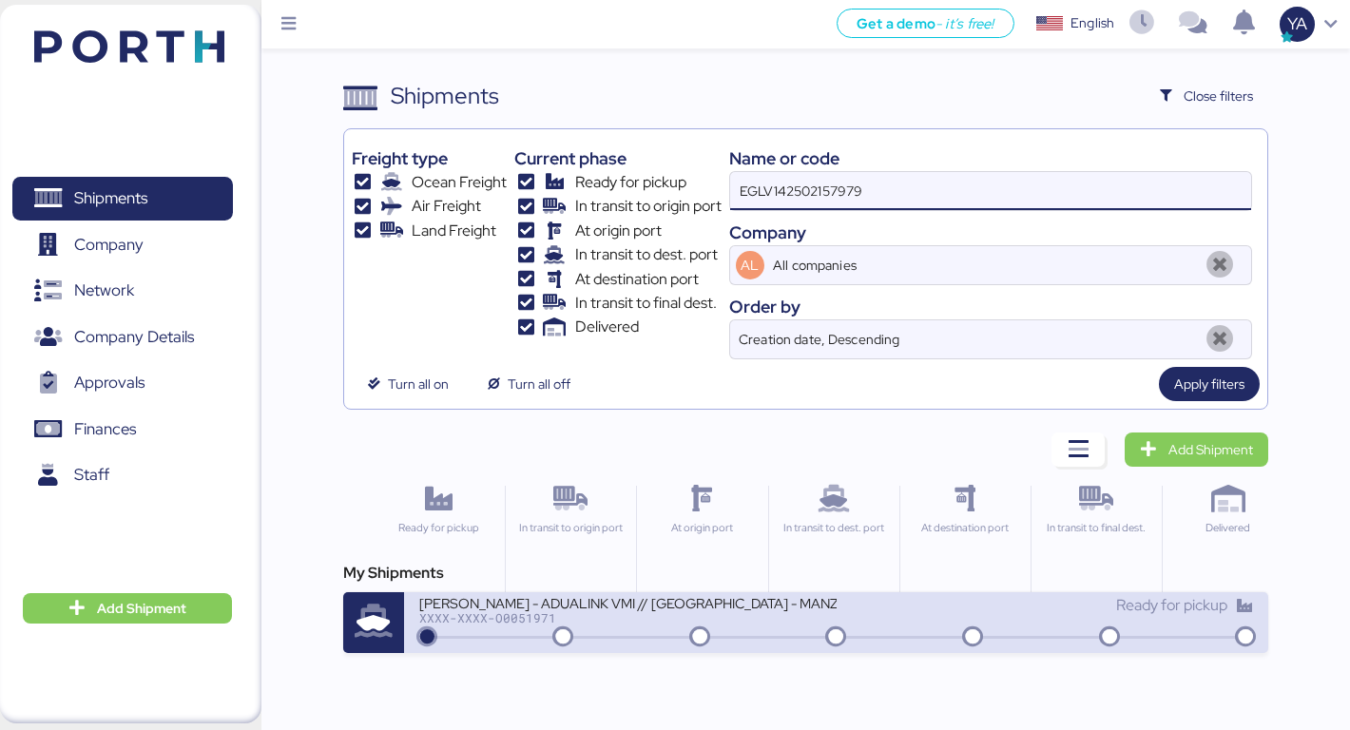
click at [633, 630] on div "JIANGSU XIN BURNASIA - ADUALINK VMI // SHANGHAI - MANZANILLO // MBL: EGLV142502…" at bounding box center [627, 614] width 417 height 41
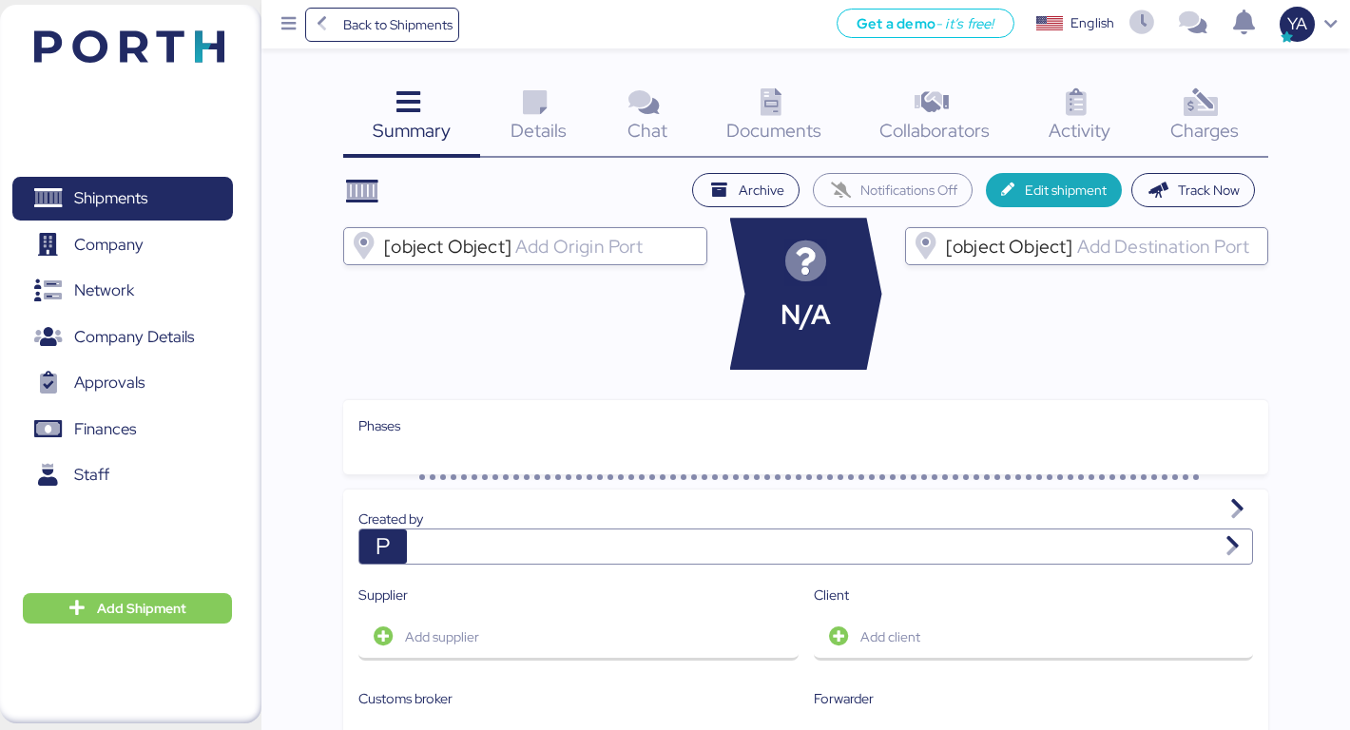
click at [1211, 113] on icon at bounding box center [1201, 103] width 41 height 28
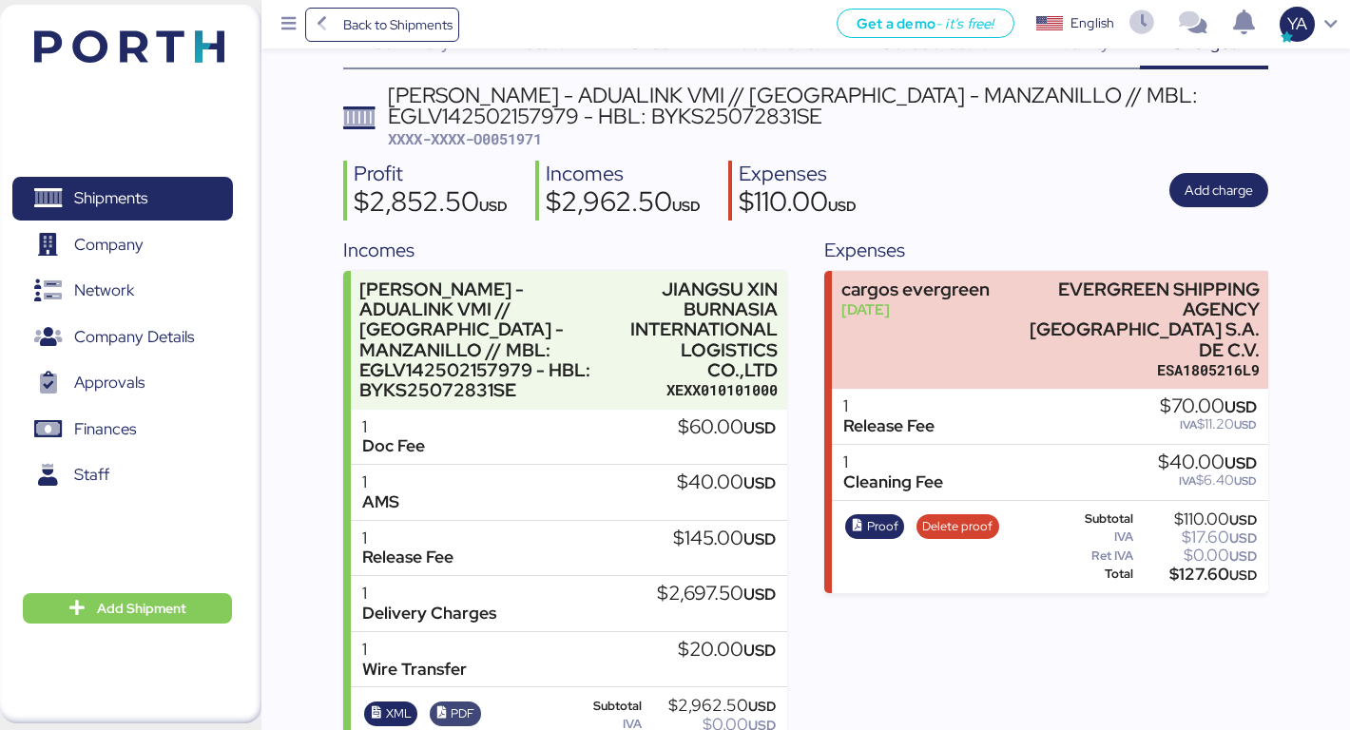
scroll to position [154, 0]
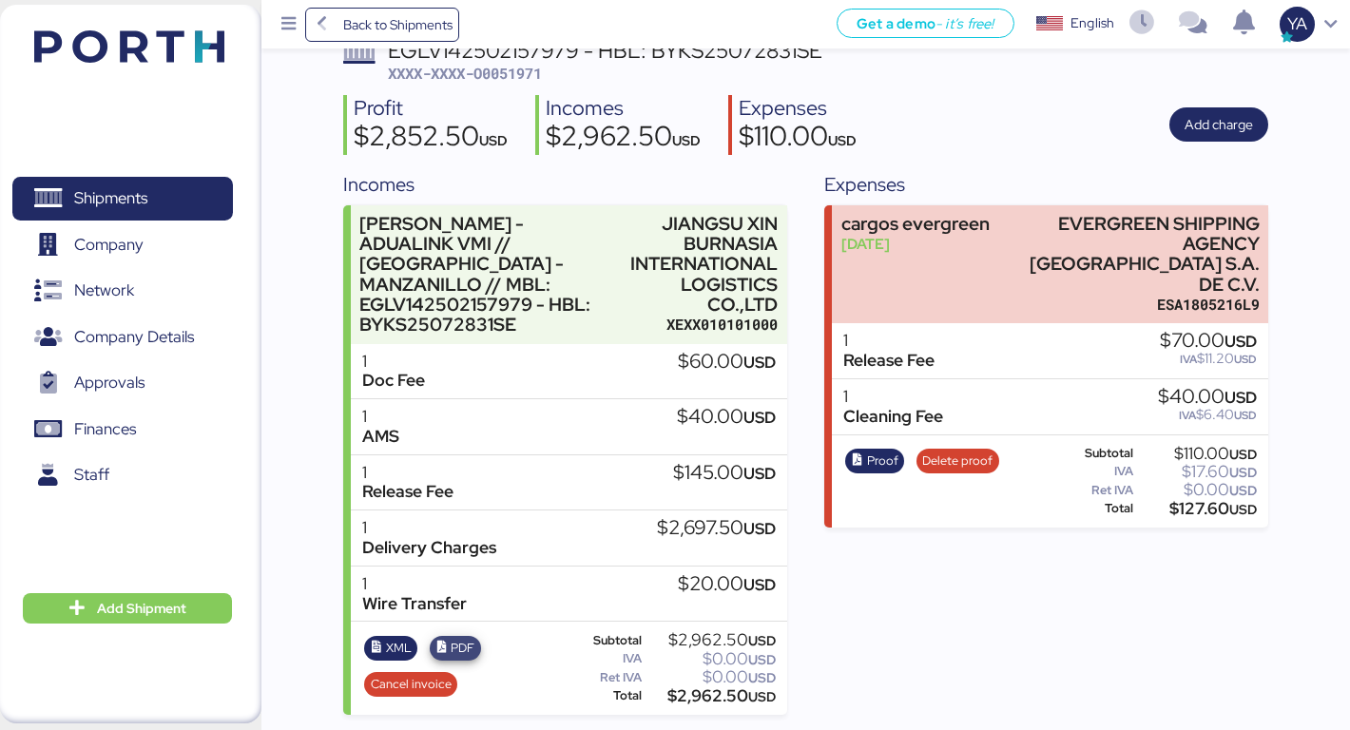
click at [459, 647] on span "PDF" at bounding box center [463, 648] width 24 height 21
